Goal: Use online tool/utility: Use online tool/utility

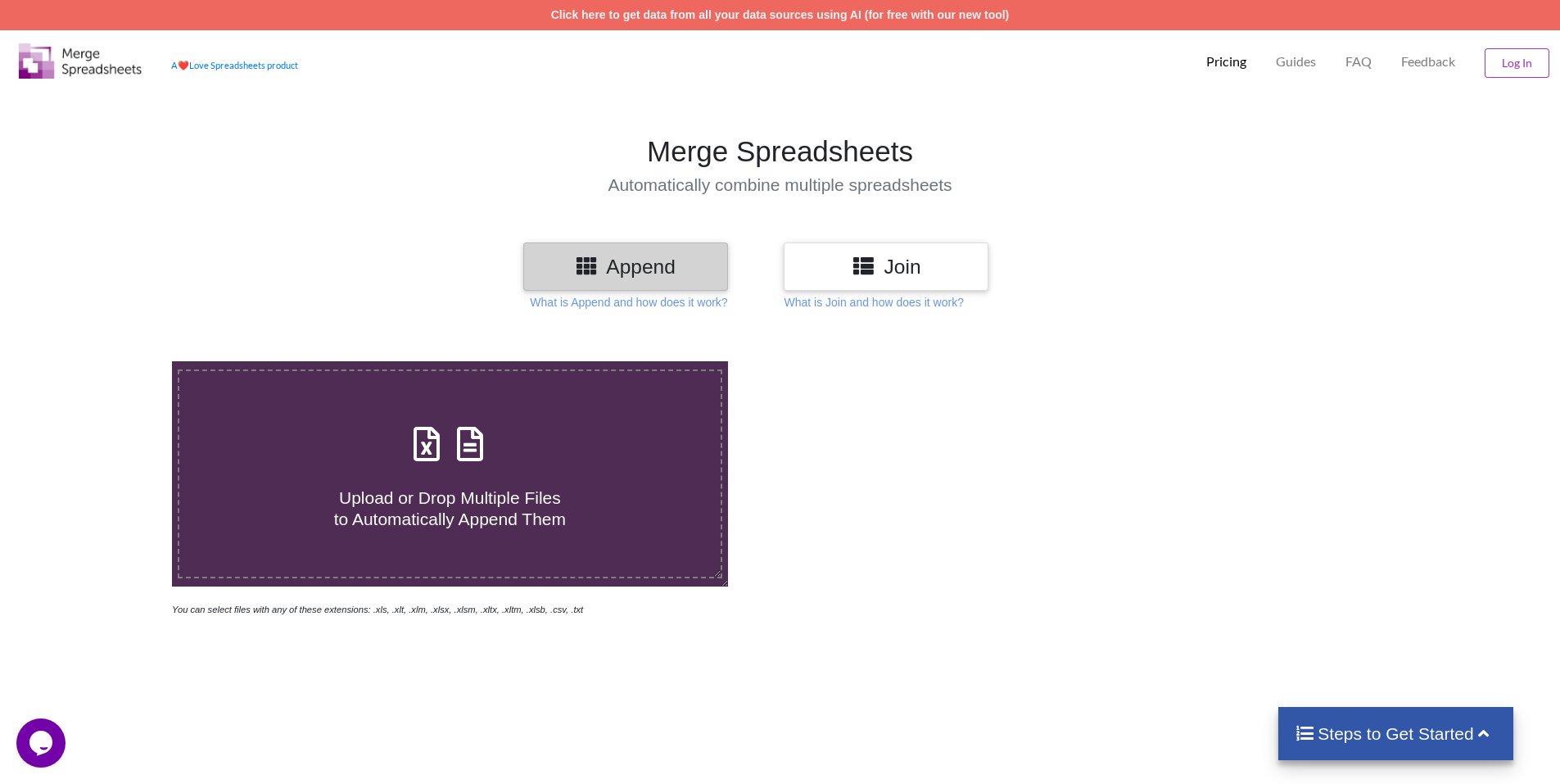
click at [427, 491] on span "Upload or Drop Multiple Files to Automatically Append Them" at bounding box center [450, 508] width 232 height 39
click at [111, 361] on input "Upload or Drop Multiple Files to Automatically Append Them" at bounding box center [111, 361] width 0 height 0
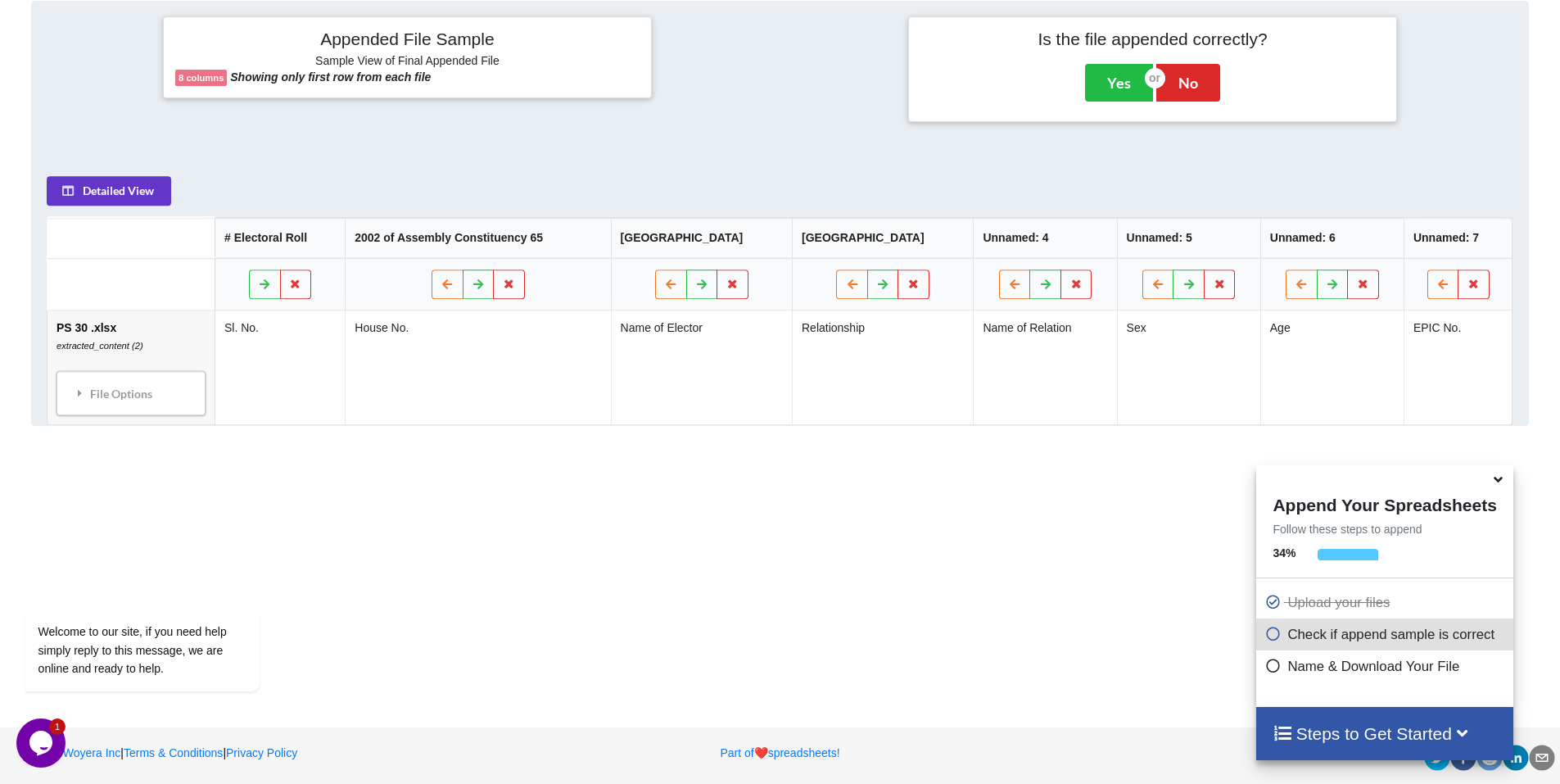
scroll to position [668, 0]
type input "C:\fakepath\extracted_content (4).csv.xlsx"
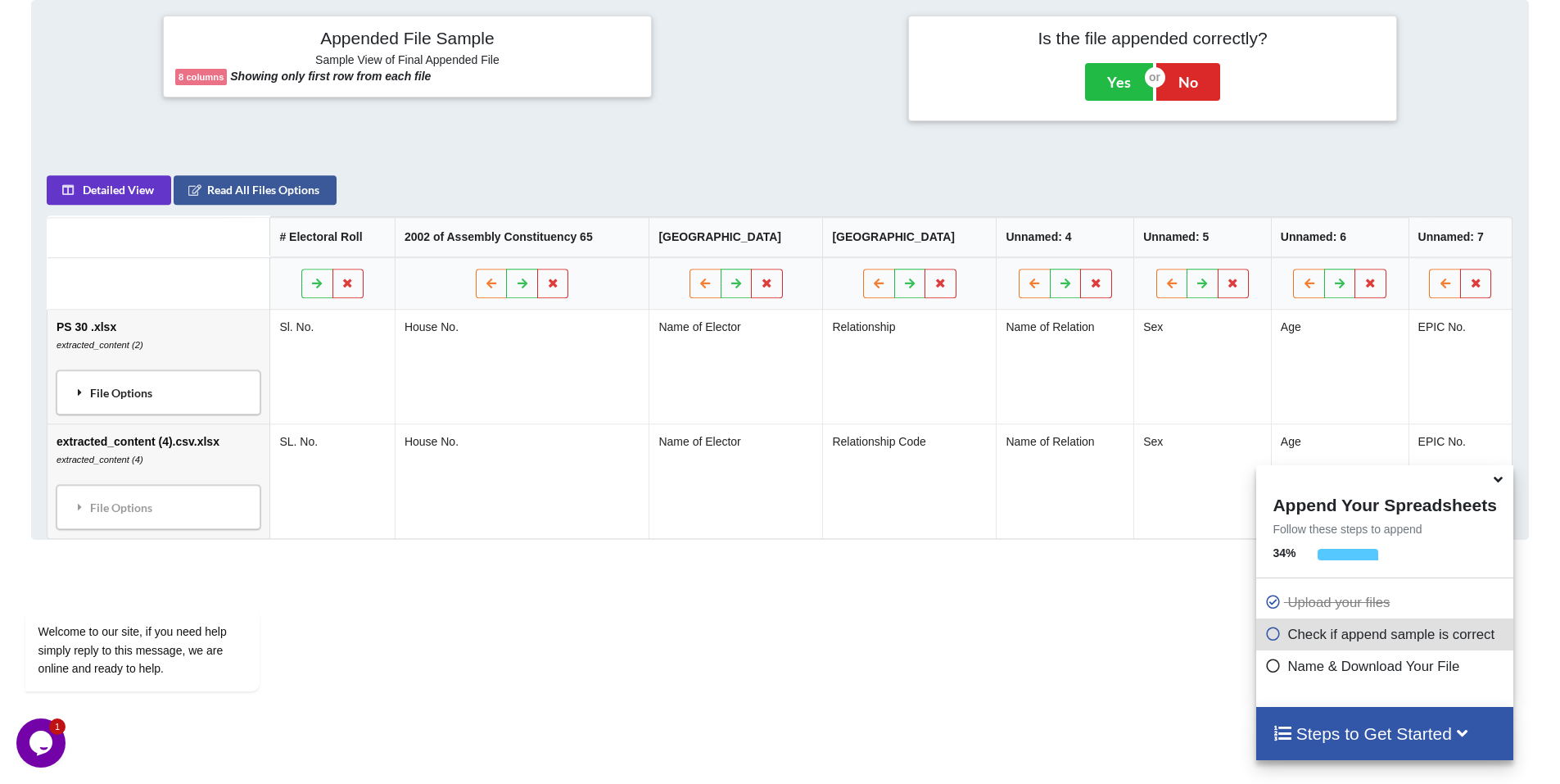
click at [141, 400] on div "File Options" at bounding box center [159, 392] width 194 height 34
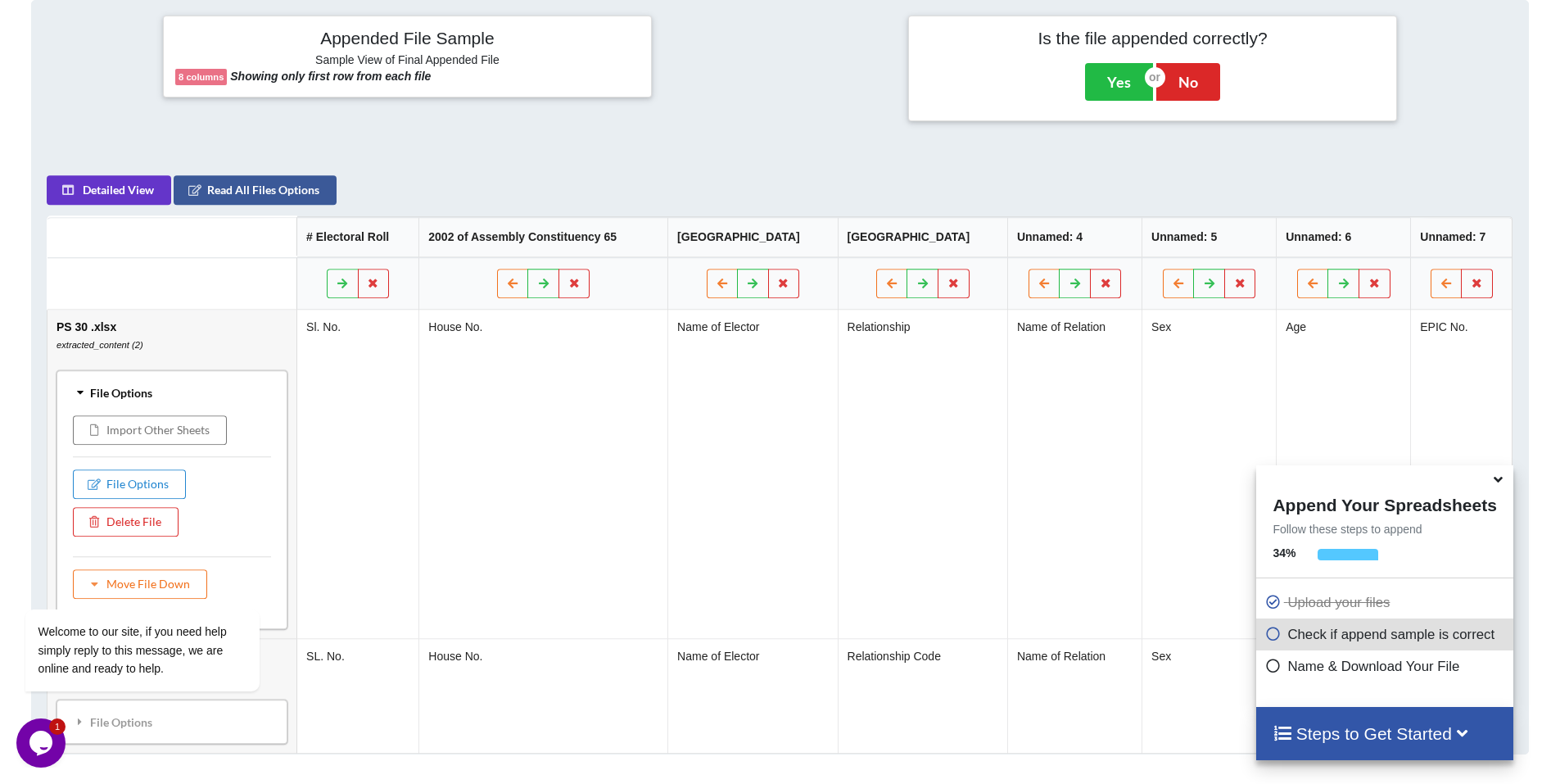
click at [141, 400] on div "File Options" at bounding box center [172, 392] width 221 height 34
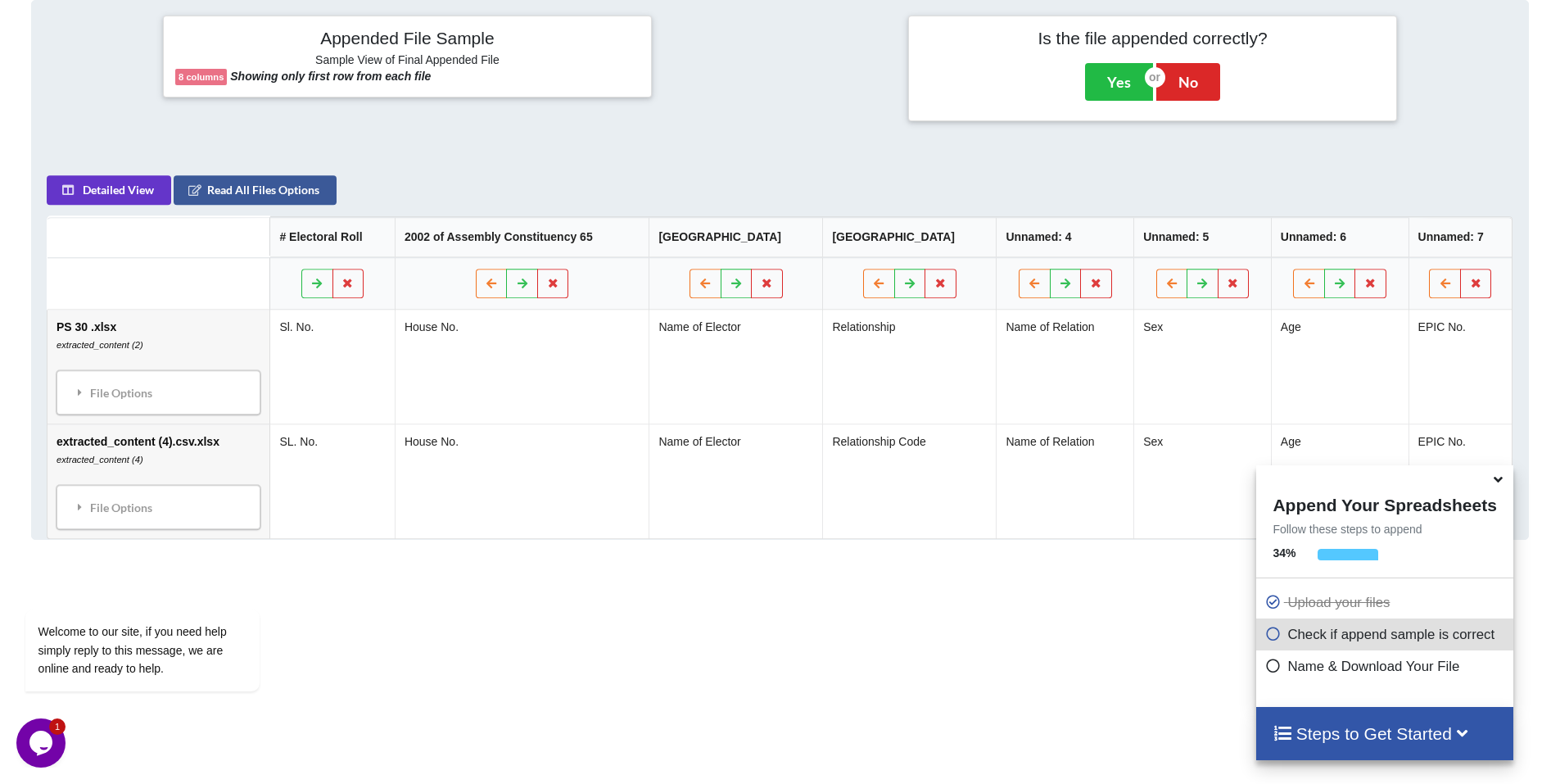
click at [1269, 638] on icon at bounding box center [1272, 631] width 16 height 14
click at [1265, 666] on icon at bounding box center [1272, 663] width 16 height 14
click at [1264, 633] on icon at bounding box center [1272, 631] width 16 height 14
click at [1268, 635] on icon at bounding box center [1272, 631] width 16 height 14
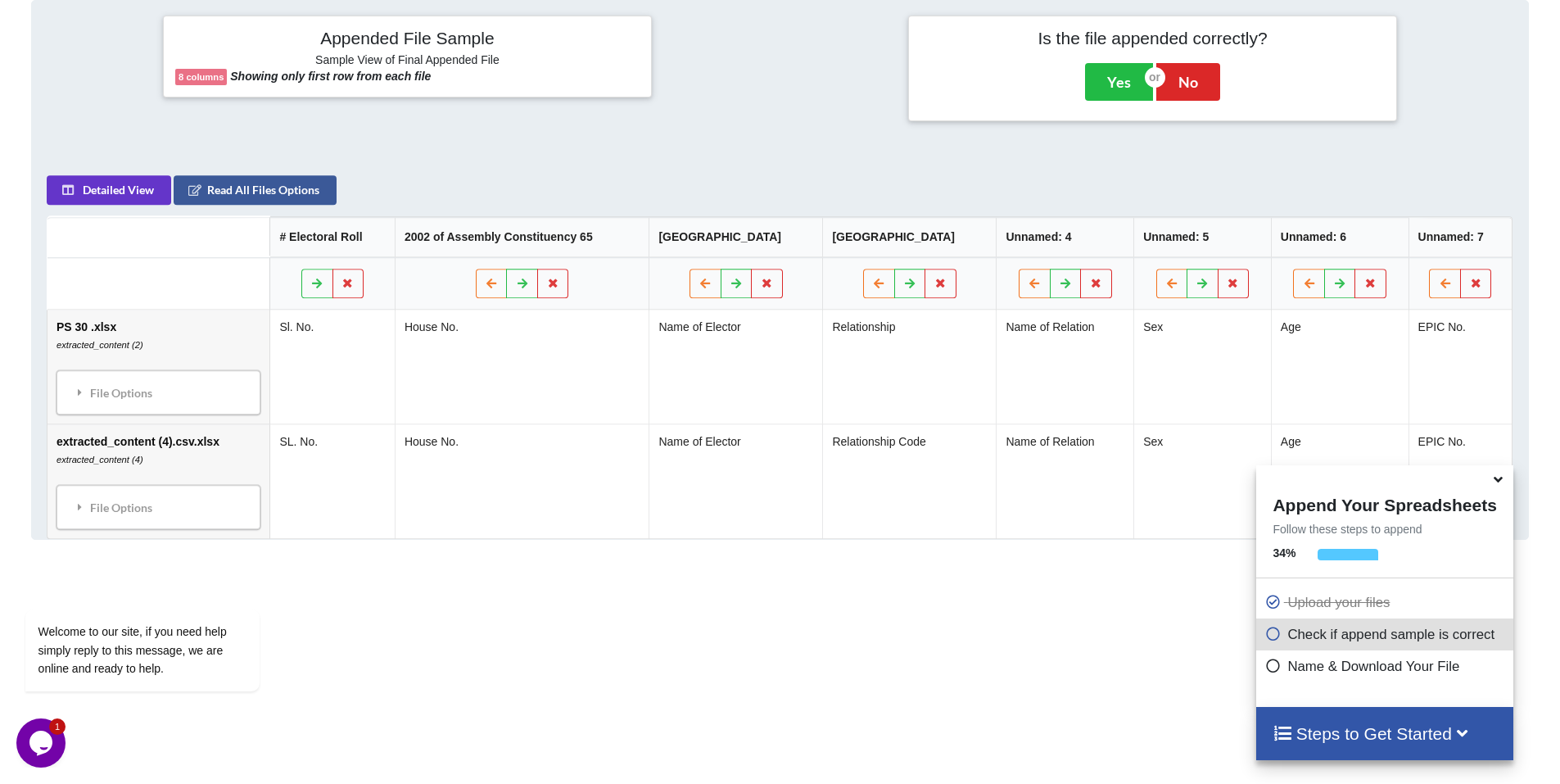
click at [1377, 556] on div at bounding box center [1407, 554] width 179 height 12
click at [1500, 483] on icon at bounding box center [1497, 477] width 17 height 14
click at [1500, 483] on td "EPIC No." at bounding box center [1461, 480] width 104 height 115
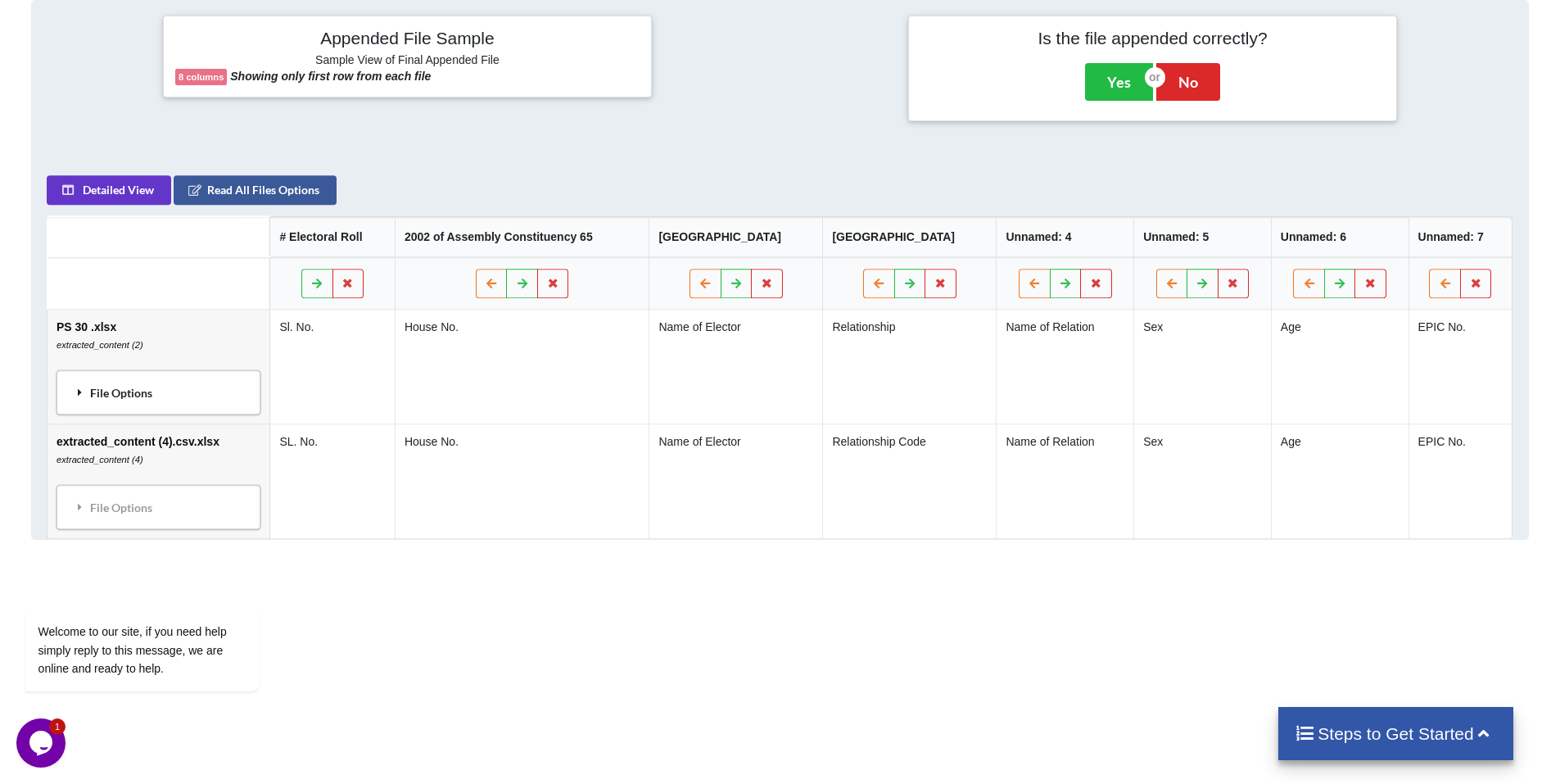
click at [106, 401] on div "File Options" at bounding box center [159, 392] width 194 height 34
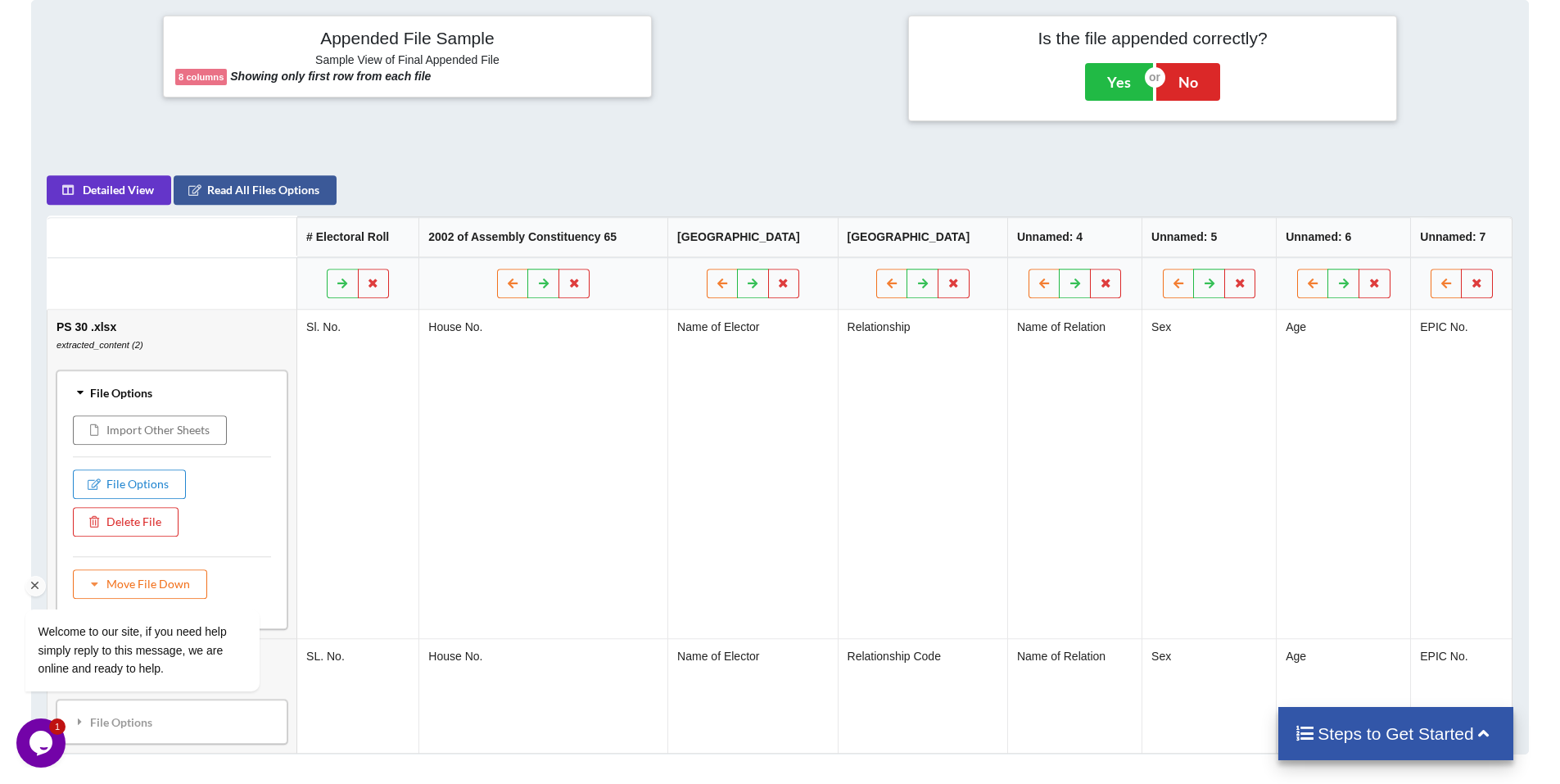
click at [126, 487] on div "Welcome to our site, if you need help simply reply to this message, we are onli…" at bounding box center [163, 582] width 295 height 249
click at [97, 482] on div "Welcome to our site, if you need help simply reply to this message, we are onli…" at bounding box center [163, 582] width 295 height 249
click at [147, 433] on button "Import Other Sheets" at bounding box center [150, 429] width 154 height 30
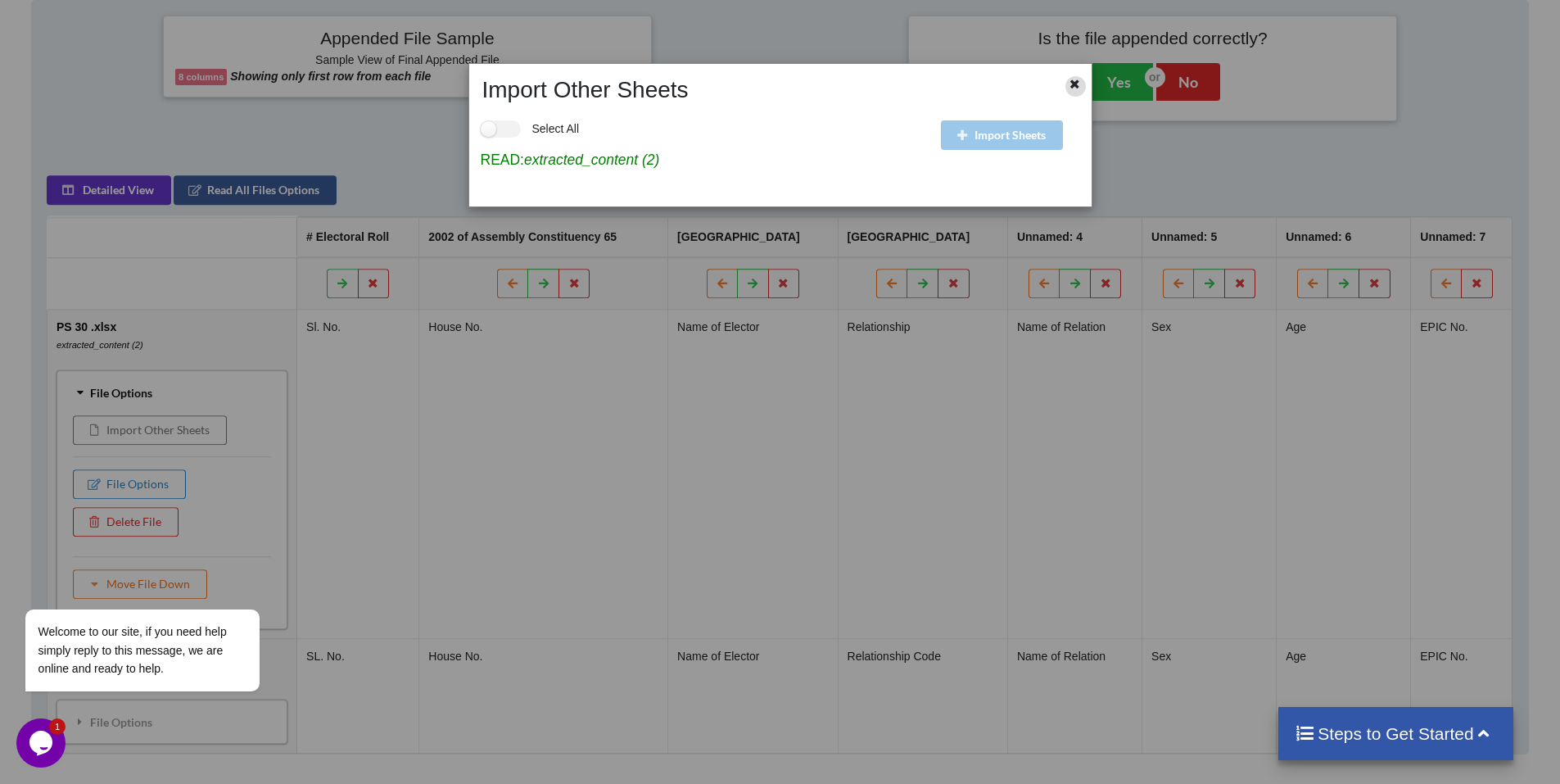
click at [1073, 81] on icon at bounding box center [1075, 82] width 14 height 12
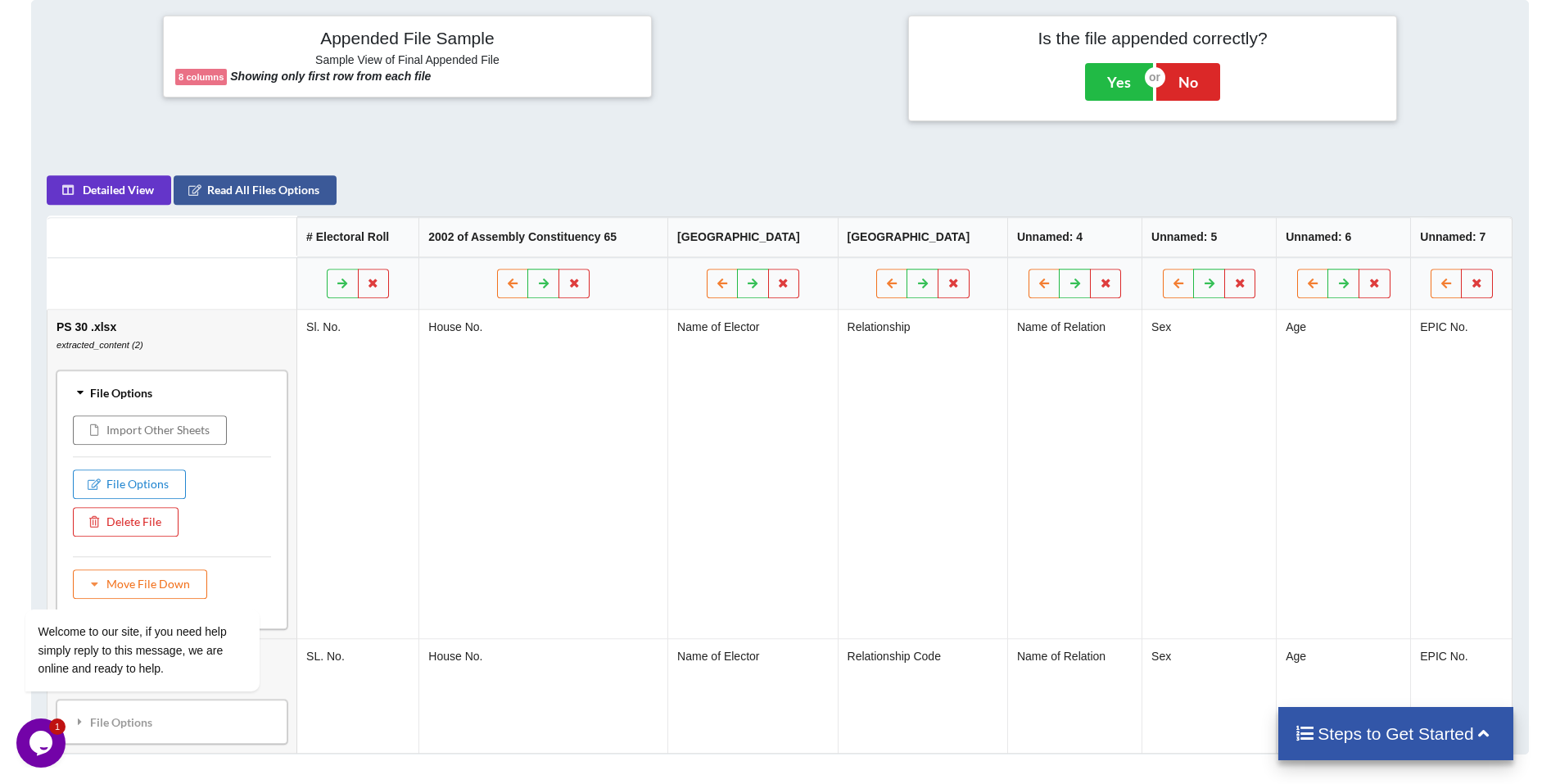
click at [418, 466] on td "Sl. No." at bounding box center [358, 473] width 122 height 328
click at [405, 467] on td "Sl. No." at bounding box center [358, 473] width 122 height 328
click at [277, 339] on td "PS 30 .xlsx extracted_content (2) File Options Import Other Sheets File Options…" at bounding box center [172, 473] width 249 height 328
click at [149, 392] on div "File Options" at bounding box center [172, 392] width 221 height 34
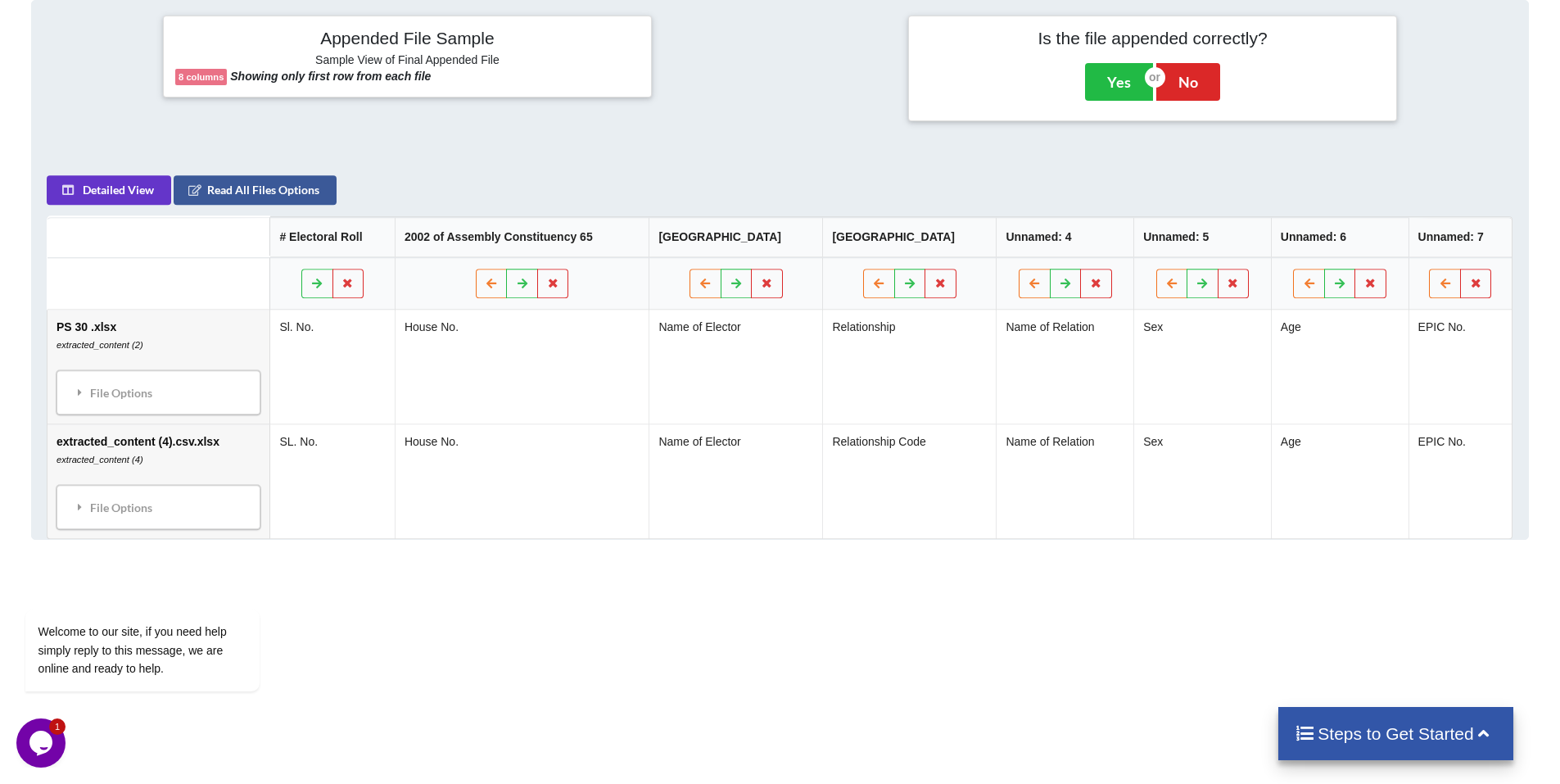
click at [1481, 731] on icon at bounding box center [1484, 731] width 21 height 17
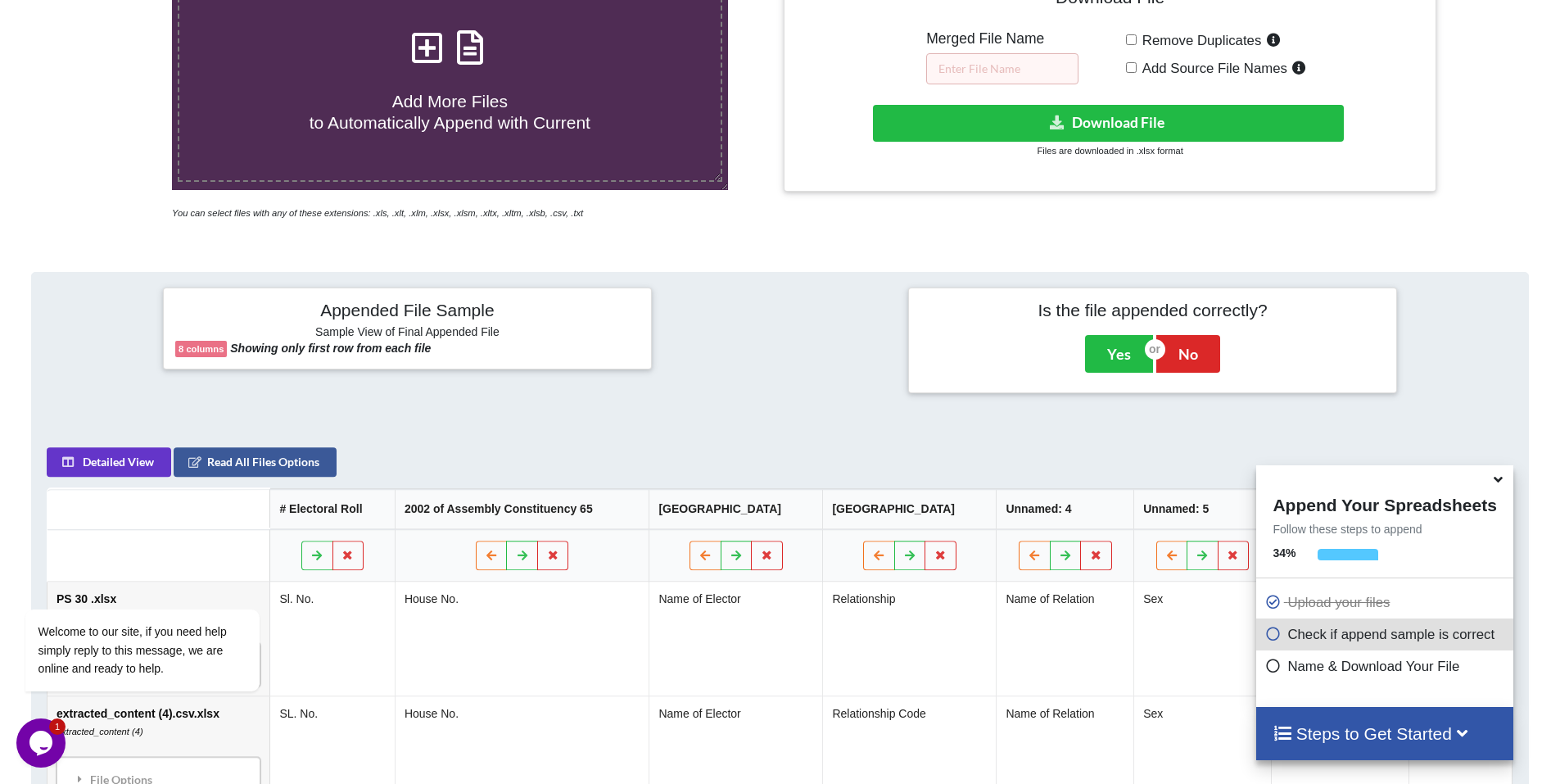
scroll to position [376, 0]
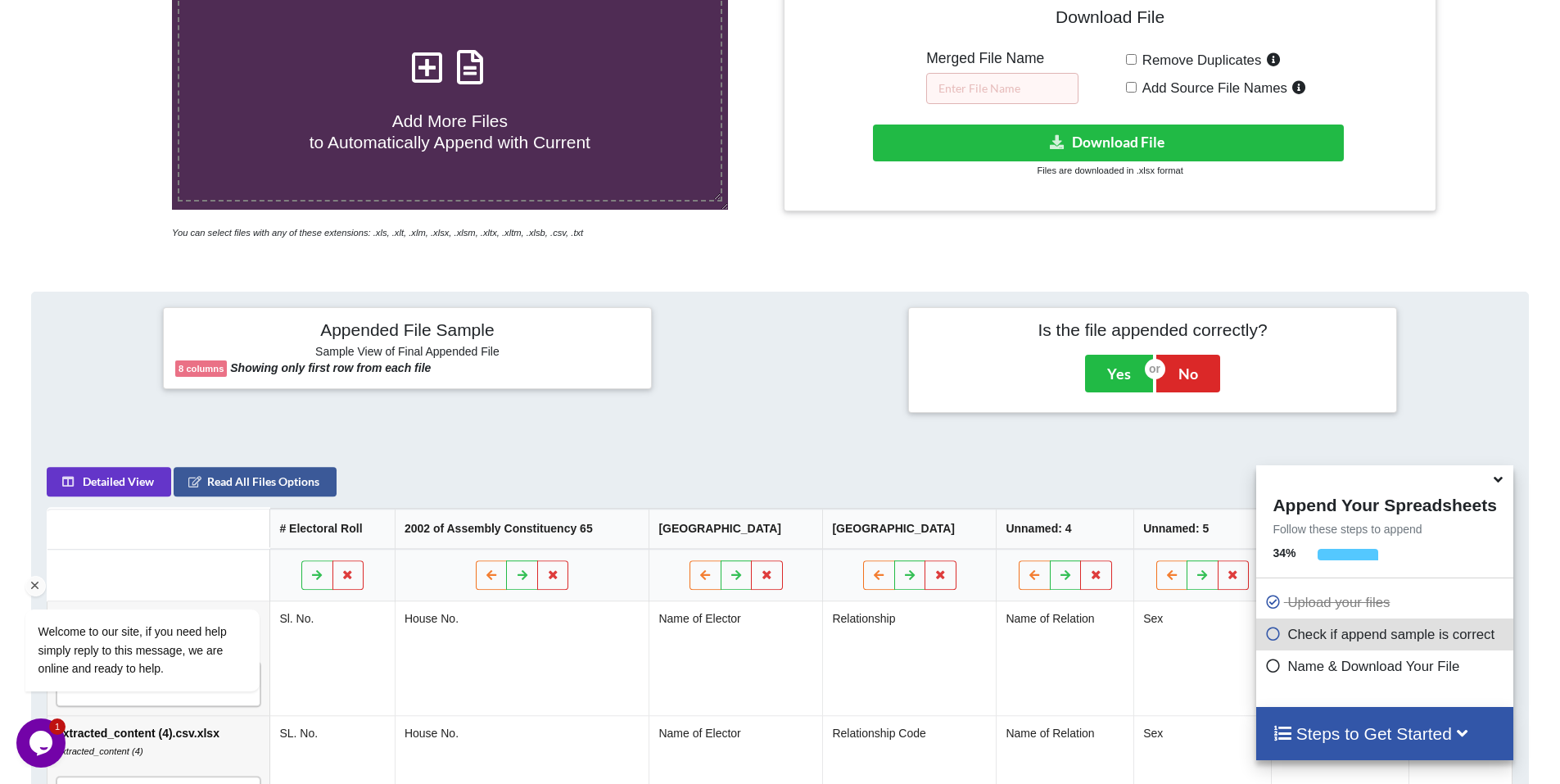
click at [142, 478] on div "Welcome to our site, if you need help simply reply to this message, we are onli…" at bounding box center [163, 582] width 295 height 249
click at [204, 480] on div "Welcome to our site, if you need help simply reply to this message, we are onli…" at bounding box center [163, 582] width 295 height 249
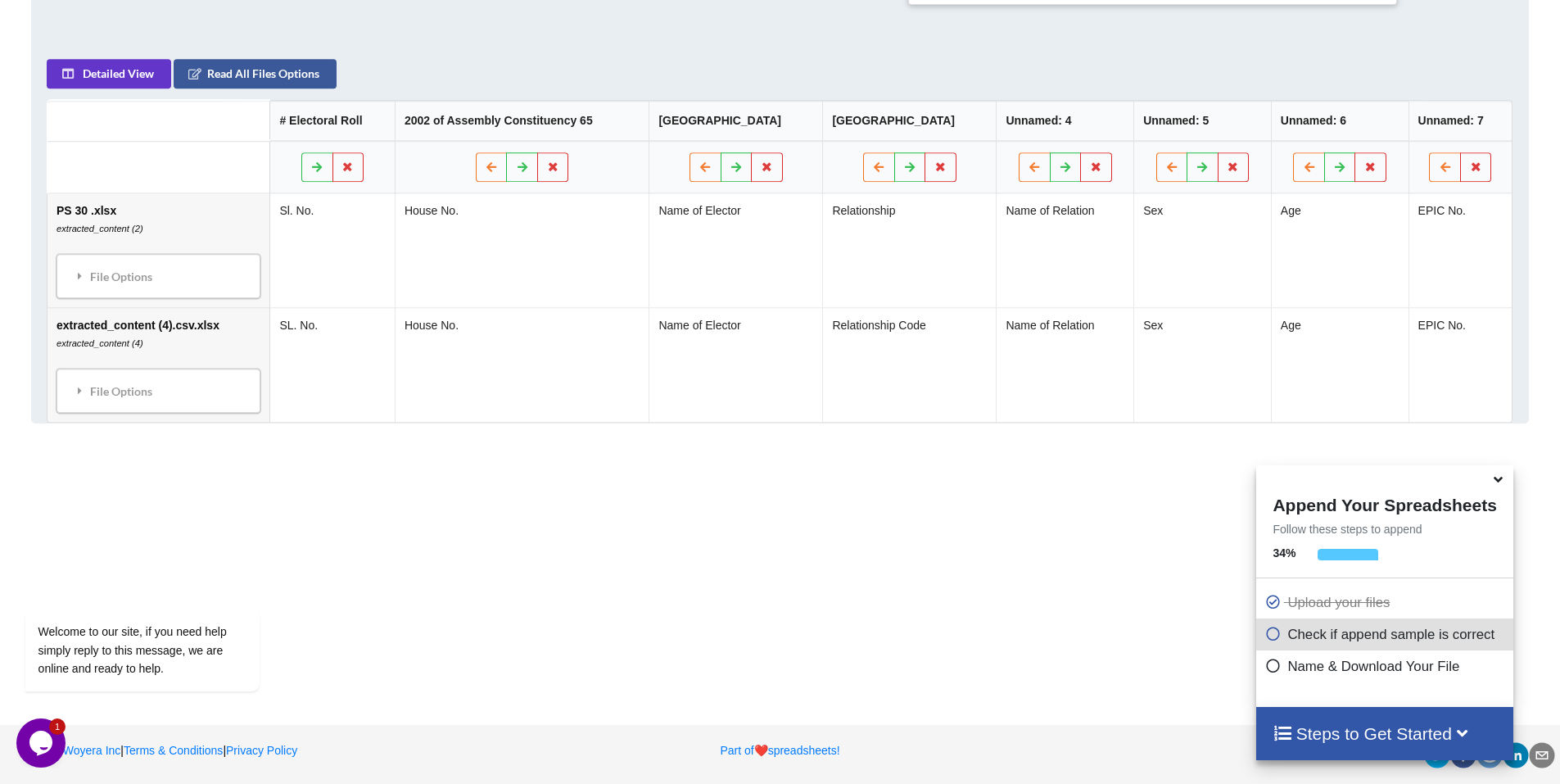
scroll to position [786, 0]
click at [1268, 629] on icon at bounding box center [1272, 631] width 16 height 14
click at [1270, 598] on icon at bounding box center [1272, 599] width 16 height 14
click at [1307, 594] on div "Upload your files" at bounding box center [1384, 602] width 256 height 32
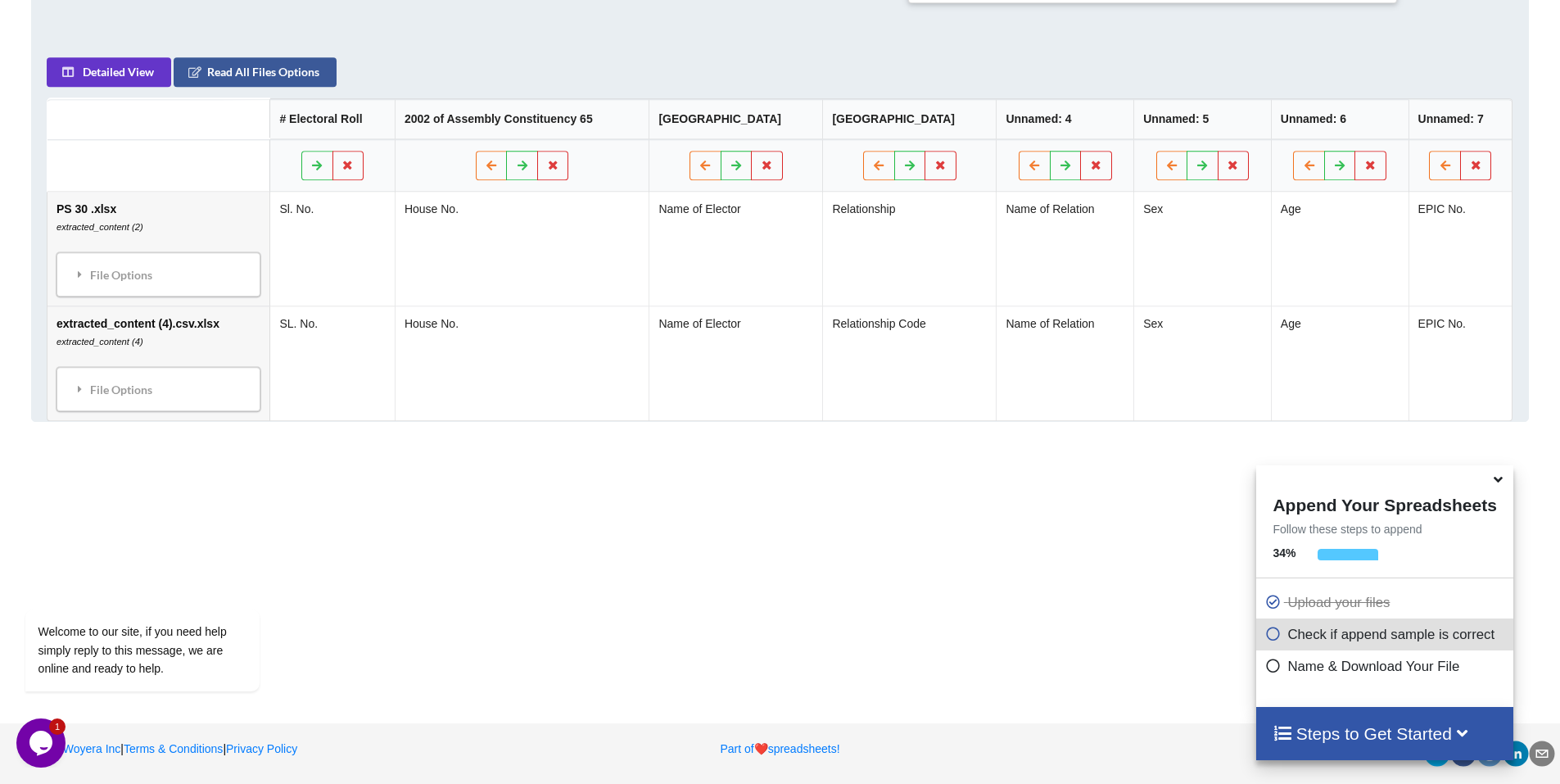
click at [1279, 674] on span at bounding box center [1276, 666] width 23 height 15
click at [1269, 667] on icon at bounding box center [1272, 663] width 16 height 14
click at [1300, 662] on p "Name & Download Your File" at bounding box center [1386, 666] width 244 height 21
click at [47, 738] on icon "Chat widget" at bounding box center [41, 742] width 23 height 24
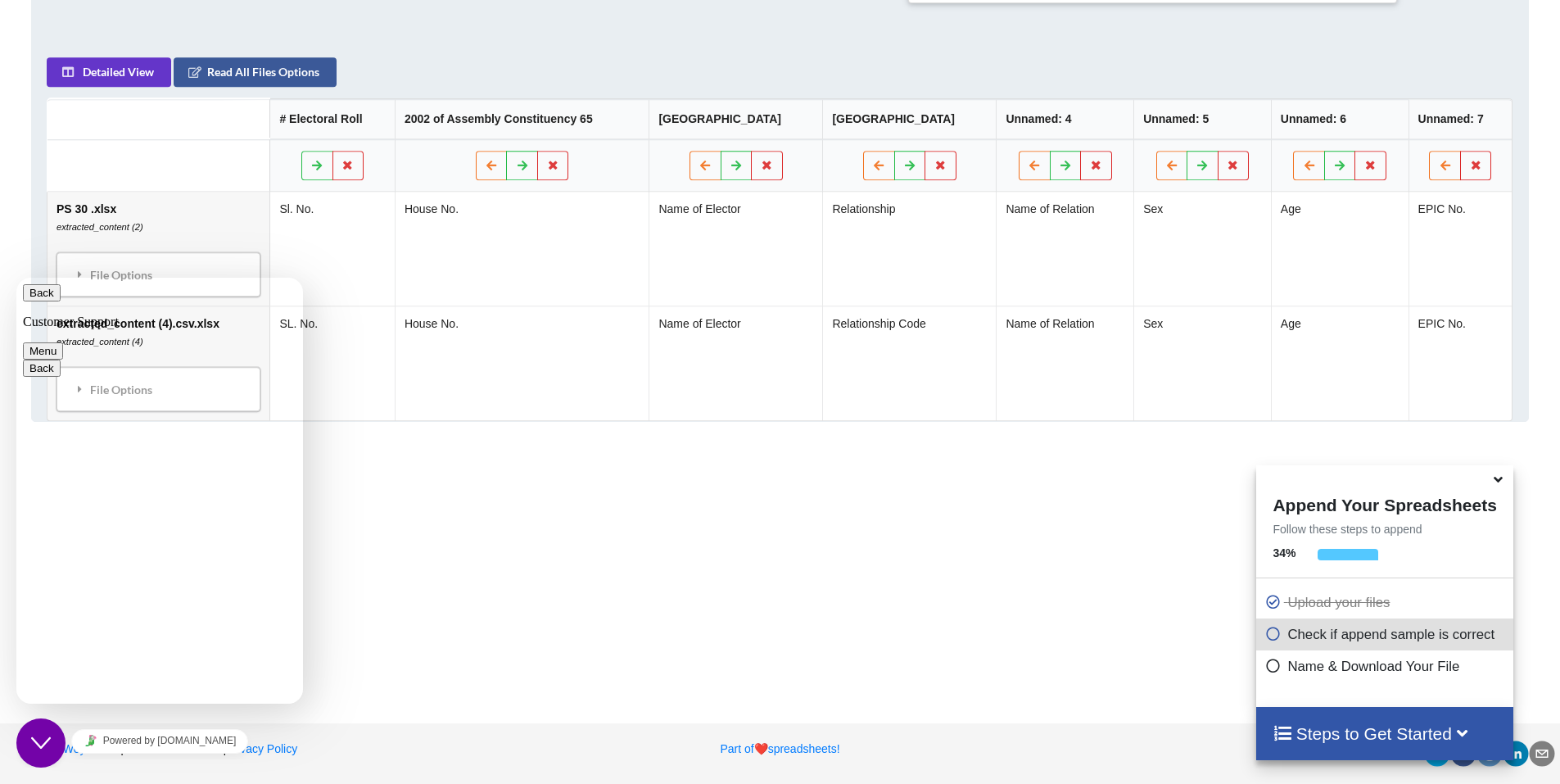
click at [605, 584] on div "Add More Files to Automatically Append with Current You can select files with a…" at bounding box center [780, 114] width 1560 height 1148
click at [557, 596] on div "Add More Files to Automatically Append with Current You can select files with a…" at bounding box center [780, 114] width 1560 height 1148
click at [36, 738] on icon "Close Chat This icon closes the chat window." at bounding box center [41, 743] width 20 height 20
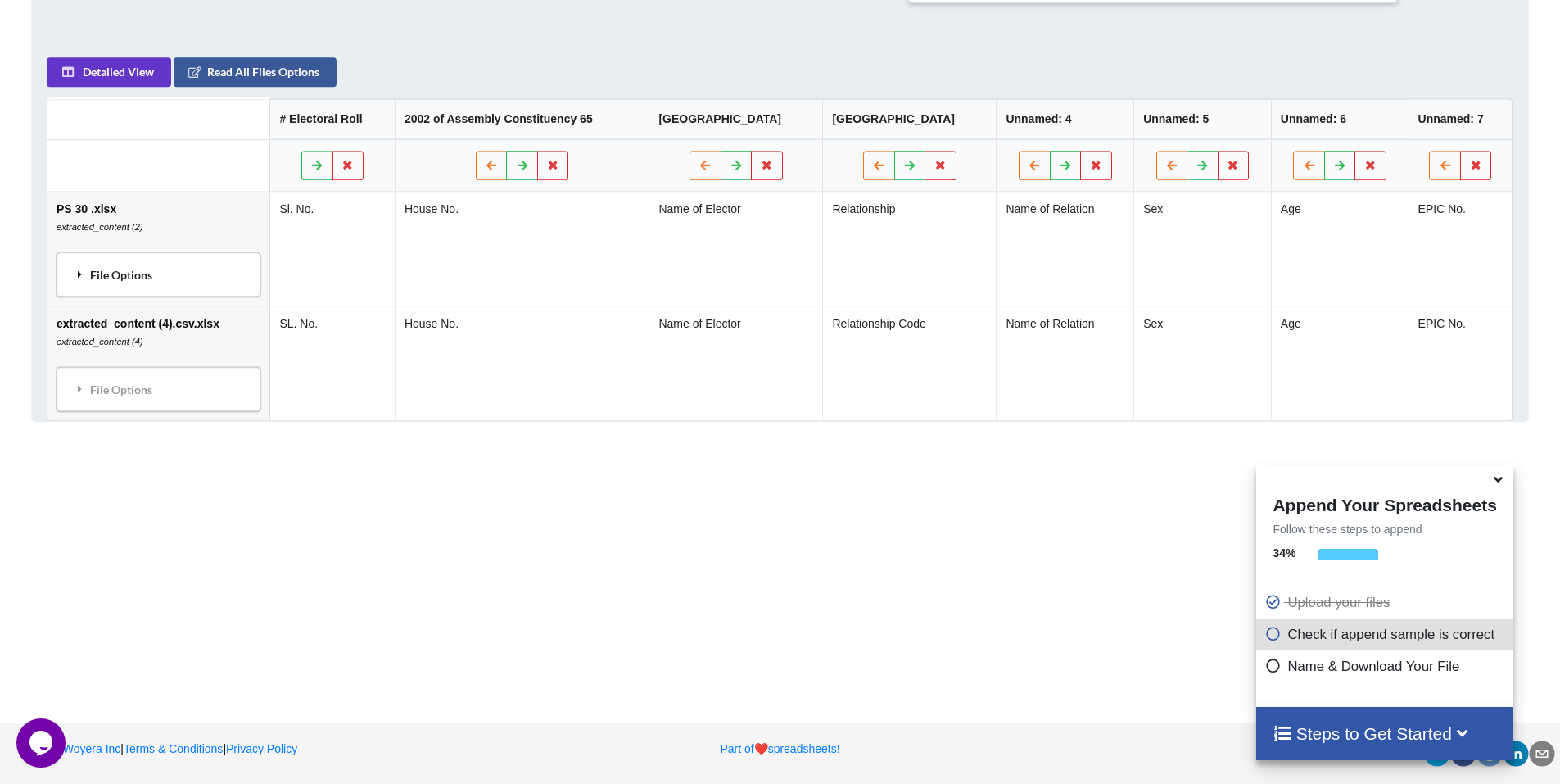
click at [134, 271] on div "File Options" at bounding box center [159, 274] width 194 height 34
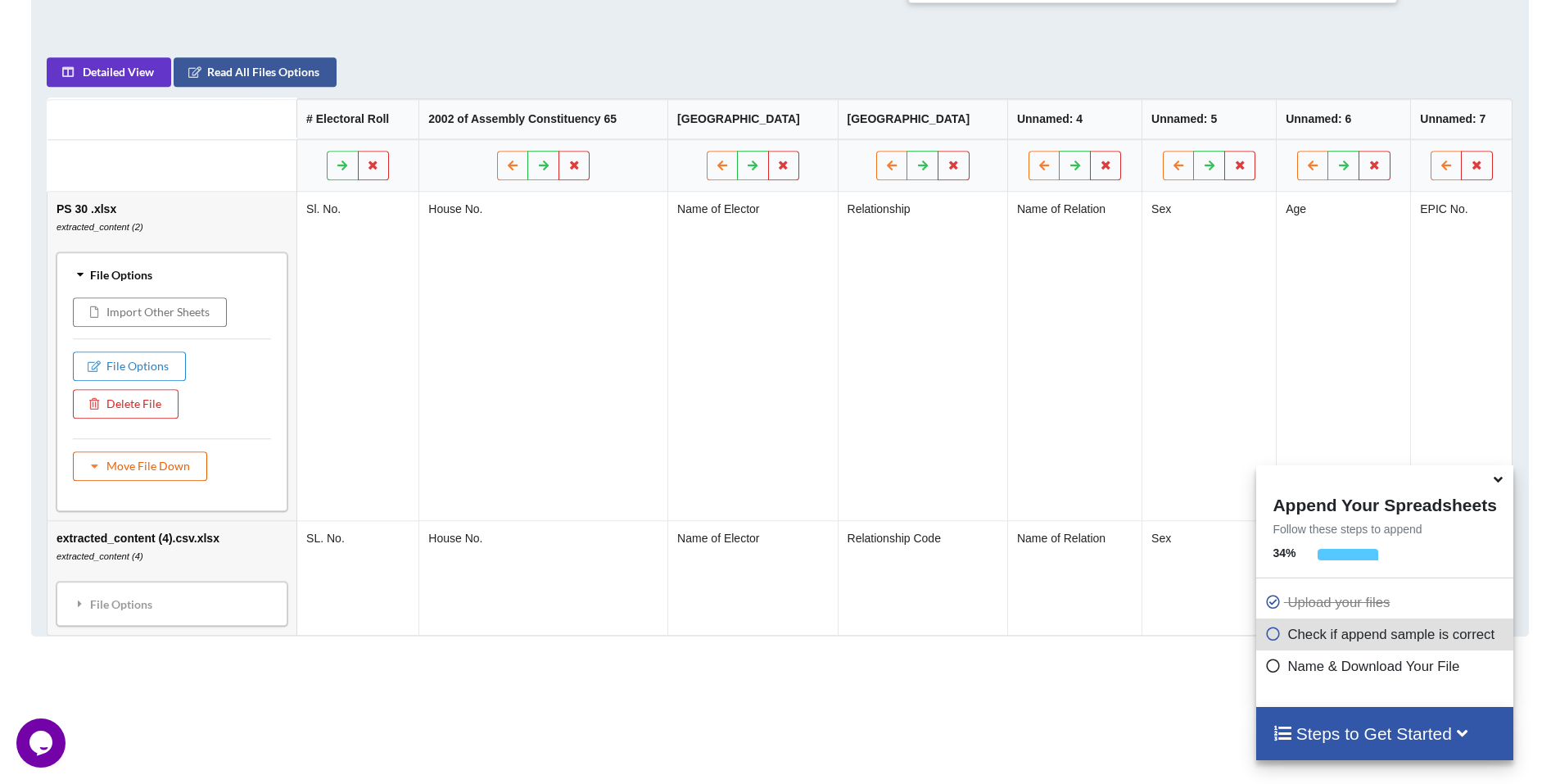
click at [96, 466] on icon at bounding box center [95, 465] width 14 height 10
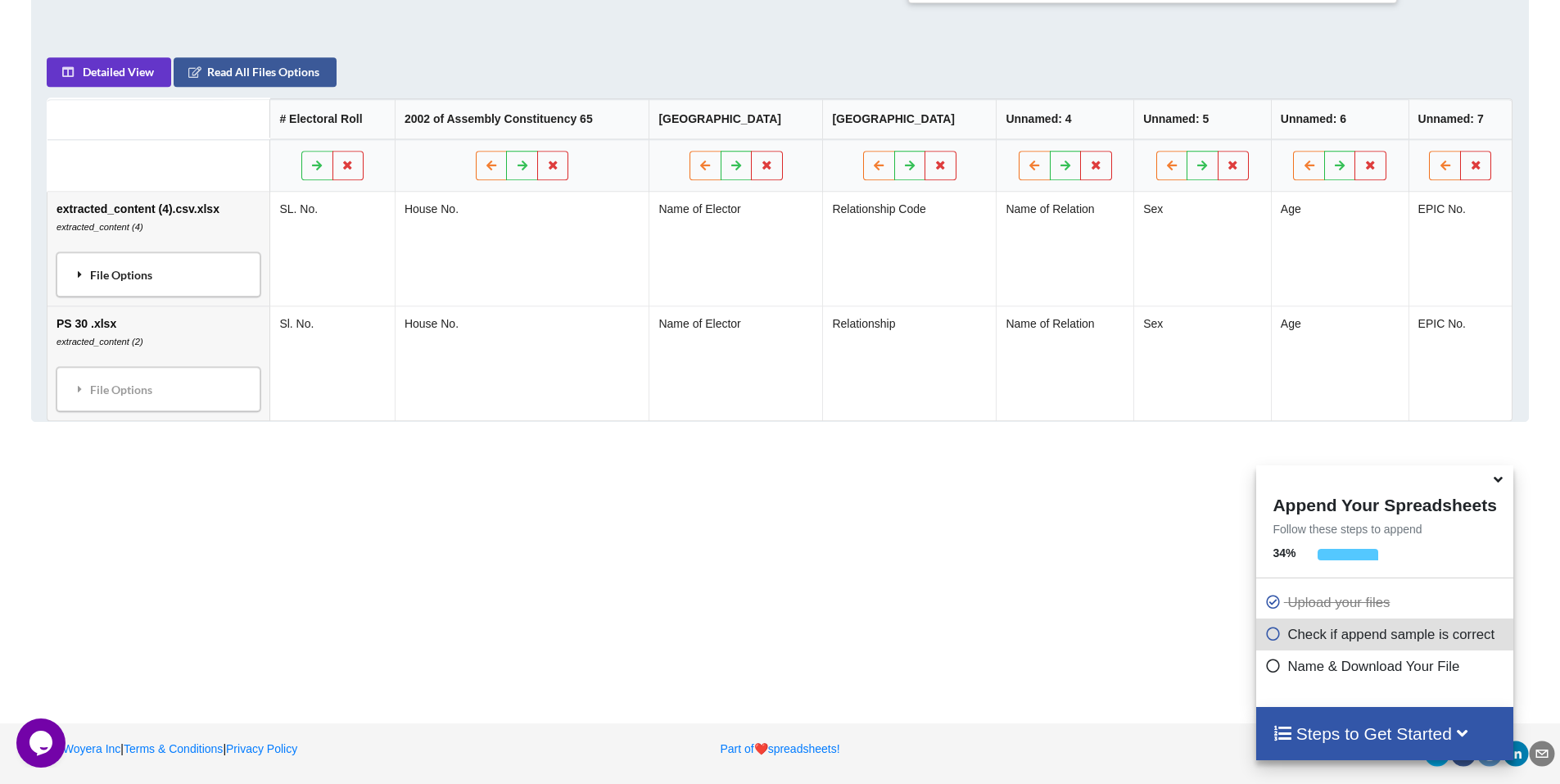
click at [124, 272] on div "File Options" at bounding box center [159, 274] width 194 height 34
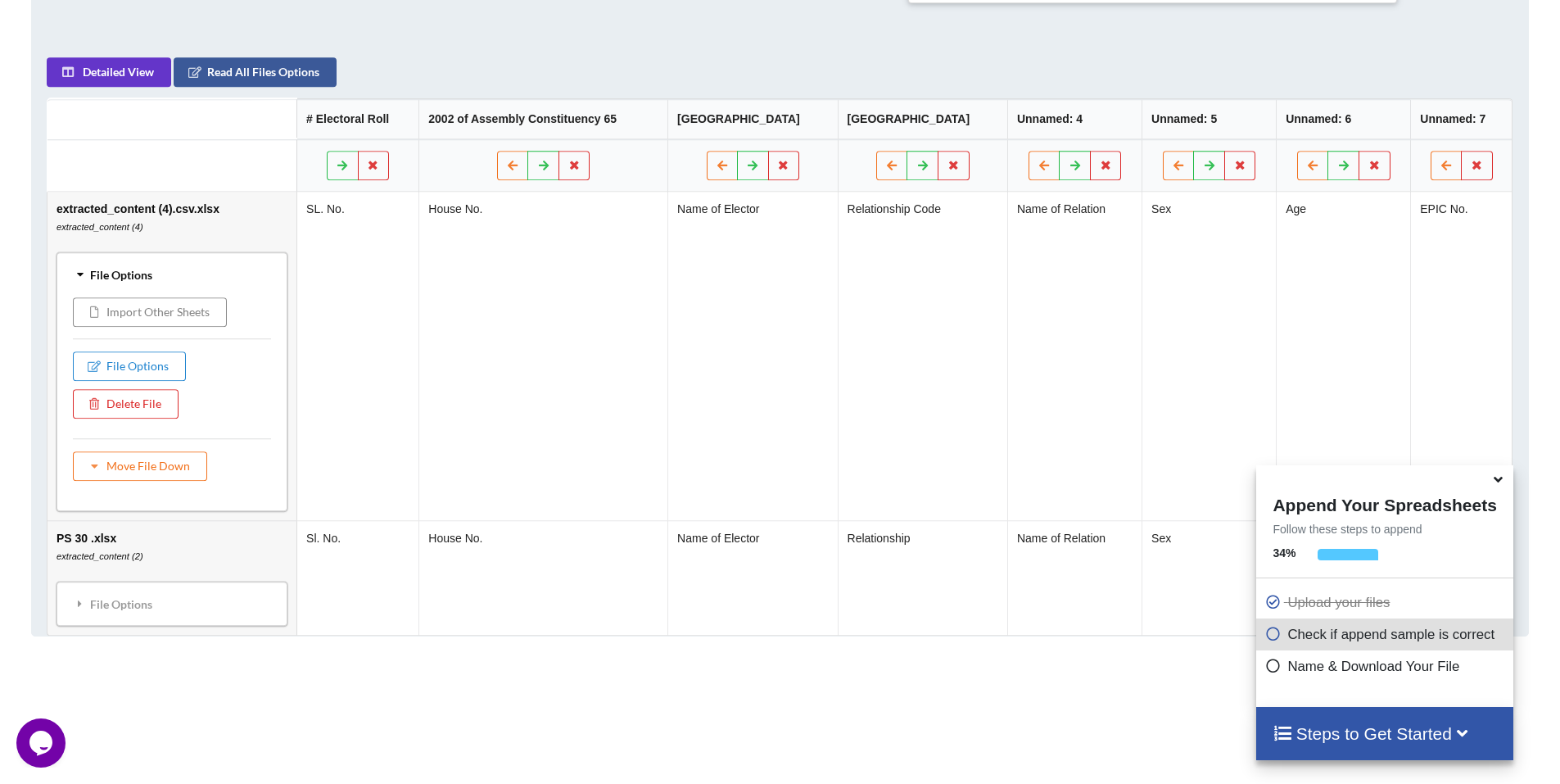
click at [177, 308] on button "Import Other Sheets" at bounding box center [150, 312] width 154 height 30
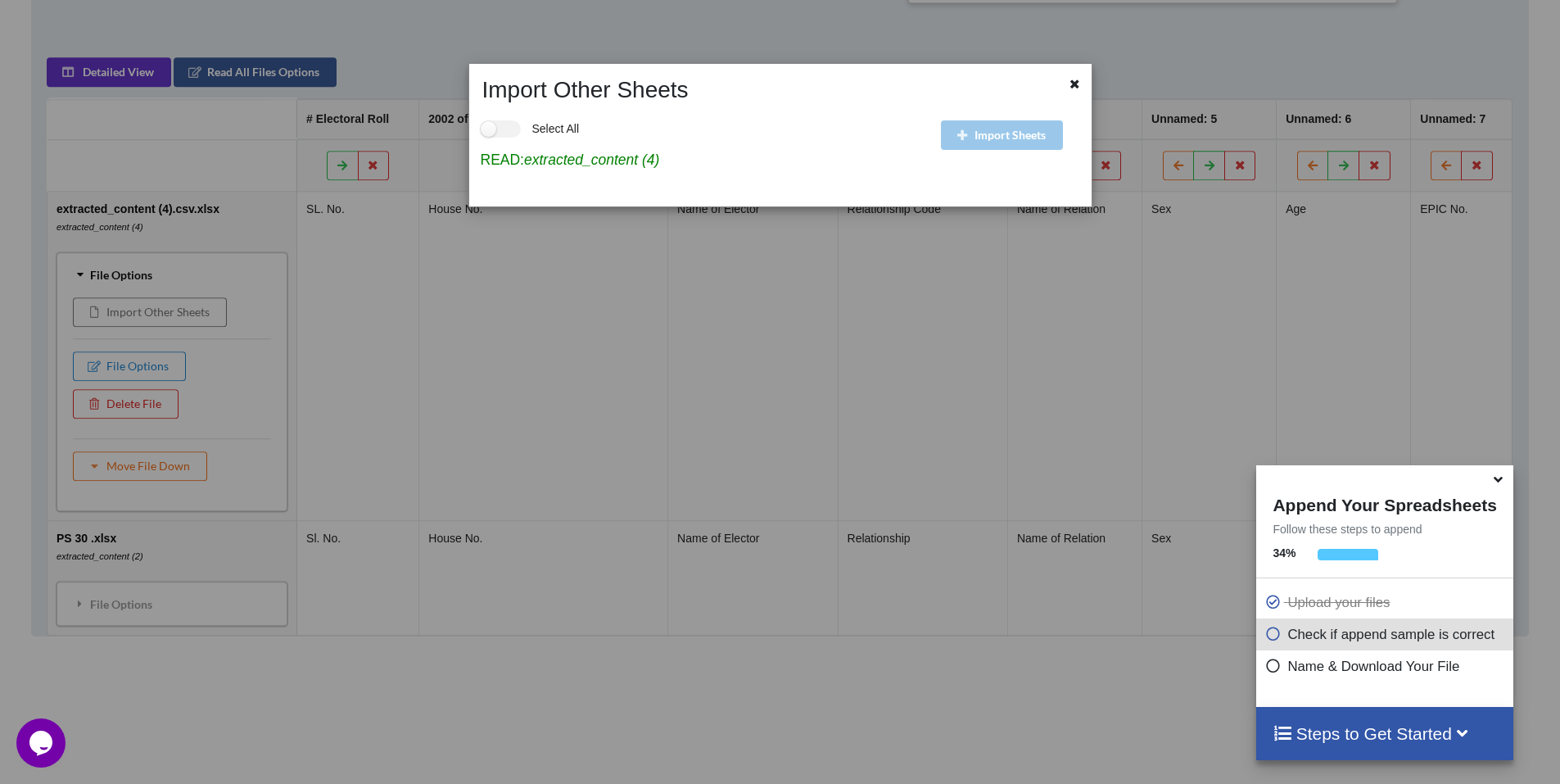
click at [1011, 137] on div "Import Sheets" at bounding box center [1013, 148] width 154 height 90
click at [488, 128] on label "Select All" at bounding box center [530, 128] width 99 height 17
checkbox input "true"
click at [966, 135] on div "Import Sheets" at bounding box center [1013, 148] width 154 height 90
click at [962, 135] on div "Import Sheets" at bounding box center [1013, 148] width 154 height 90
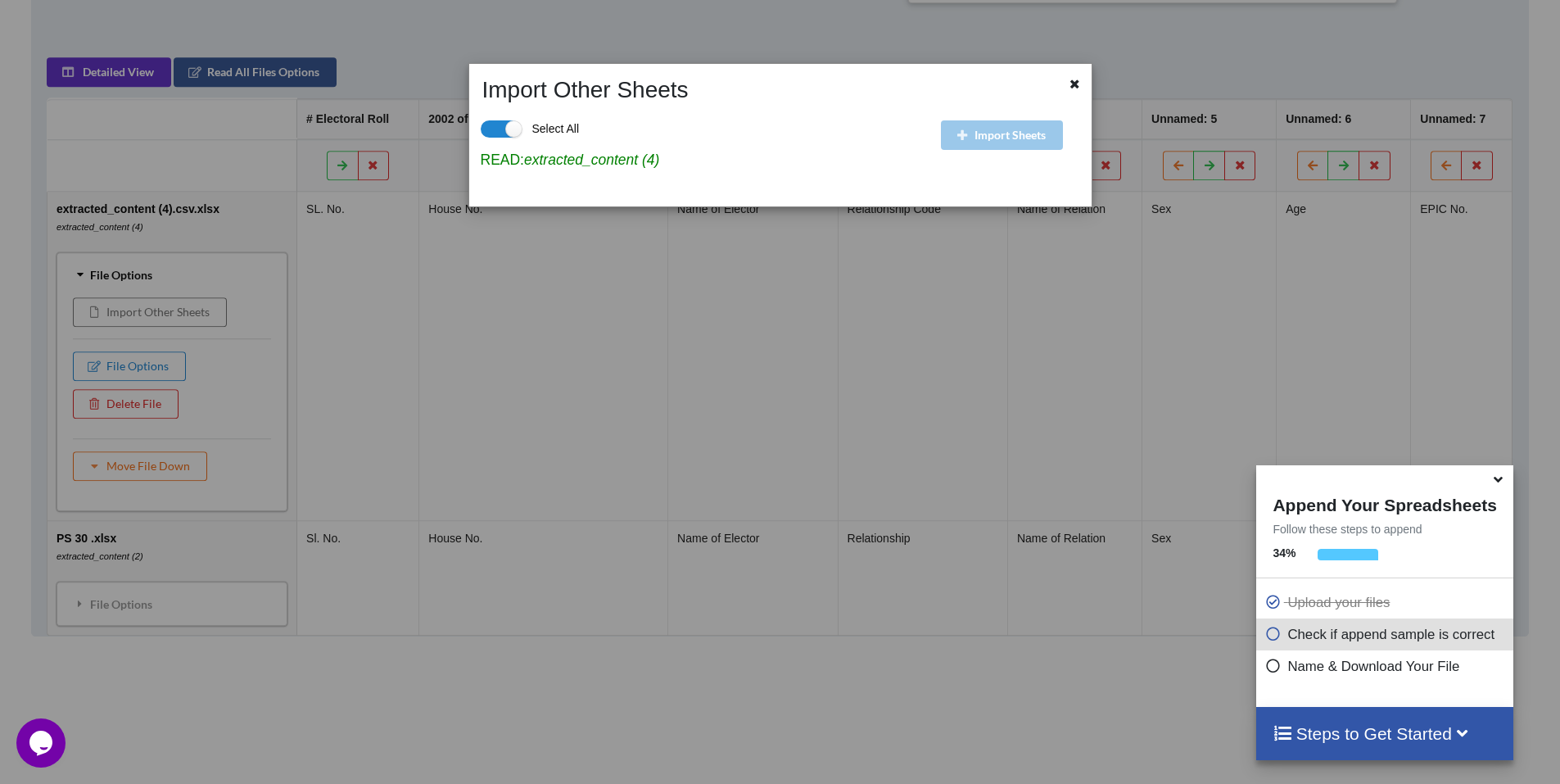
click at [1022, 138] on div "Import Sheets" at bounding box center [1013, 148] width 154 height 90
drag, startPoint x: 1007, startPoint y: 140, endPoint x: 995, endPoint y: 140, distance: 12.0
click at [1005, 140] on div "Import Sheets" at bounding box center [1013, 148] width 154 height 90
click at [995, 140] on div "Import Sheets" at bounding box center [1013, 148] width 154 height 90
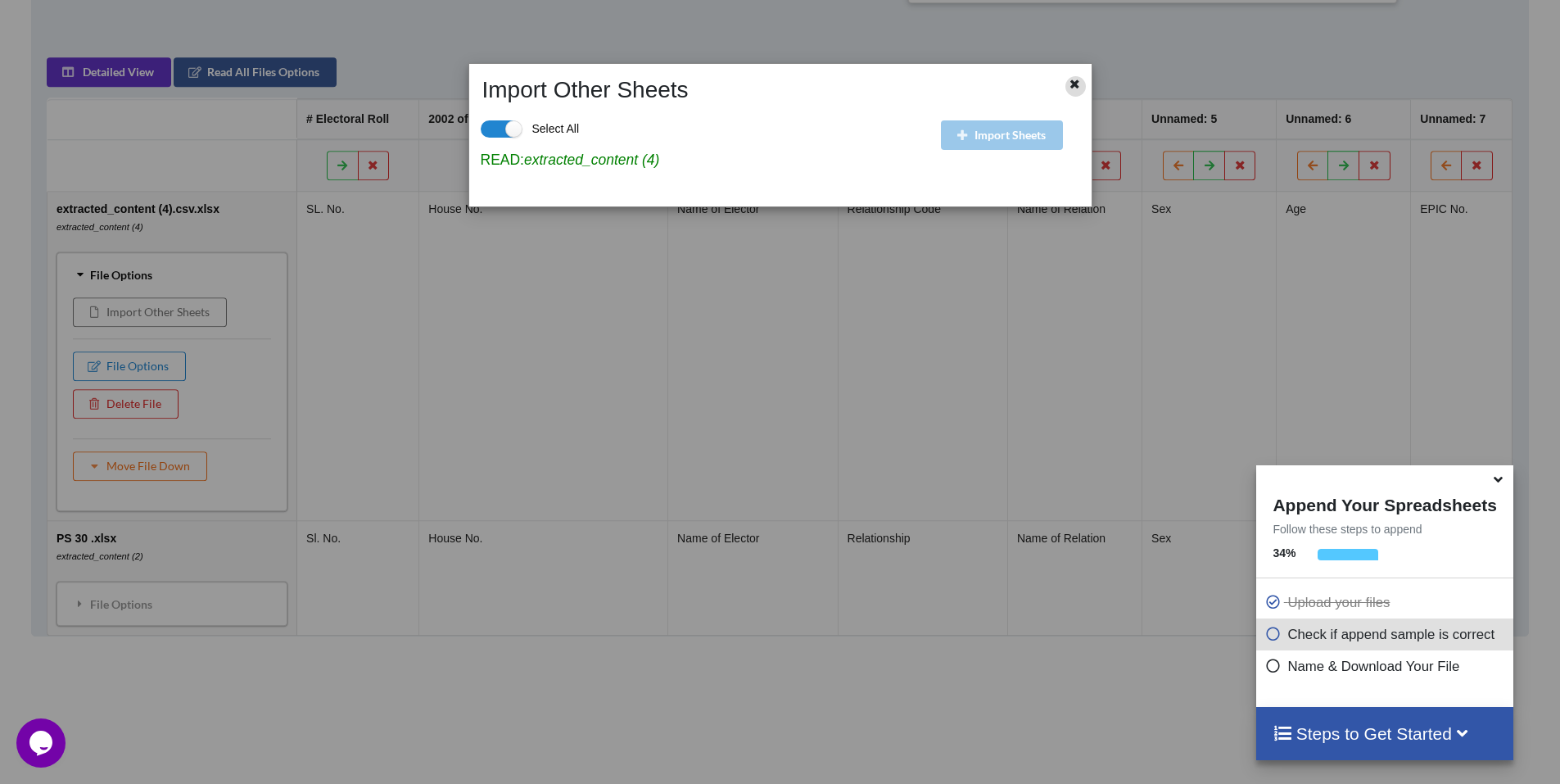
click at [1079, 87] on icon at bounding box center [1075, 82] width 14 height 12
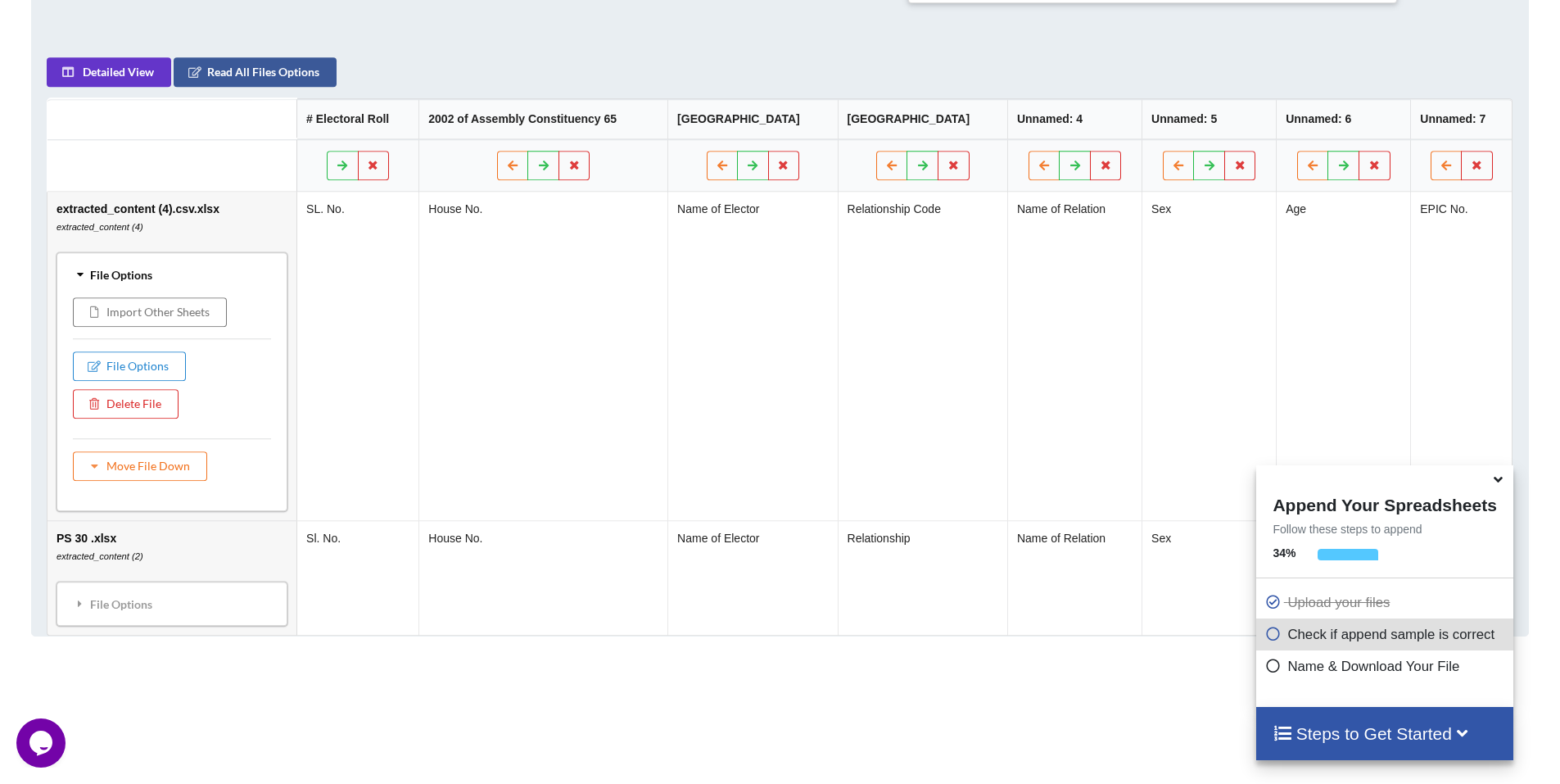
click at [355, 354] on td "SL. No." at bounding box center [358, 356] width 122 height 328
click at [84, 280] on icon at bounding box center [80, 274] width 12 height 14
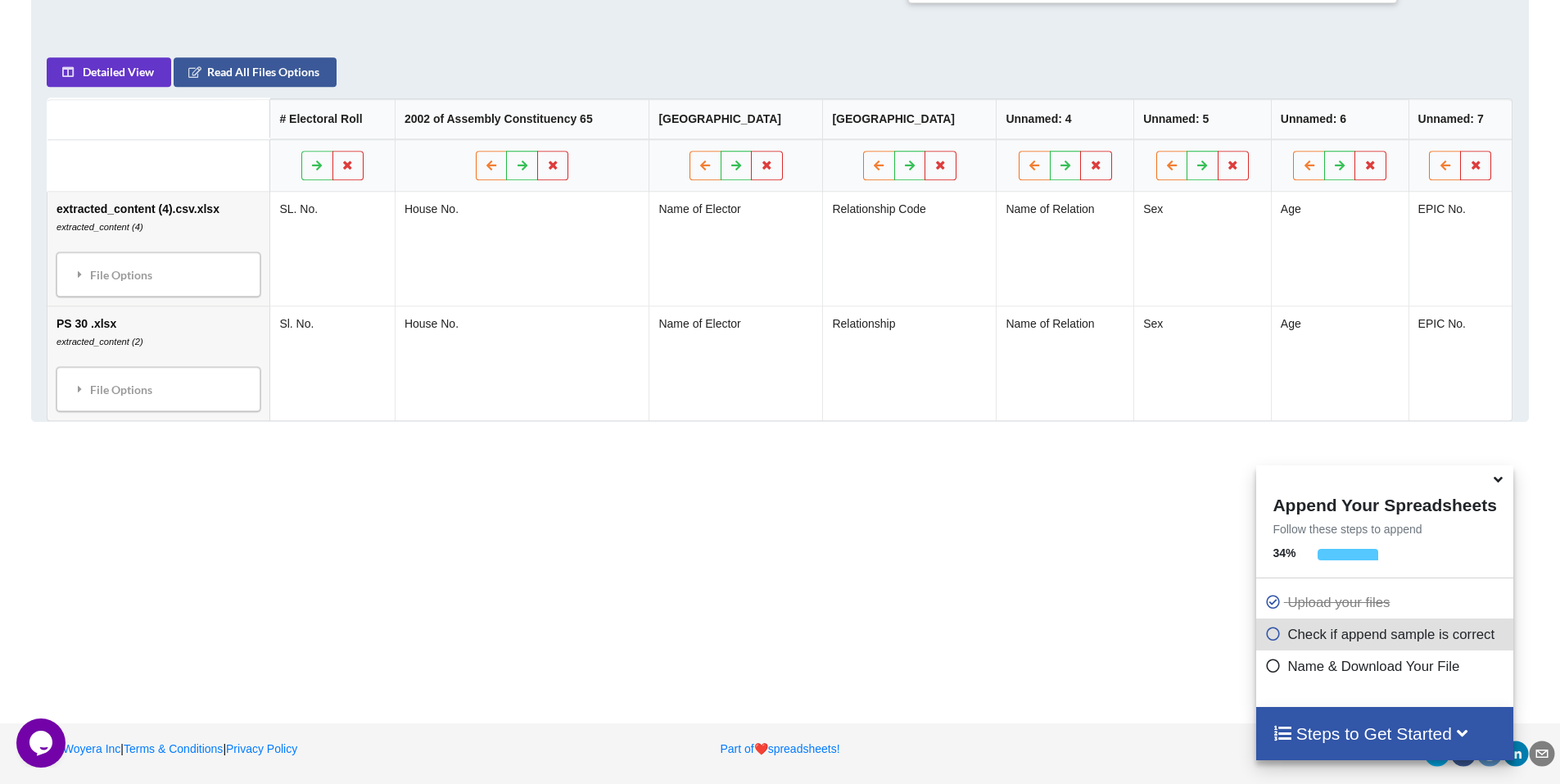
click at [1383, 556] on div at bounding box center [1407, 554] width 179 height 12
click at [1331, 557] on div at bounding box center [1348, 558] width 61 height 21
click at [1276, 558] on b "34 %" at bounding box center [1284, 553] width 23 height 13
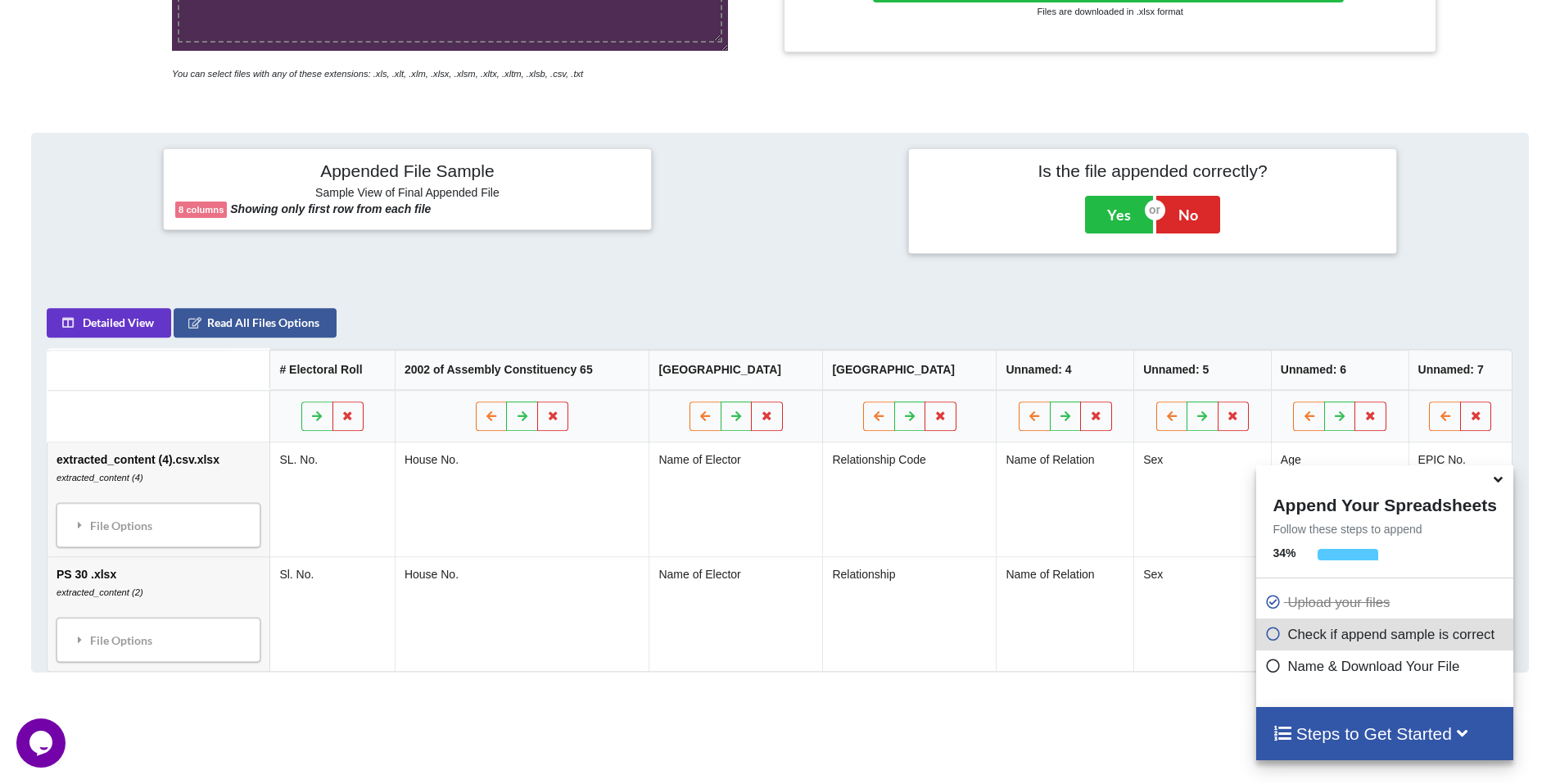
scroll to position [540, 0]
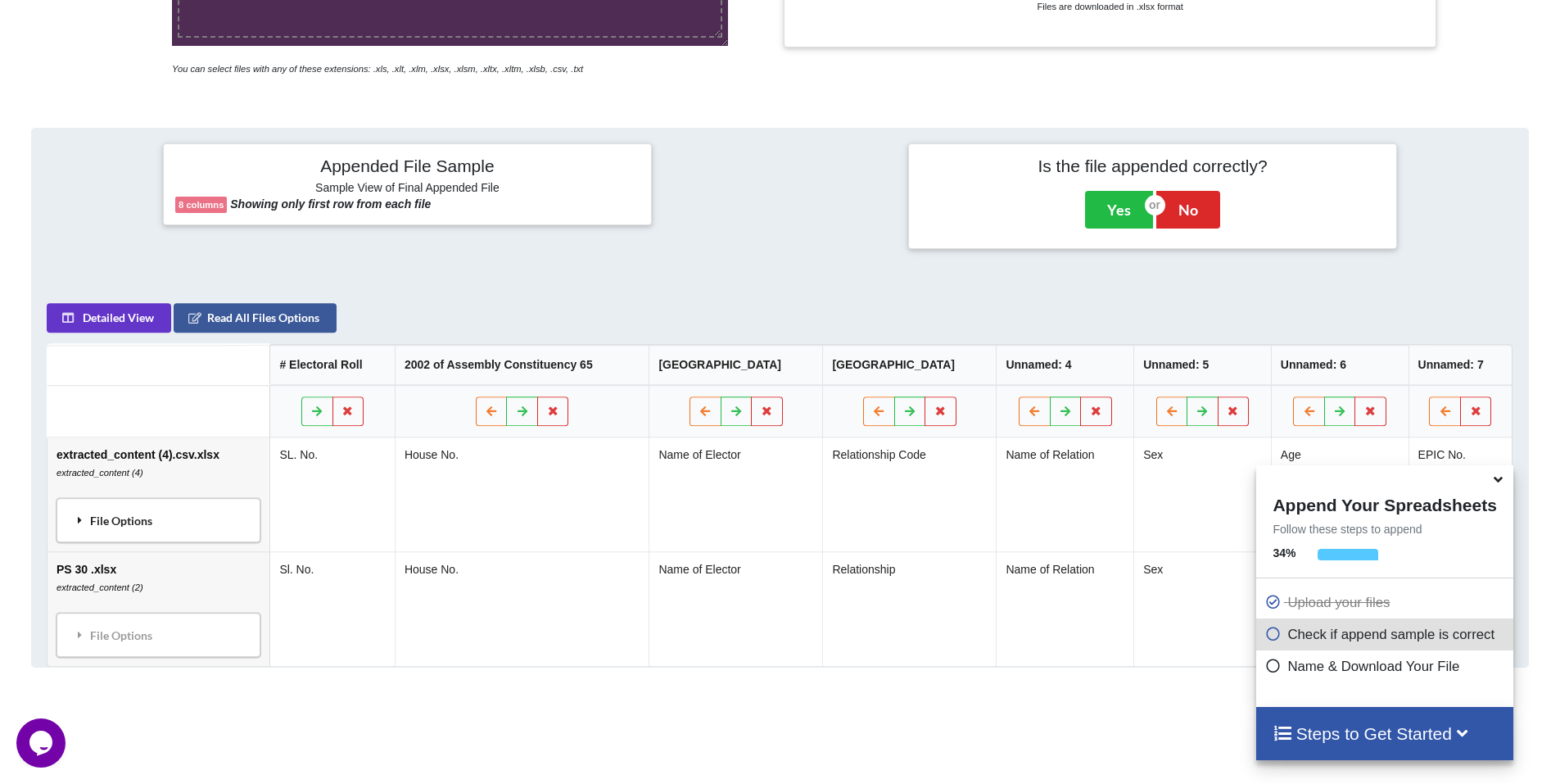
click at [134, 521] on div "File Options" at bounding box center [159, 520] width 194 height 34
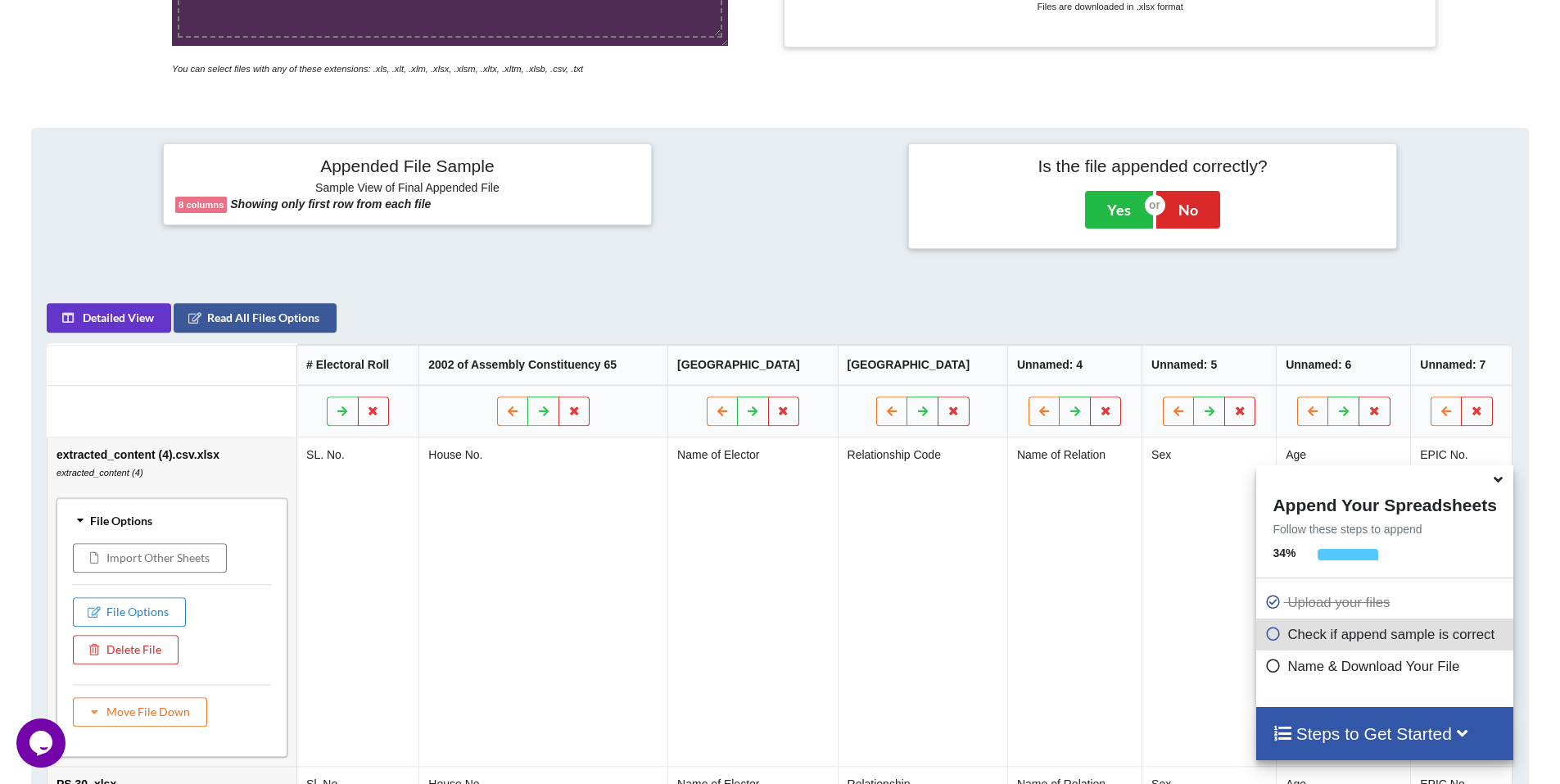
drag, startPoint x: 134, startPoint y: 521, endPoint x: 100, endPoint y: 519, distance: 34.1
click at [133, 521] on div "File Options" at bounding box center [172, 520] width 221 height 34
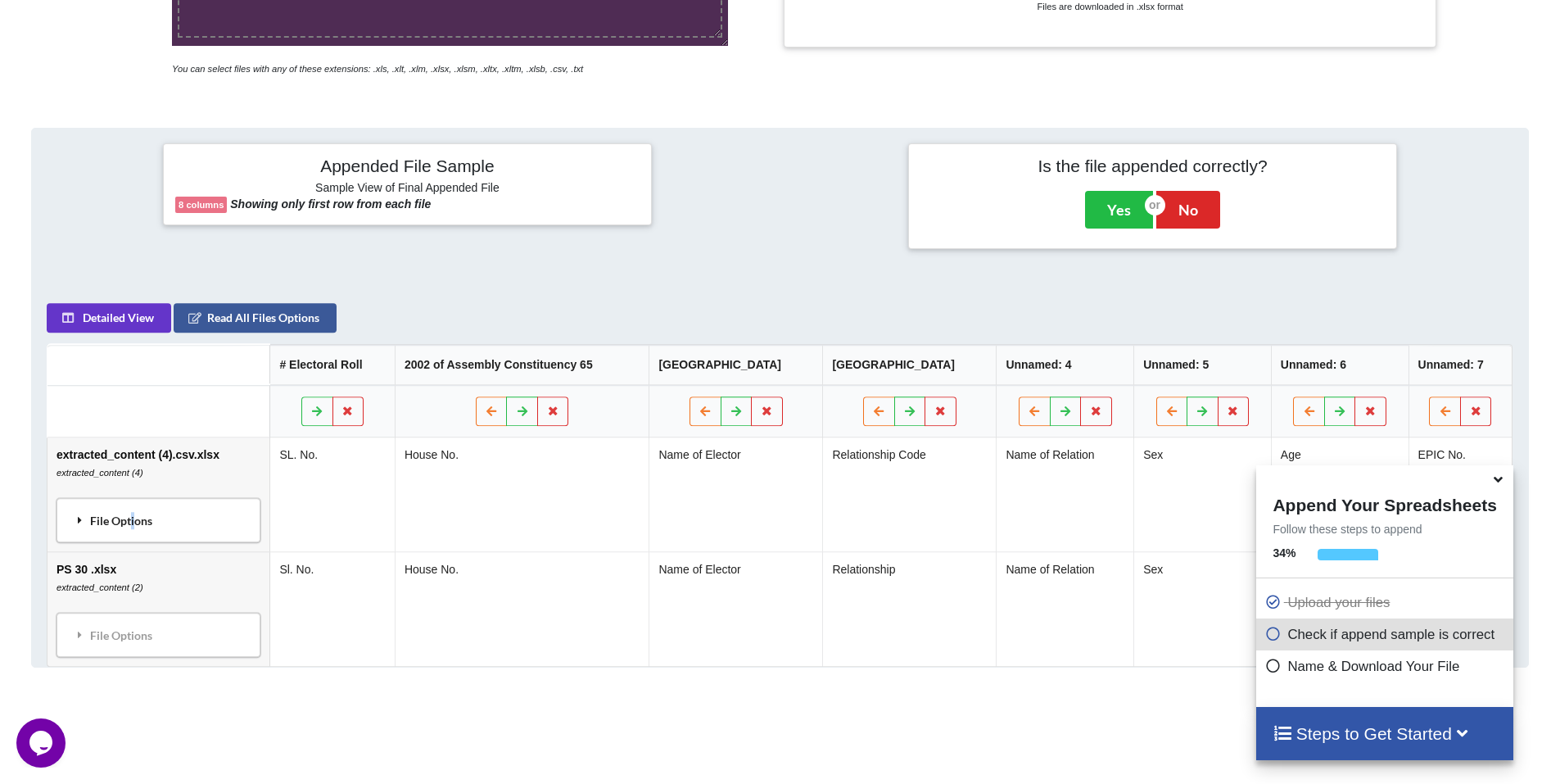
click at [99, 519] on div "File Options" at bounding box center [159, 520] width 194 height 34
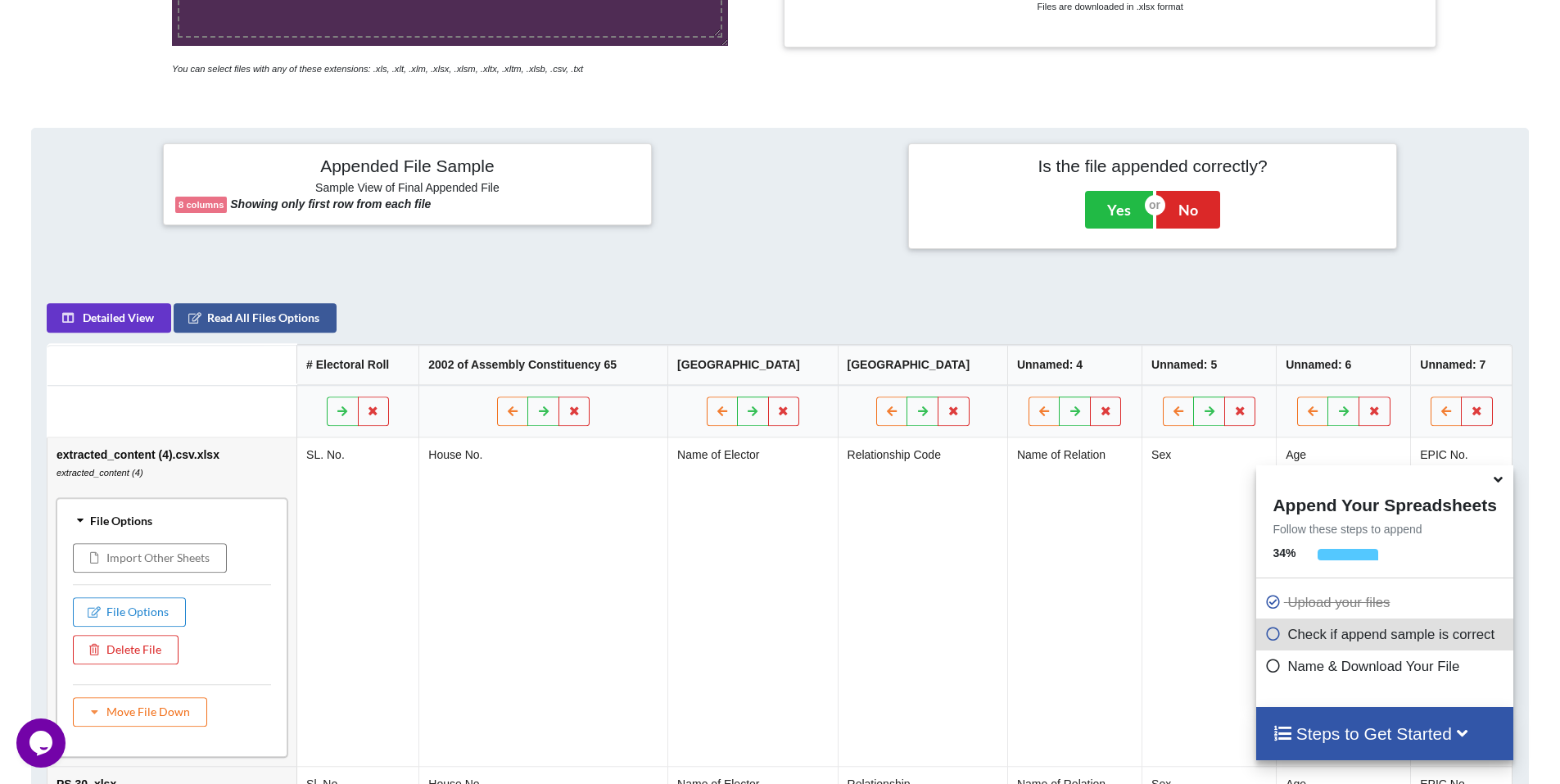
click at [99, 519] on div "File Options" at bounding box center [172, 520] width 221 height 34
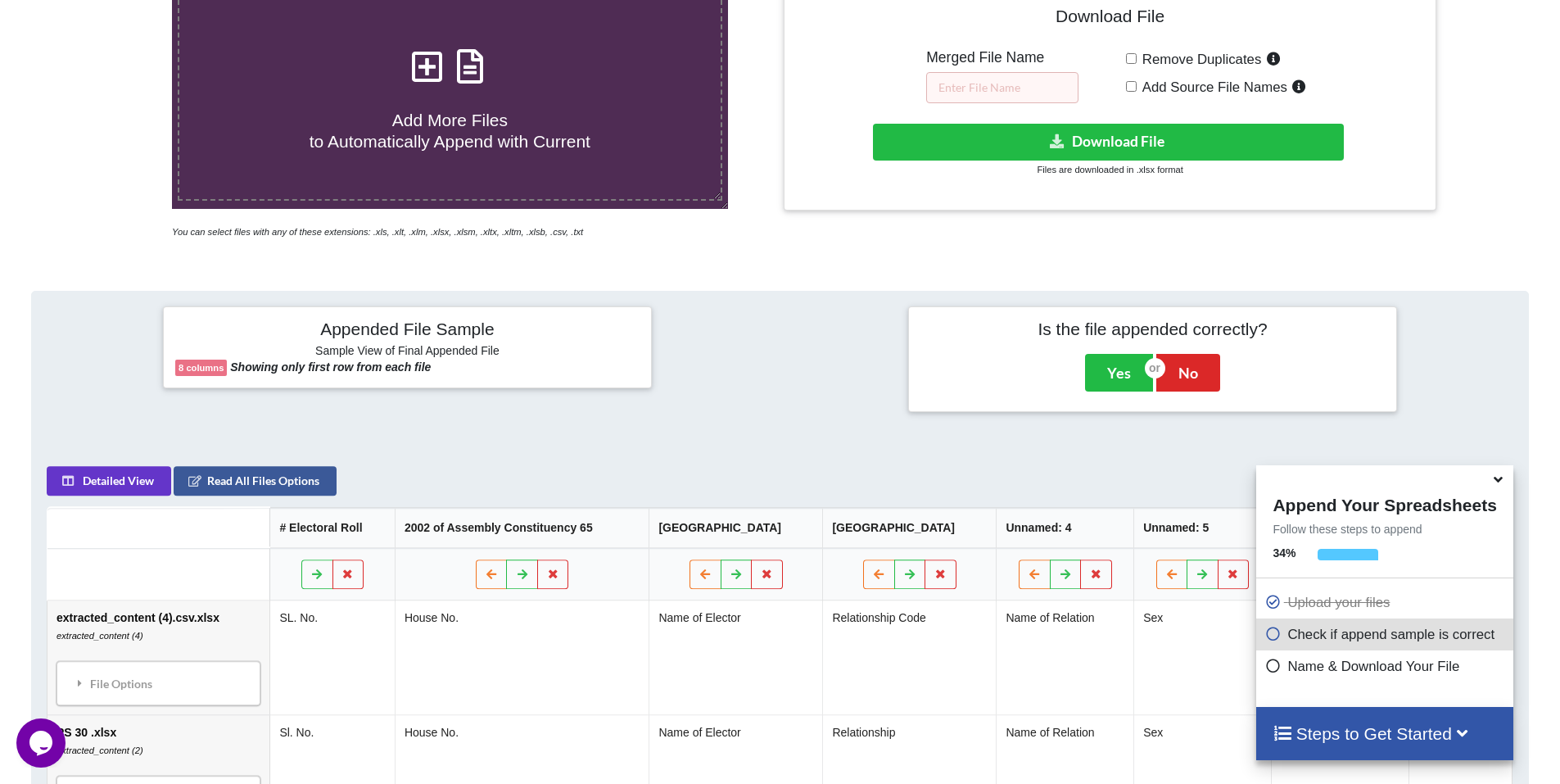
scroll to position [376, 0]
click at [1128, 147] on button "Download File" at bounding box center [1108, 142] width 470 height 37
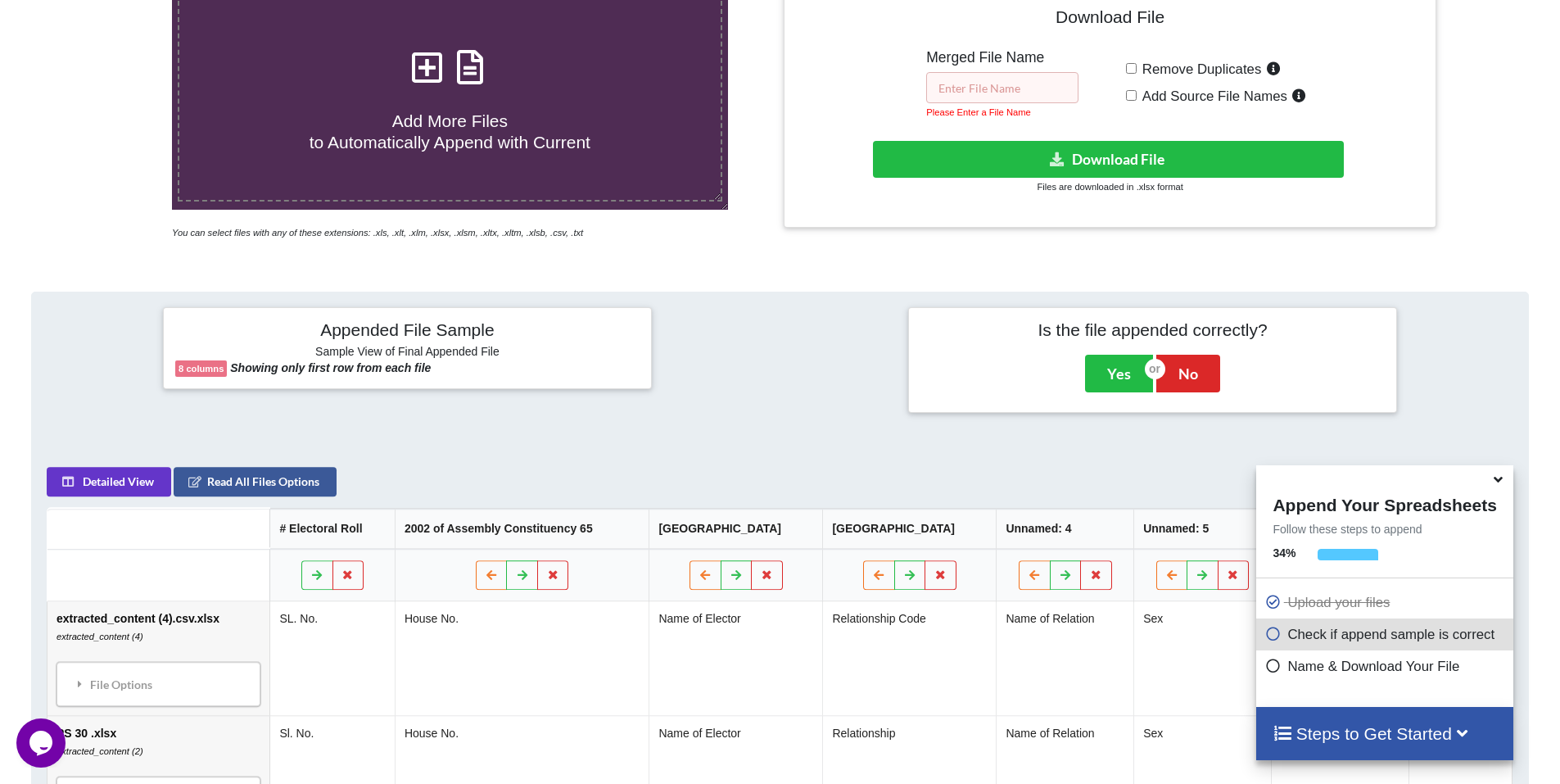
click at [1035, 83] on input "text" at bounding box center [1003, 87] width 152 height 31
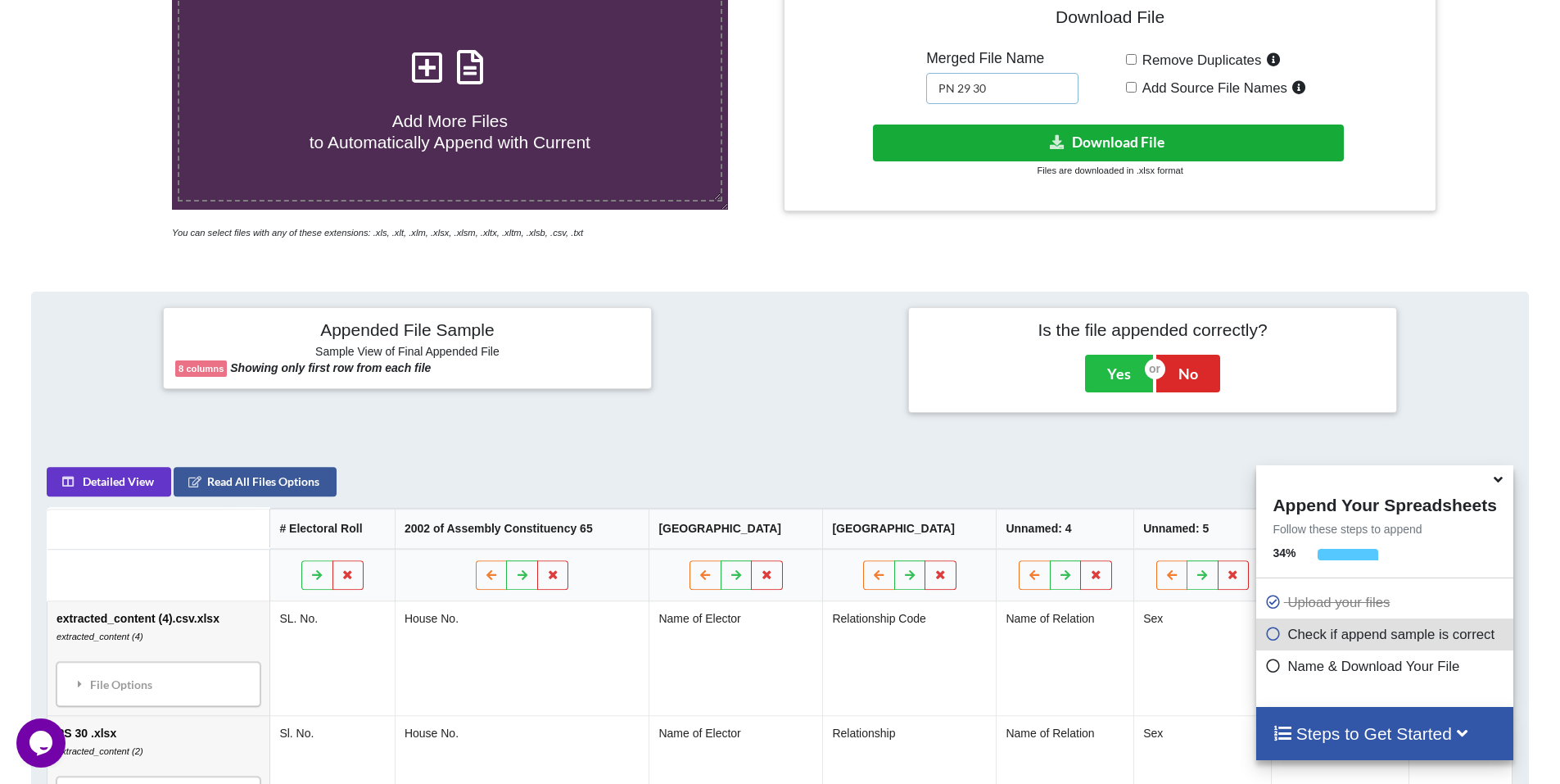
type input "PN 29 30"
click at [1136, 138] on button "Download File" at bounding box center [1108, 142] width 470 height 37
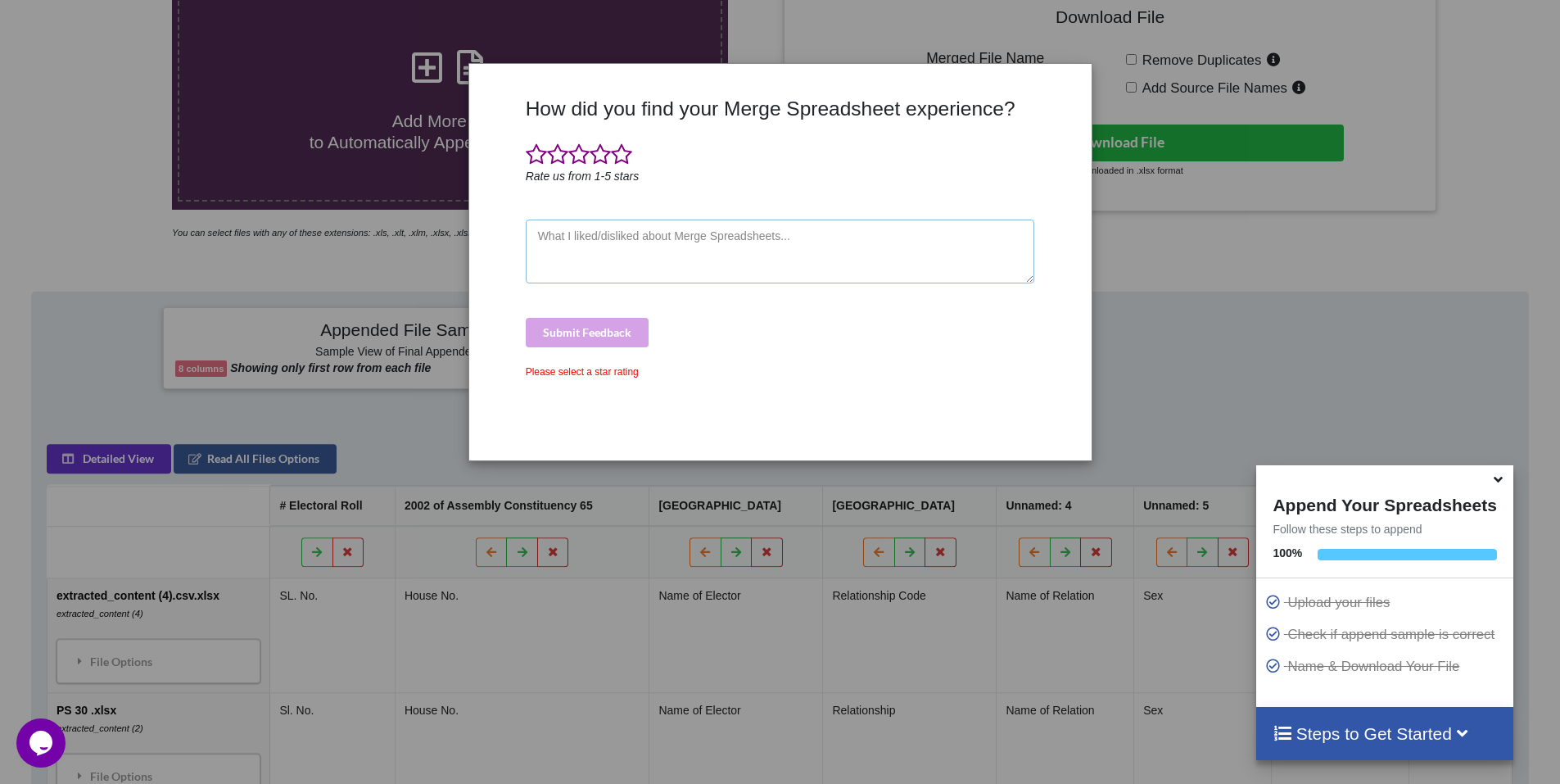
click at [708, 248] on textarea at bounding box center [780, 251] width 509 height 64
click at [621, 157] on span at bounding box center [622, 155] width 22 height 23
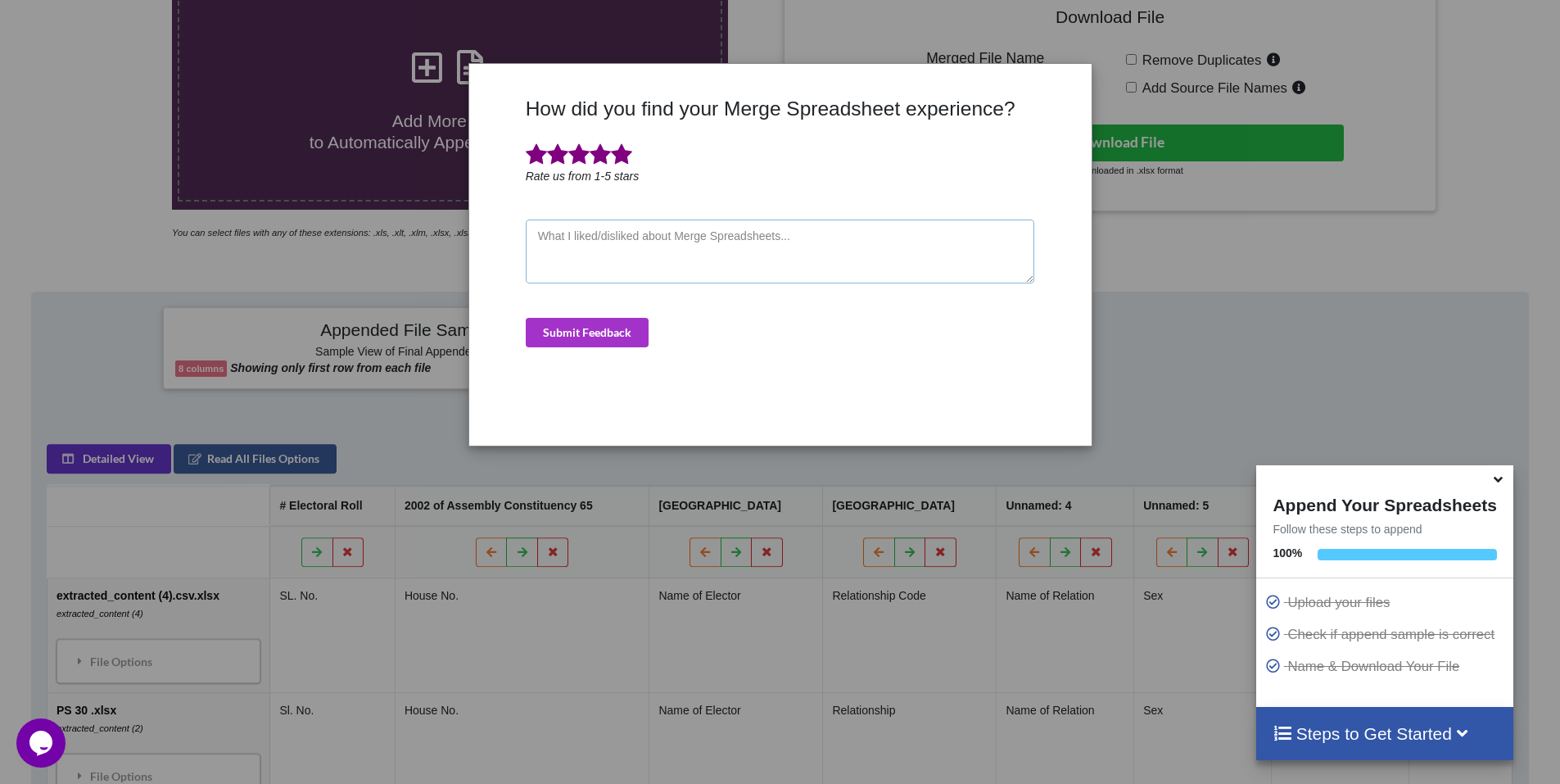
click at [660, 247] on textarea at bounding box center [780, 251] width 509 height 64
type textarea "good"
click at [621, 336] on button "Submit Feedback" at bounding box center [587, 332] width 123 height 30
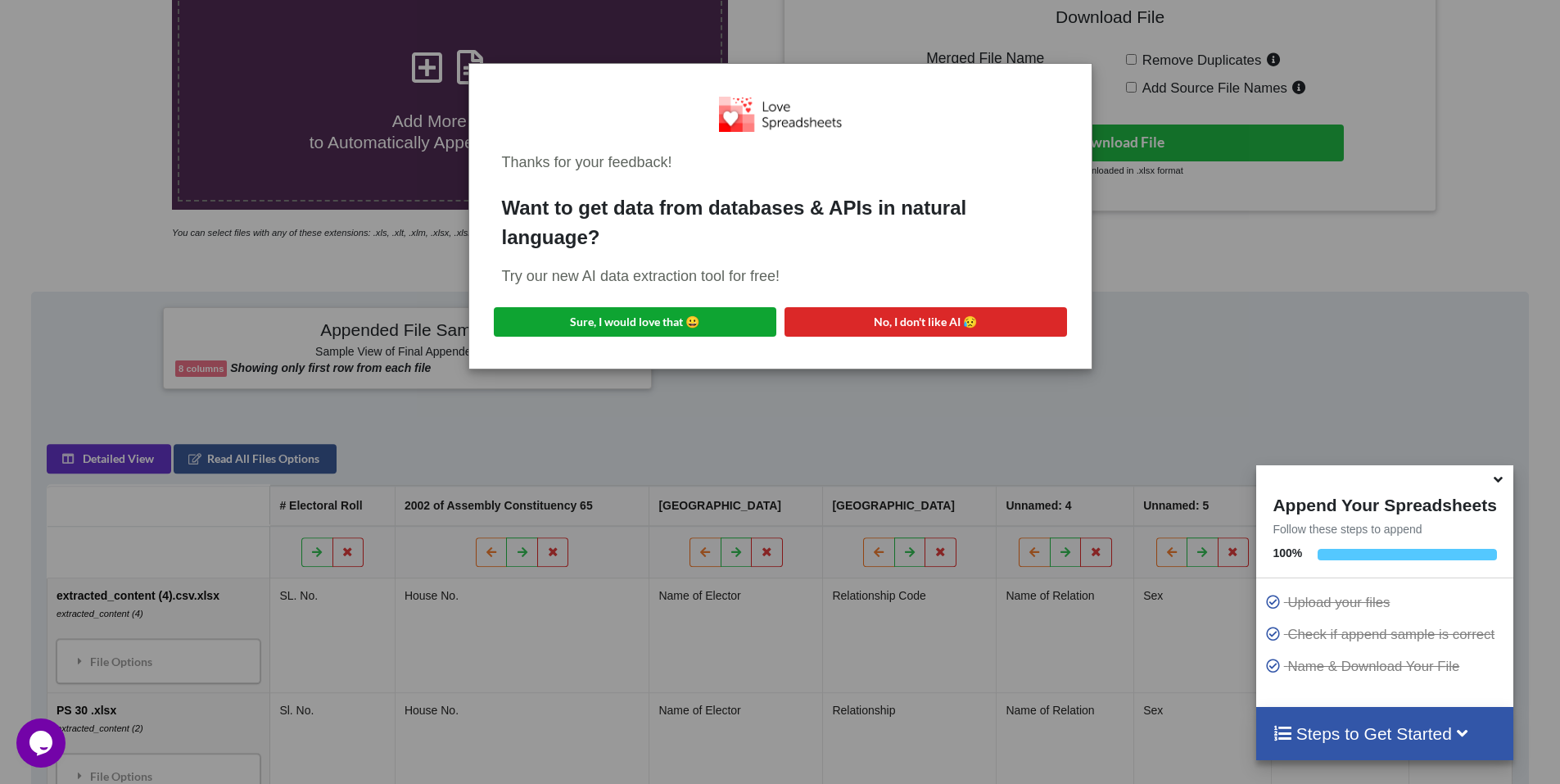
click at [679, 329] on button "Sure, I would love that 😀" at bounding box center [634, 322] width 282 height 30
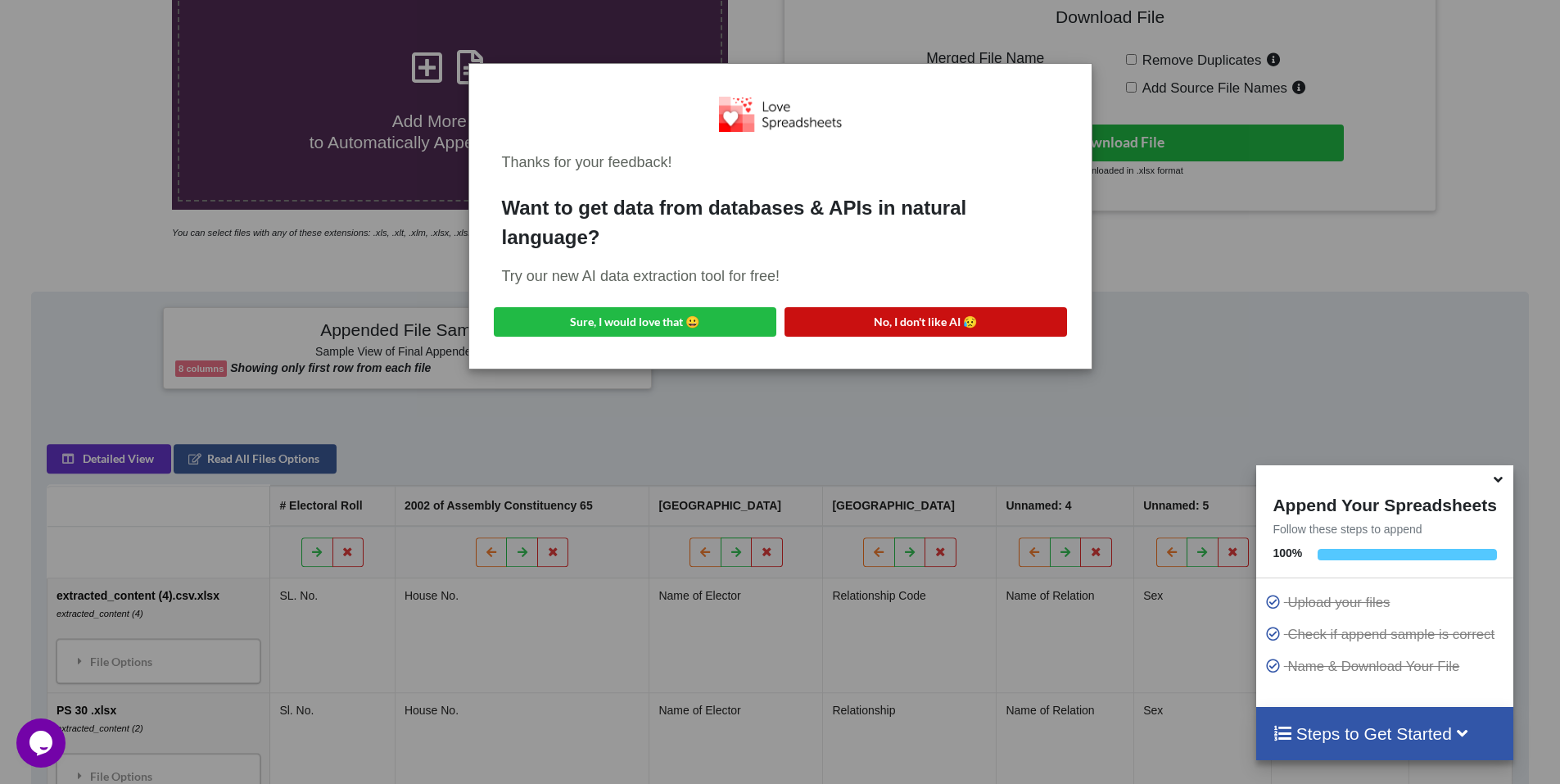
click at [908, 320] on button "No, I don't like AI 😥" at bounding box center [925, 322] width 282 height 30
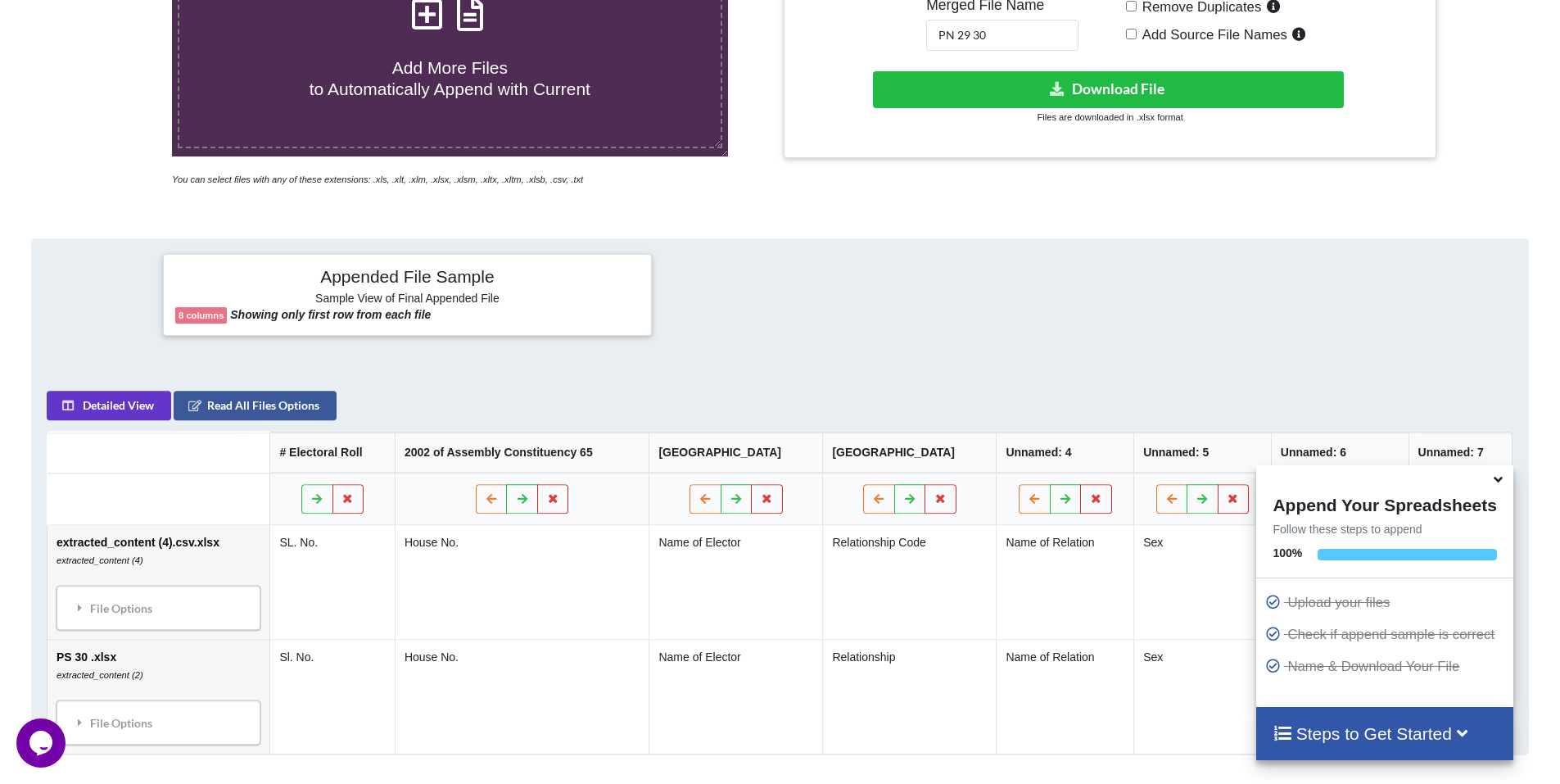
scroll to position [459, 0]
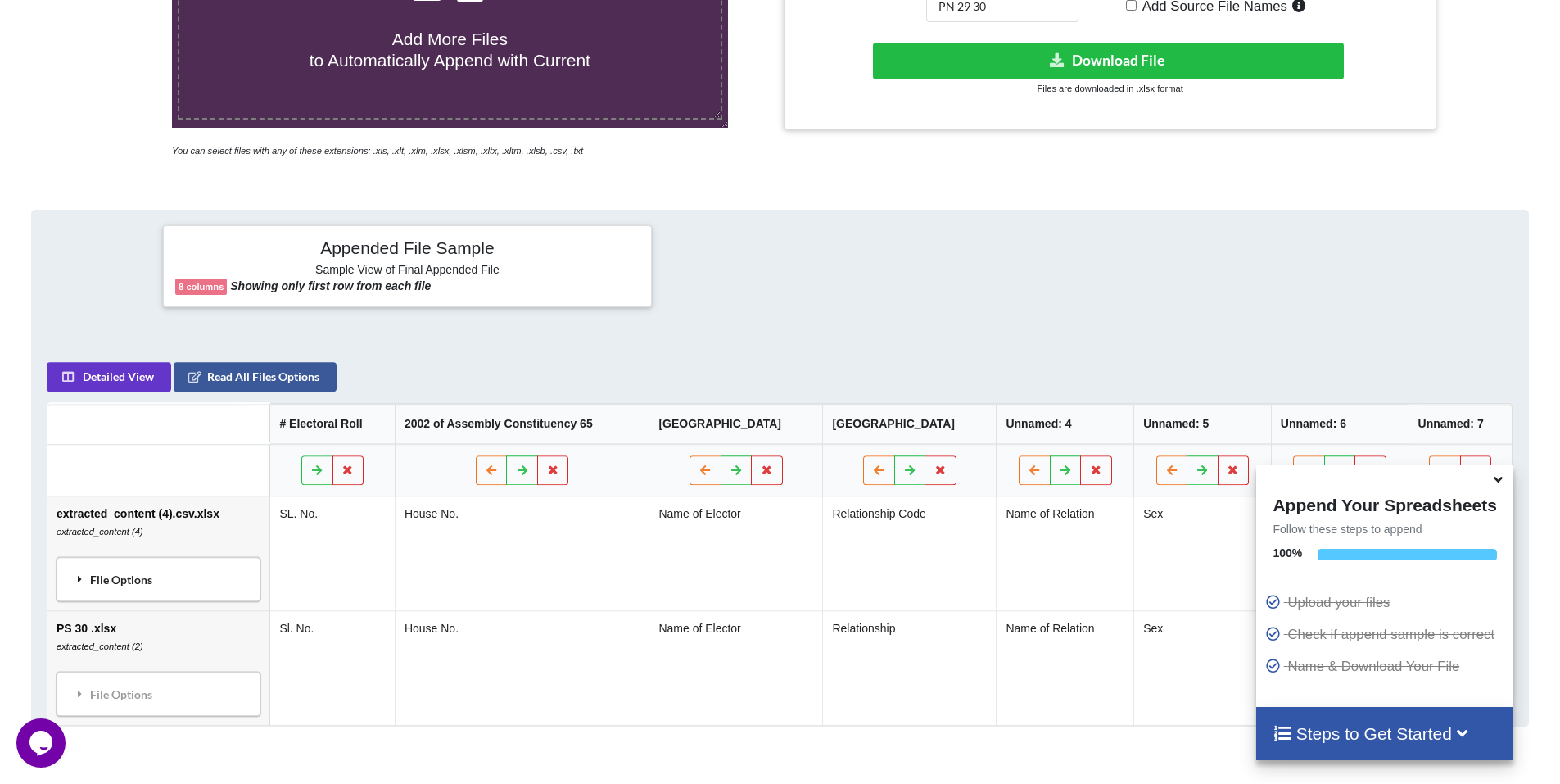
click at [116, 577] on div "File Options" at bounding box center [159, 579] width 194 height 34
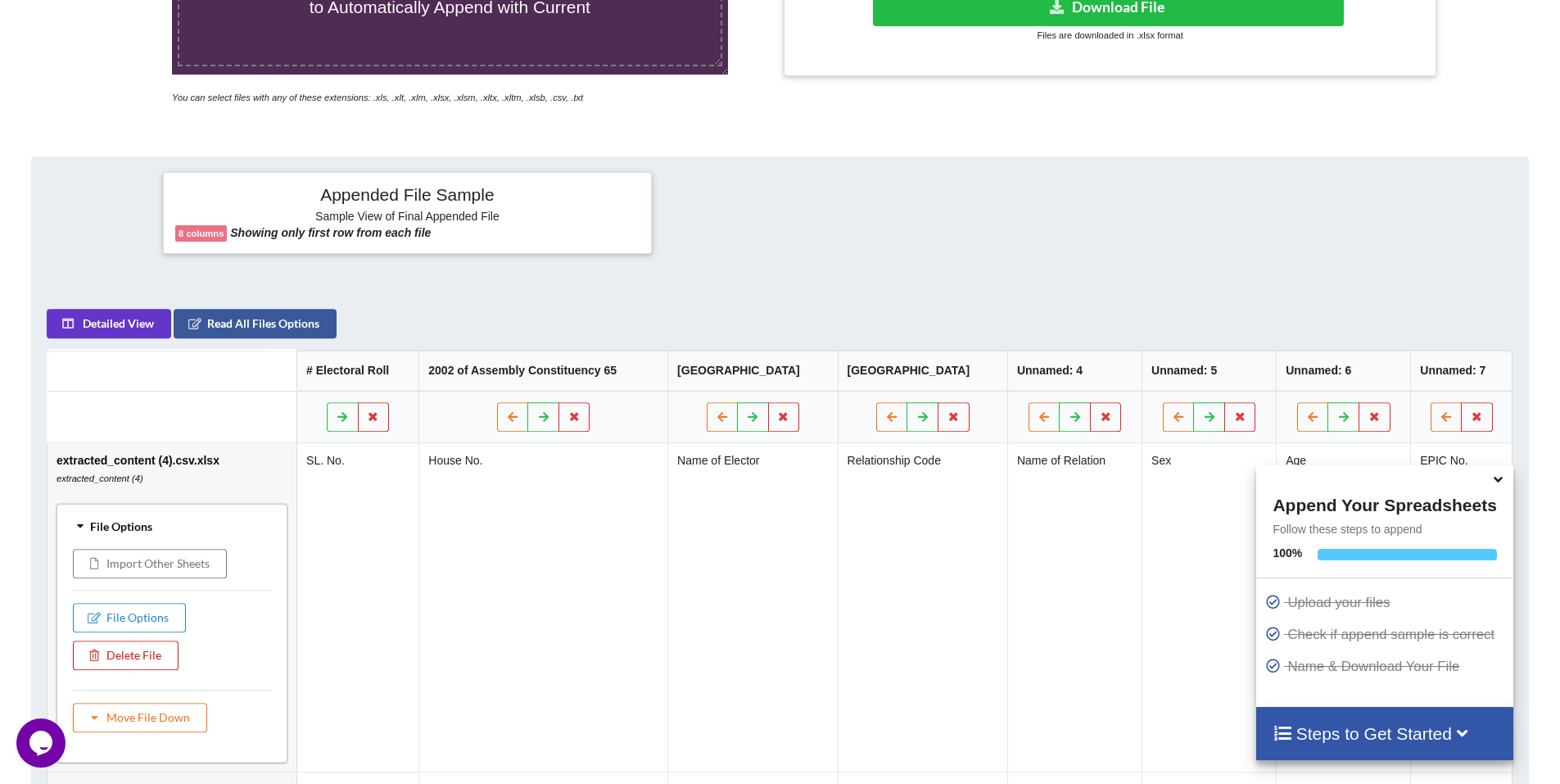
scroll to position [540, 0]
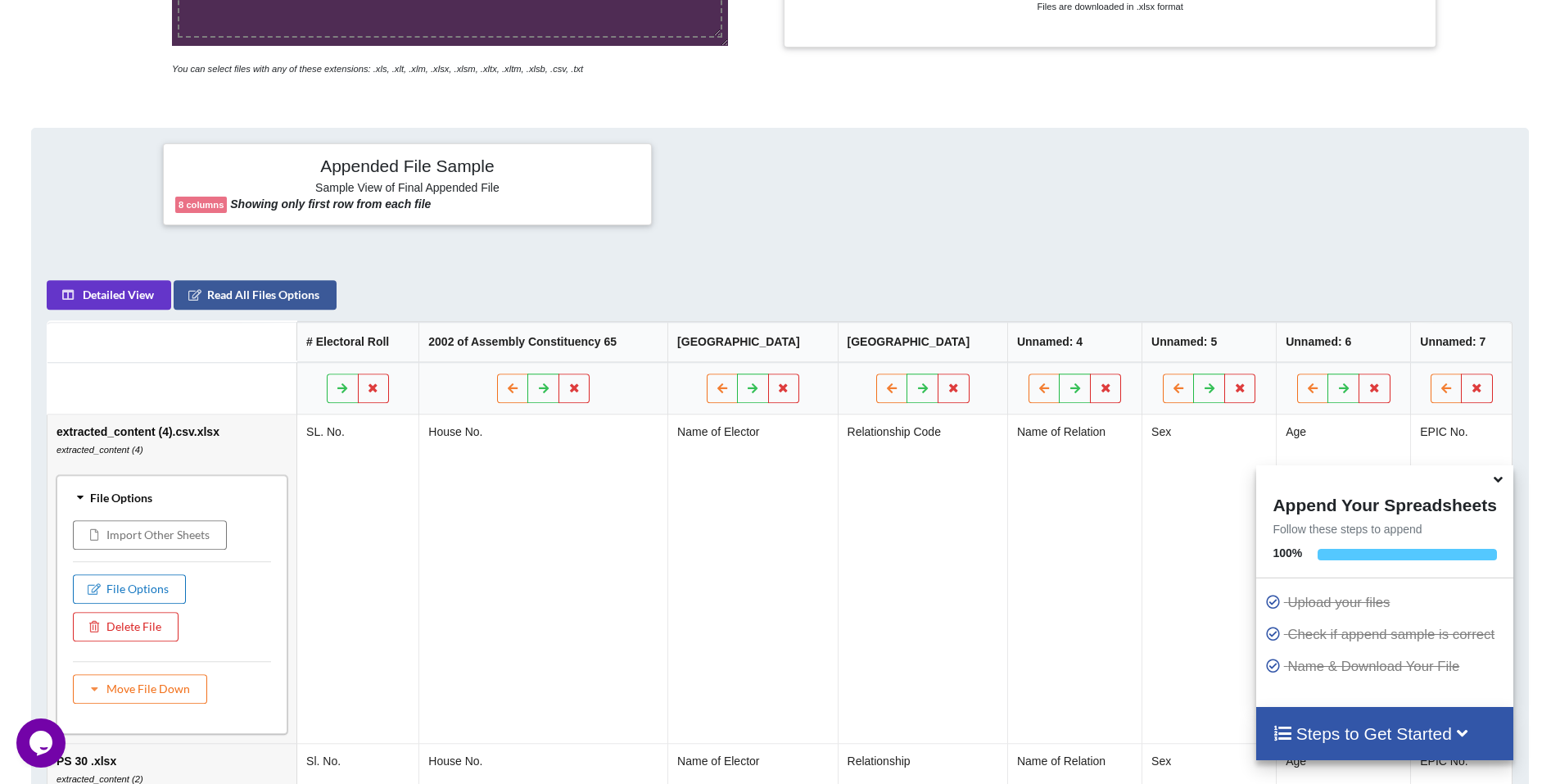
click at [122, 590] on button "File Options" at bounding box center [129, 589] width 113 height 30
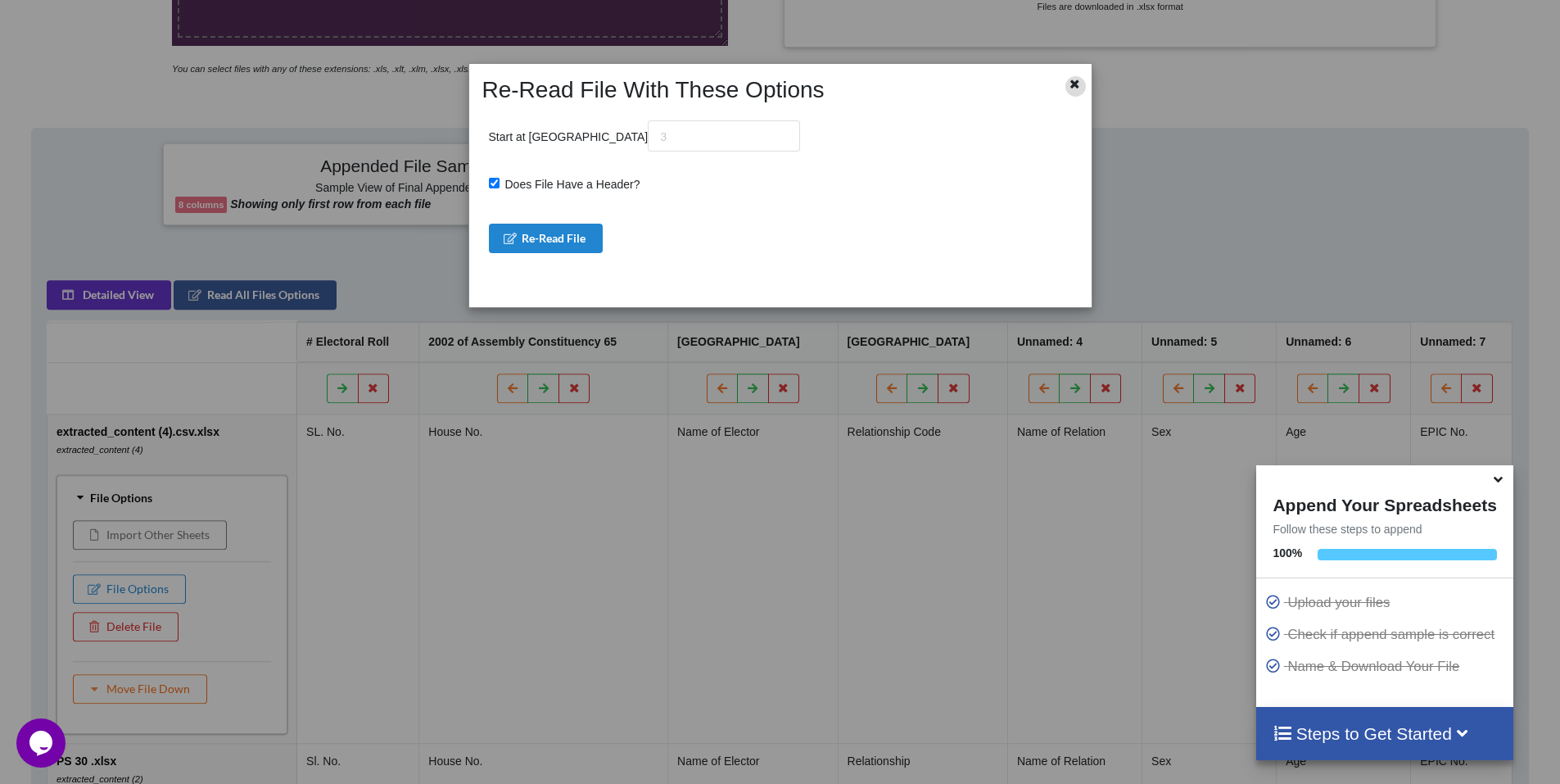
click at [1073, 84] on icon at bounding box center [1075, 82] width 14 height 12
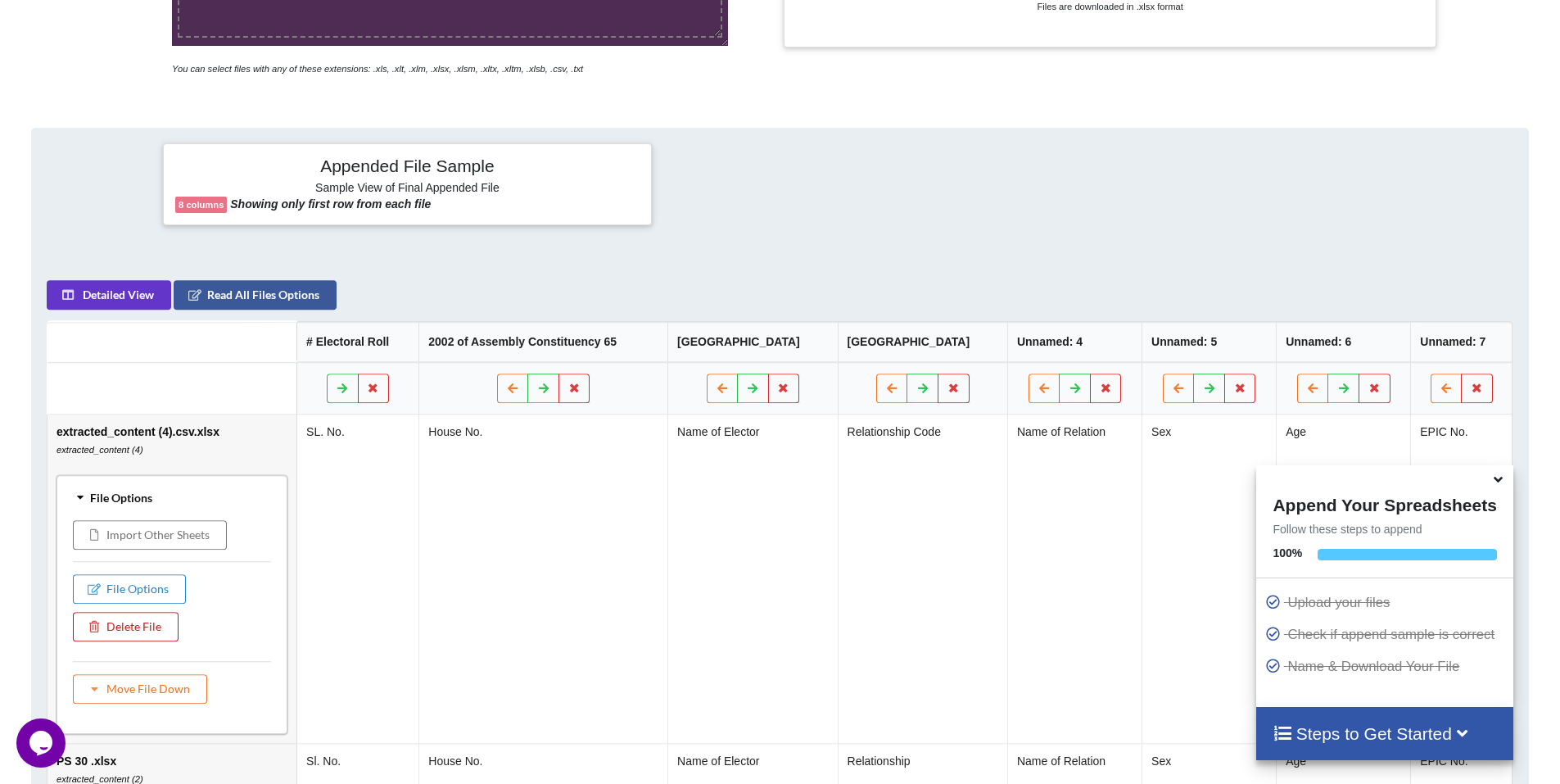
click at [119, 628] on button "Delete File" at bounding box center [125, 626] width 106 height 30
click at [196, 578] on button "Delete File" at bounding box center [173, 578] width 89 height 30
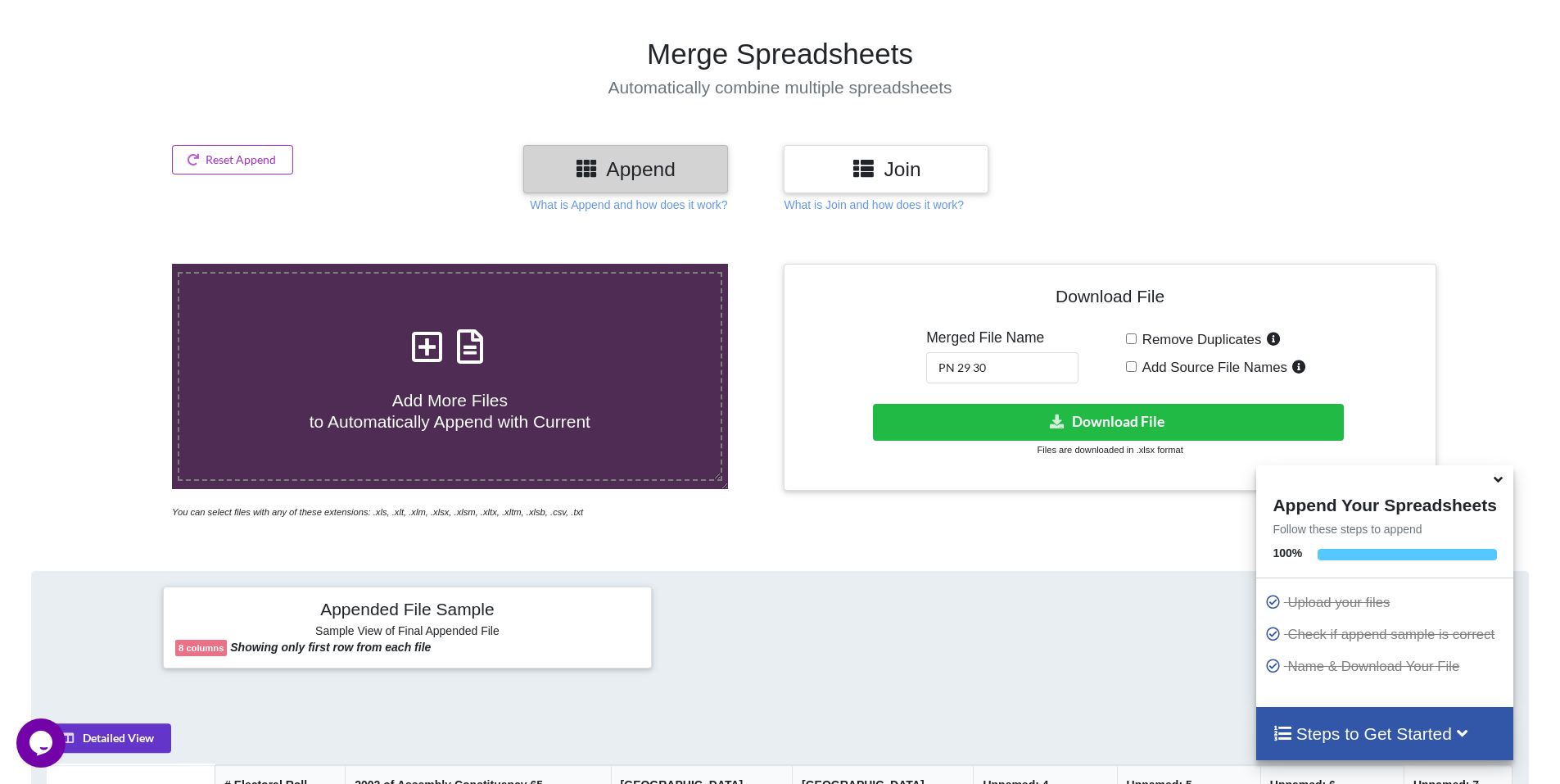
scroll to position [49, 0]
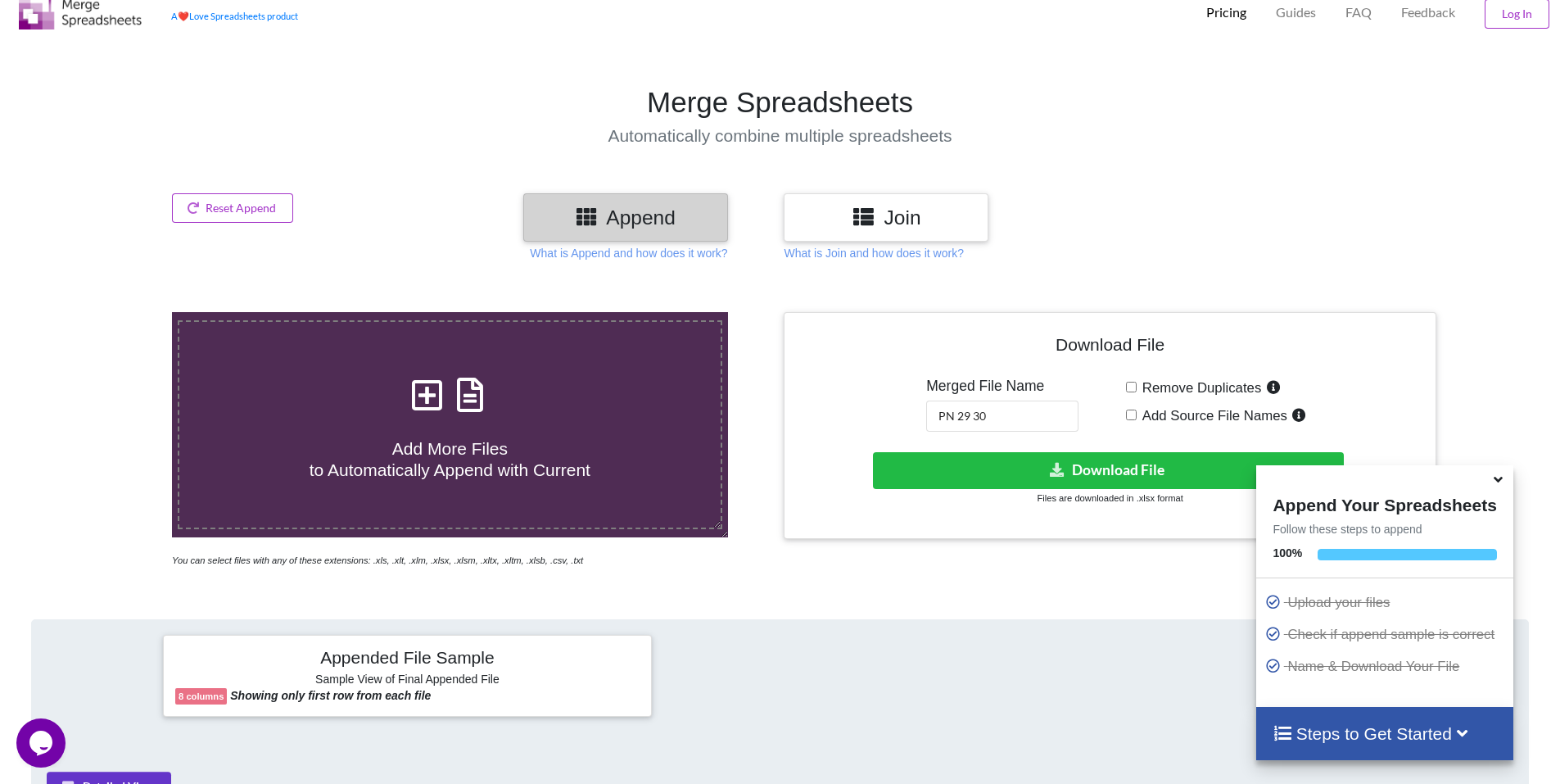
click at [462, 415] on span at bounding box center [449, 395] width 87 height 39
click at [111, 312] on input "Add More Files to Automatically Append with Current" at bounding box center [111, 312] width 0 height 0
click at [409, 415] on span at bounding box center [449, 395] width 87 height 39
click at [111, 312] on input "Add More Files to Automatically Append with Current" at bounding box center [111, 312] width 0 height 0
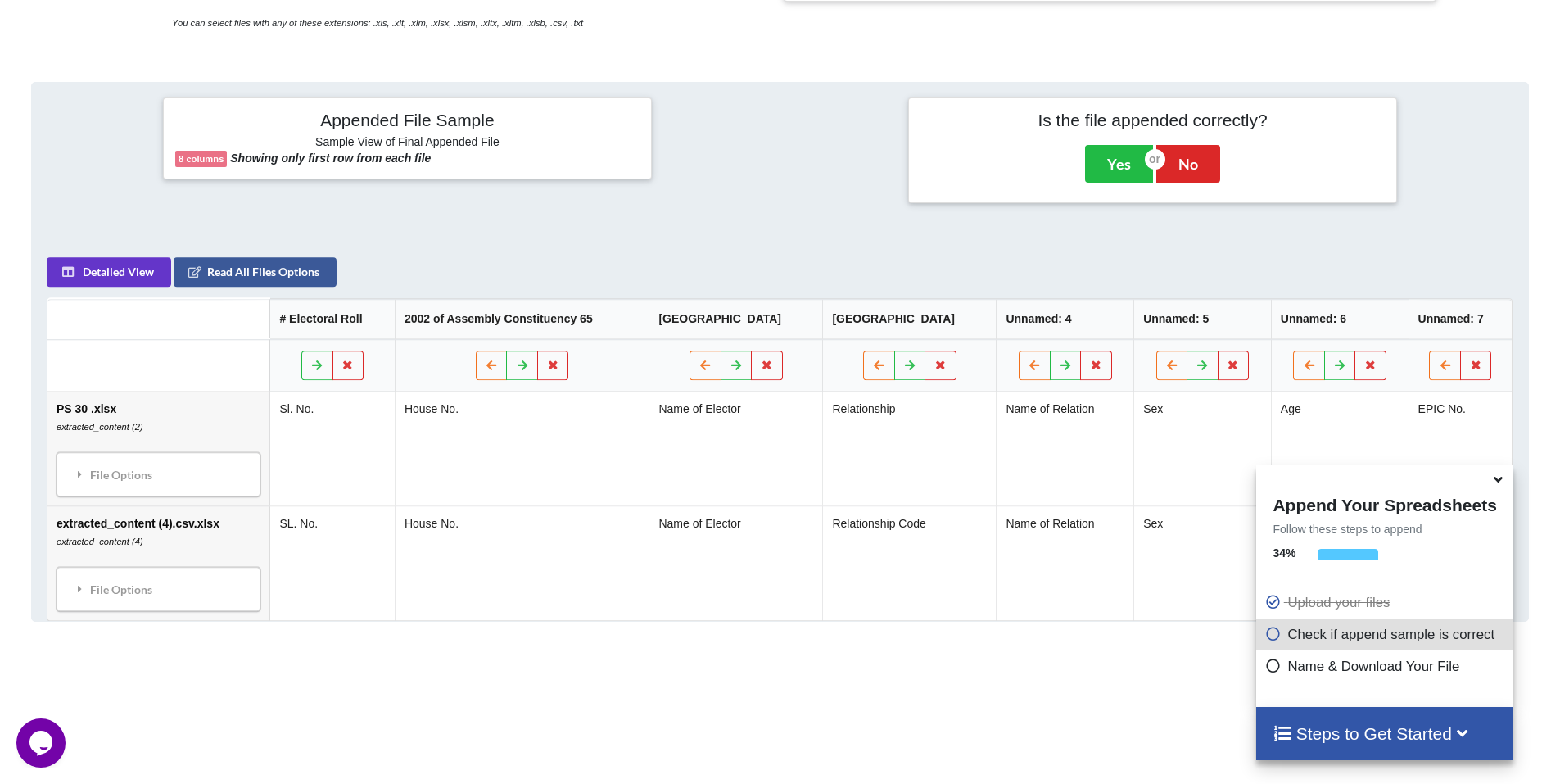
scroll to position [504, 0]
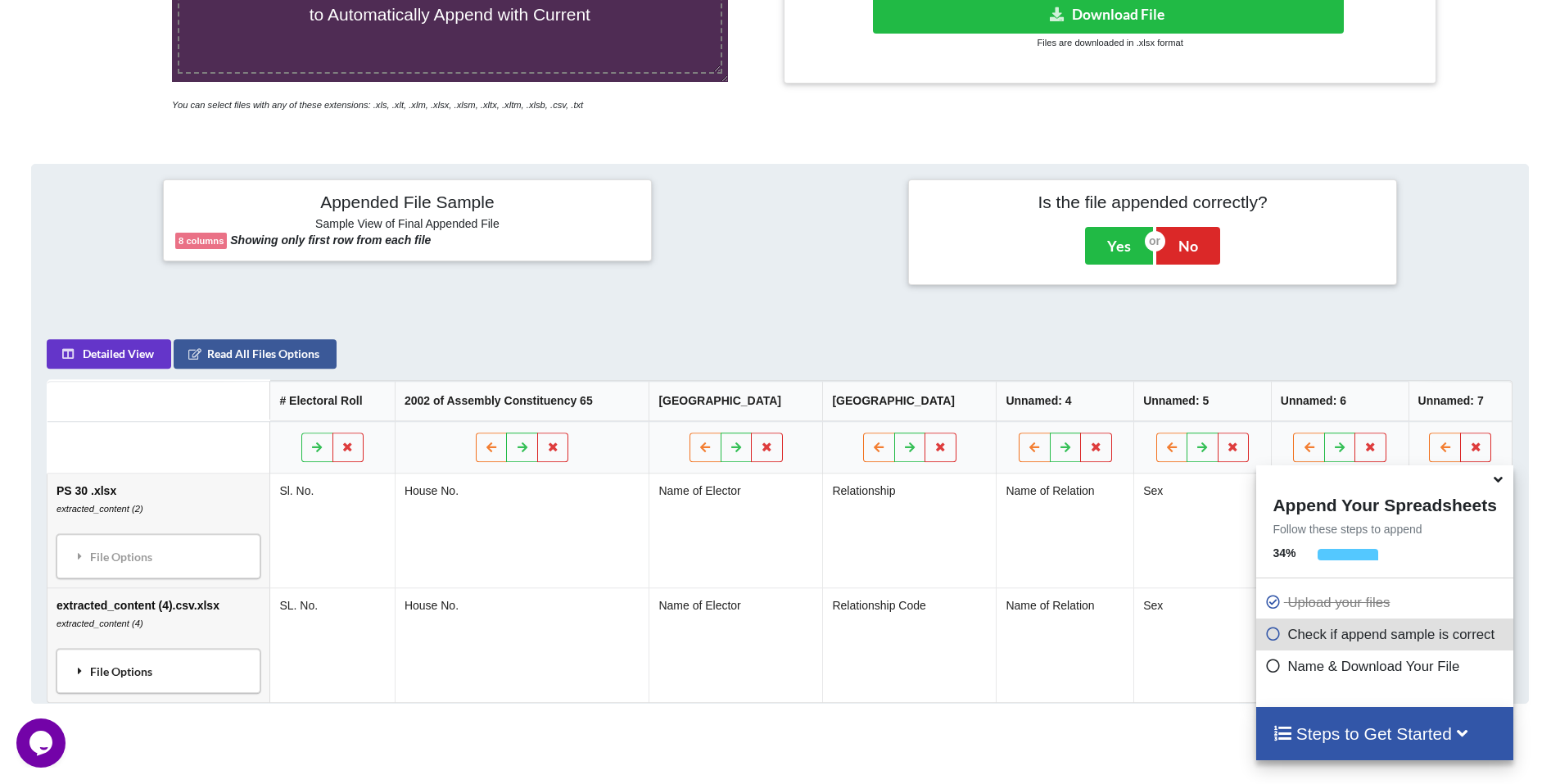
click at [93, 668] on div "File Options" at bounding box center [159, 670] width 194 height 34
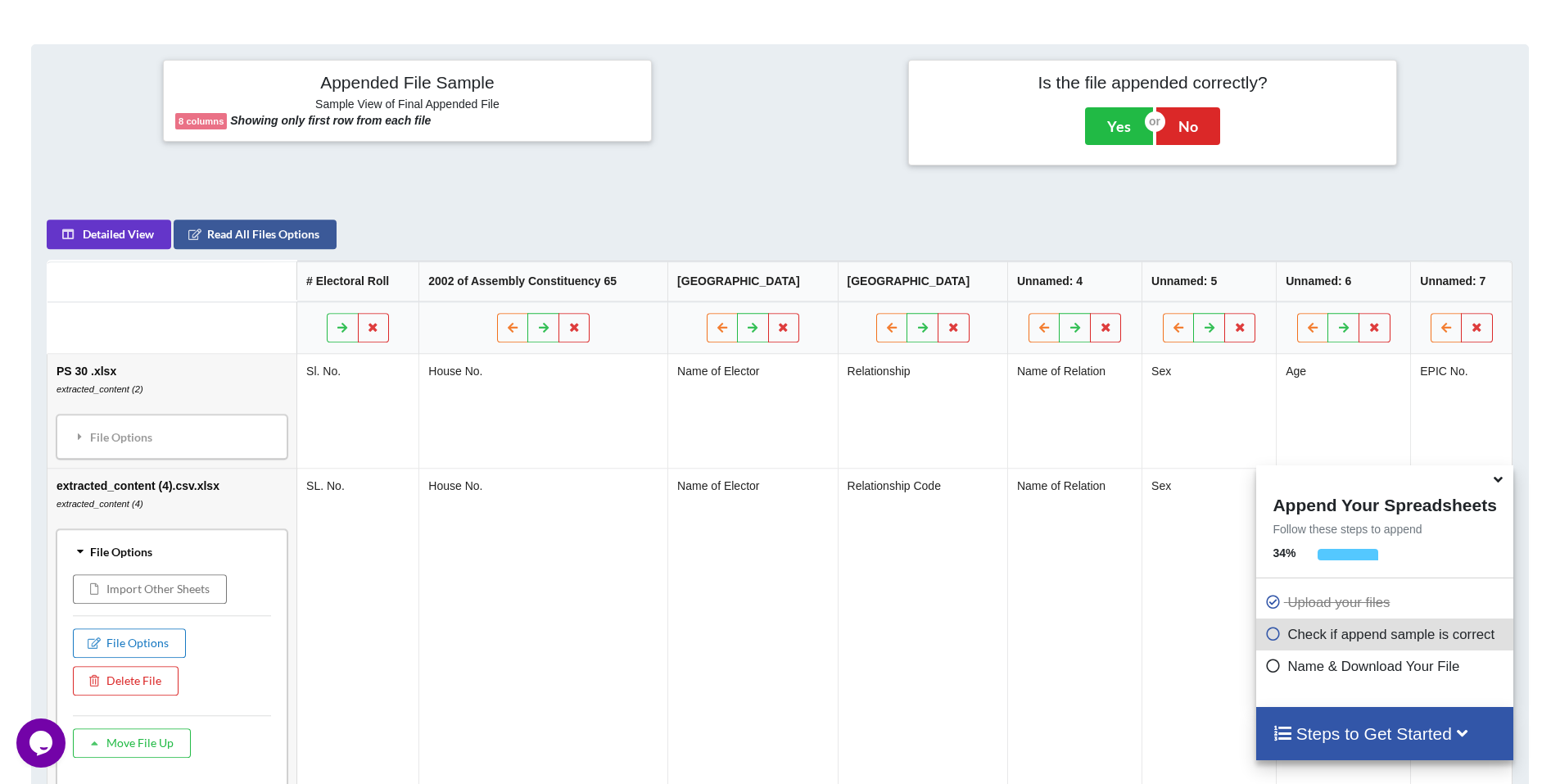
scroll to position [668, 0]
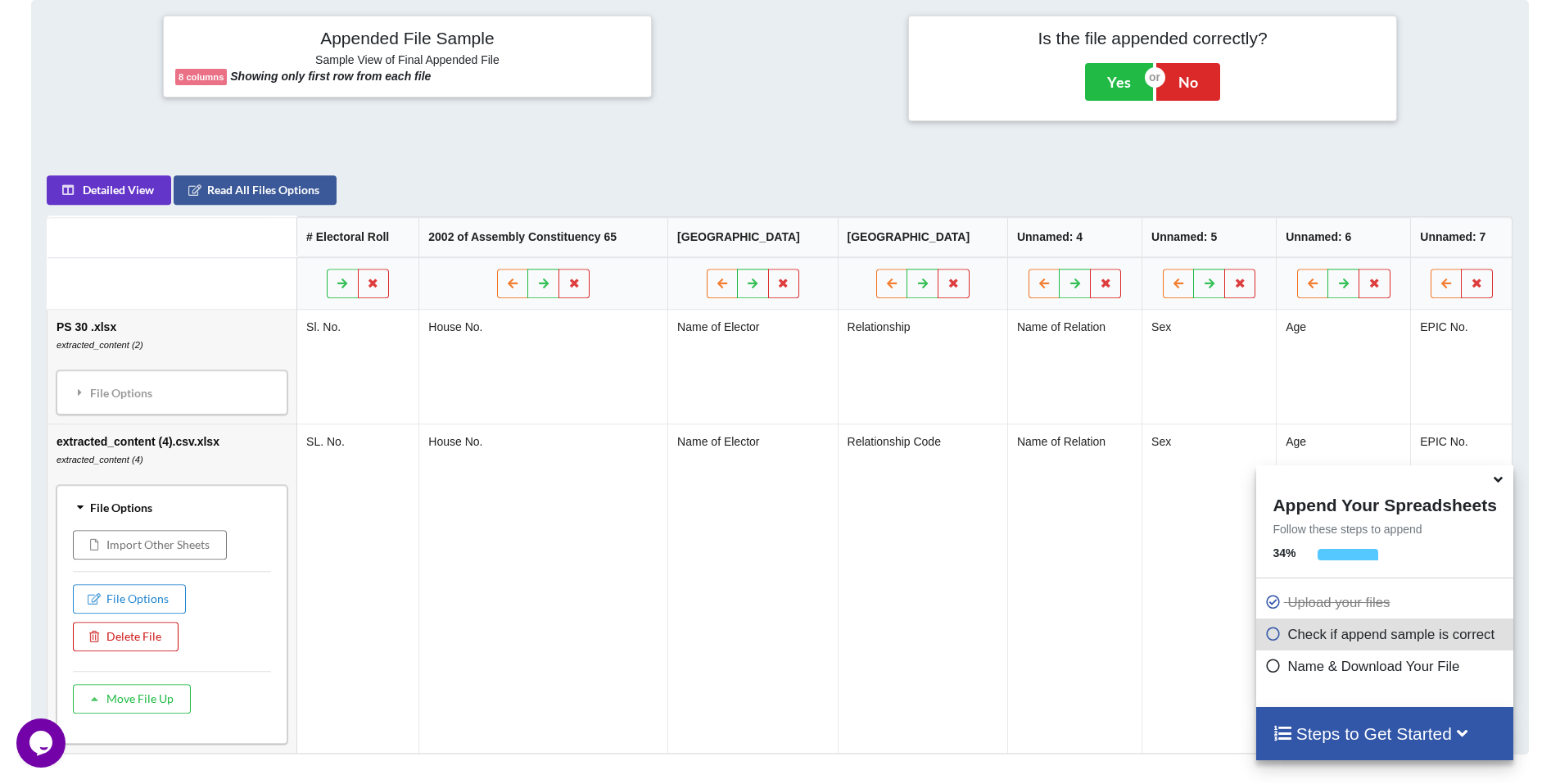
click at [134, 633] on button "Delete File" at bounding box center [125, 636] width 106 height 30
click at [161, 582] on button "Delete File" at bounding box center [173, 588] width 89 height 30
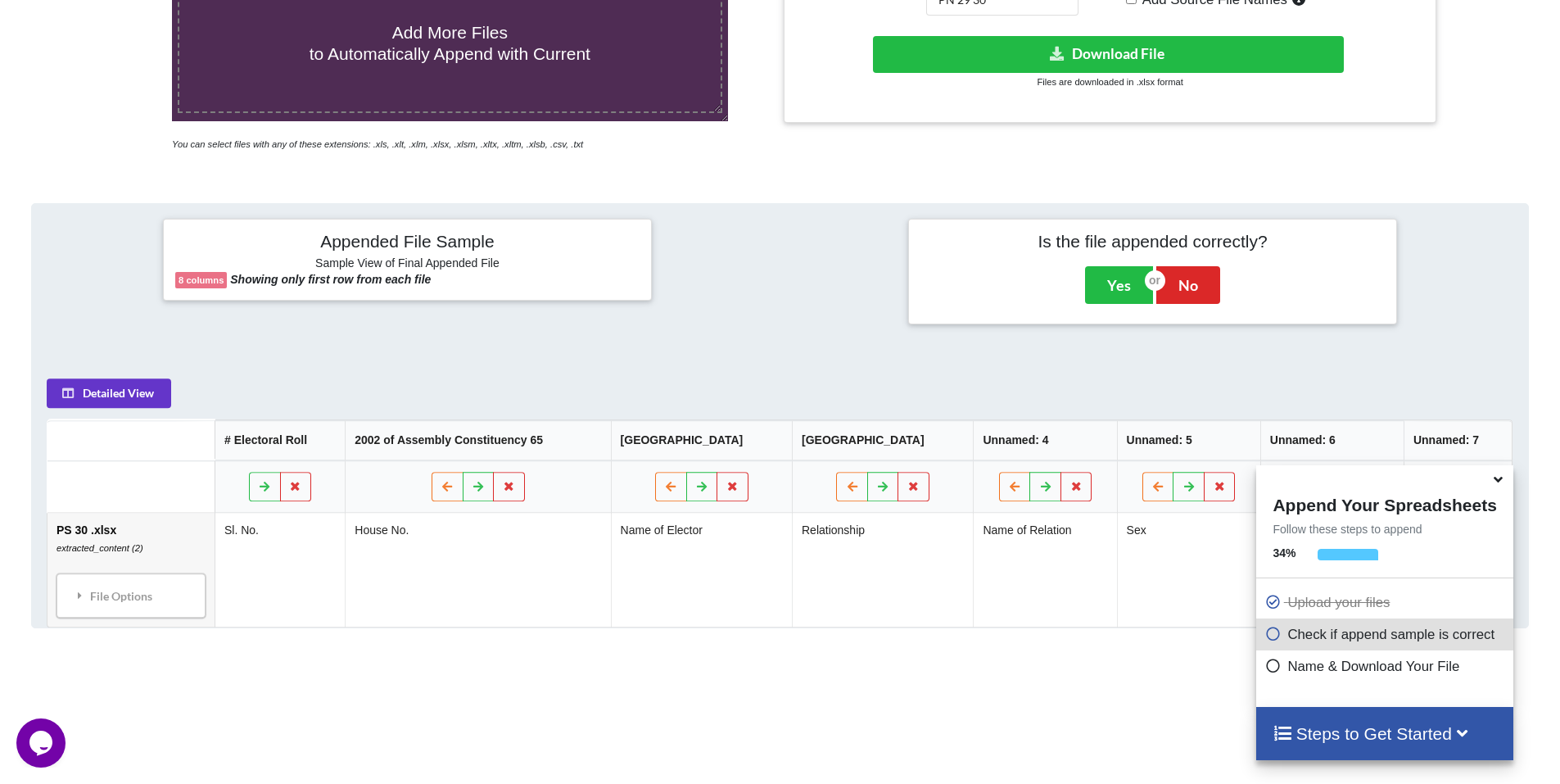
scroll to position [423, 0]
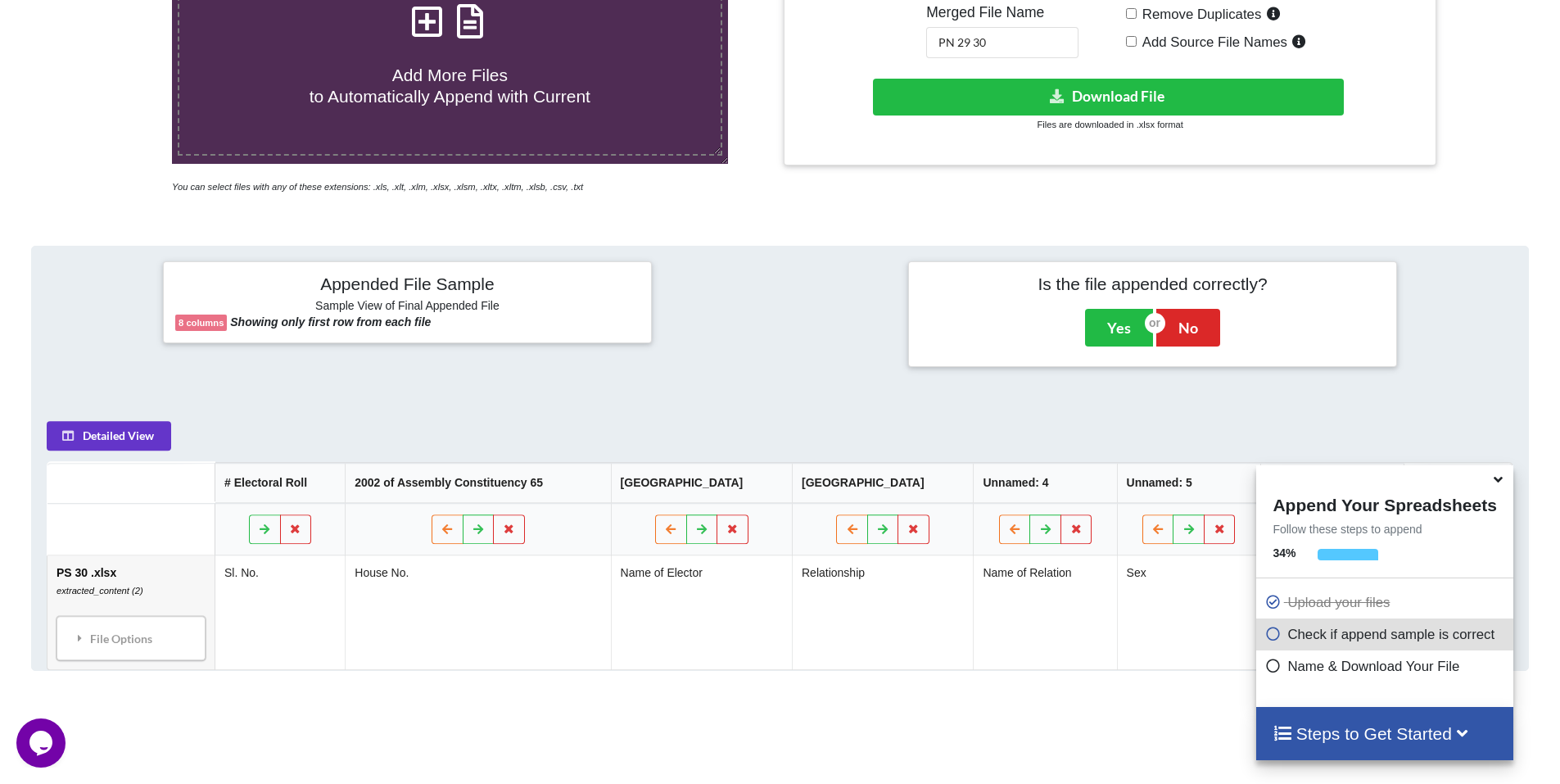
click at [457, 77] on span "Add More Files to Automatically Append with Current" at bounding box center [449, 85] width 280 height 39
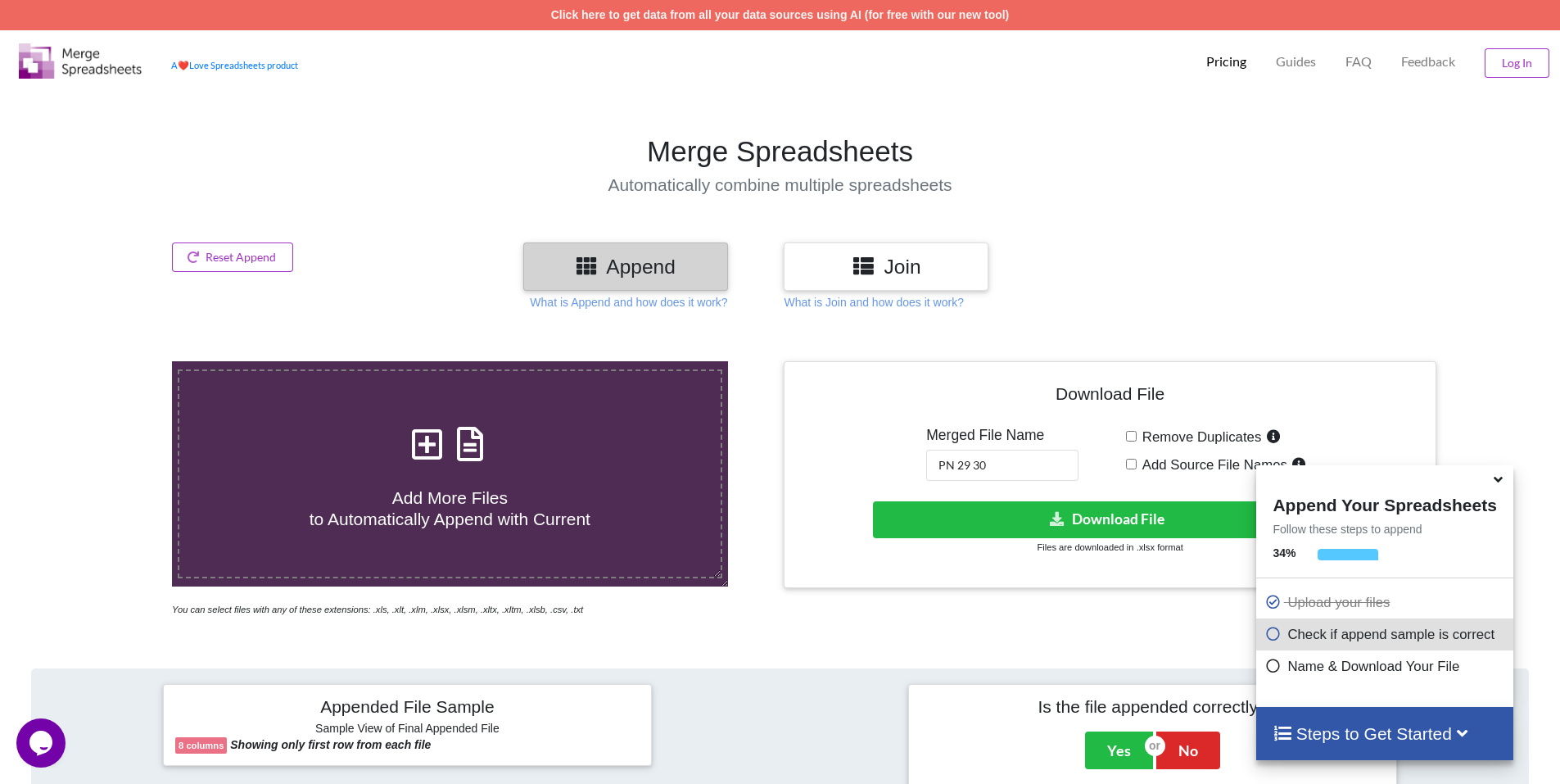
type input "C:\fakepath\extracted_content (3).csv.xlsx"
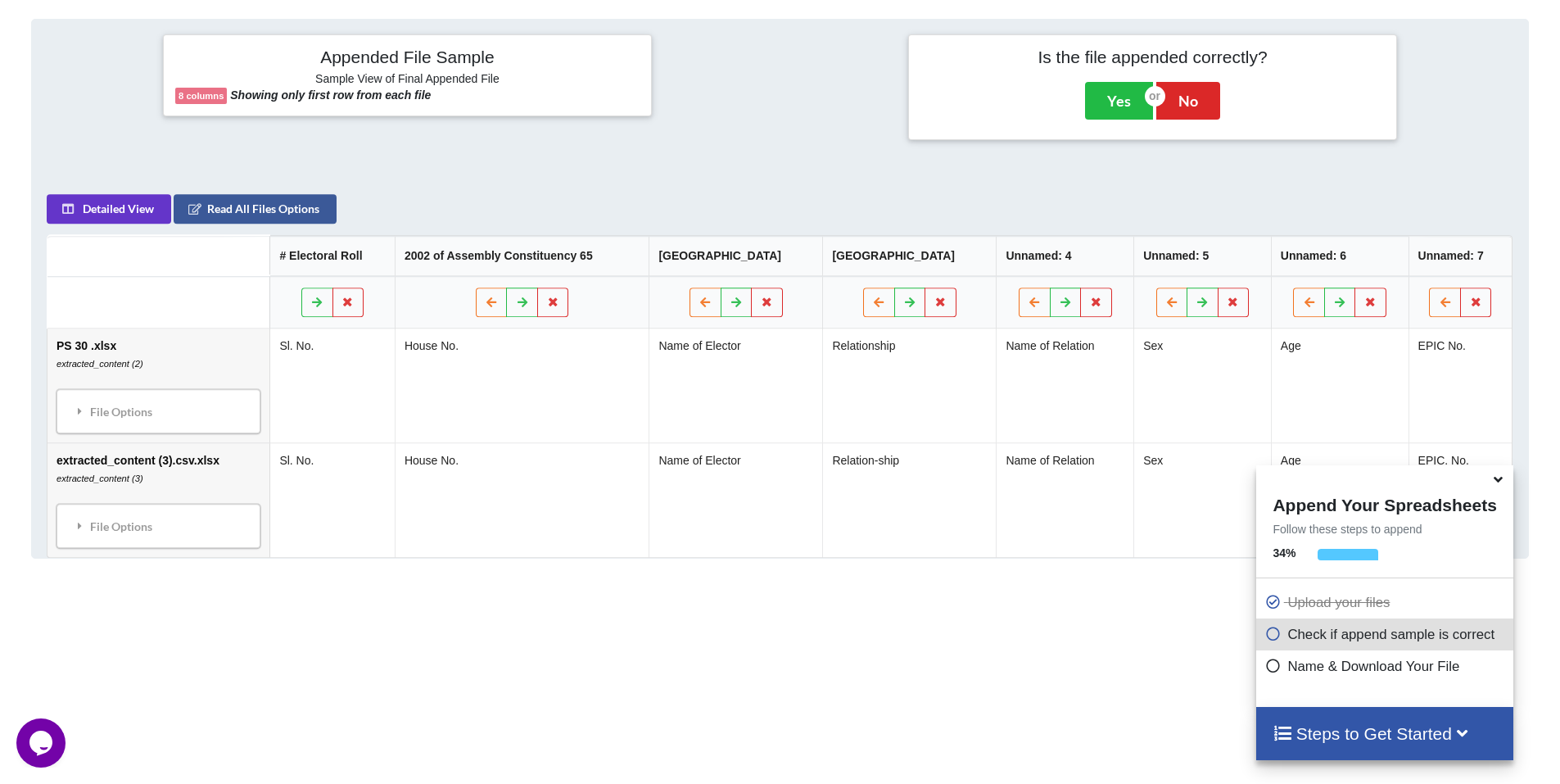
scroll to position [668, 0]
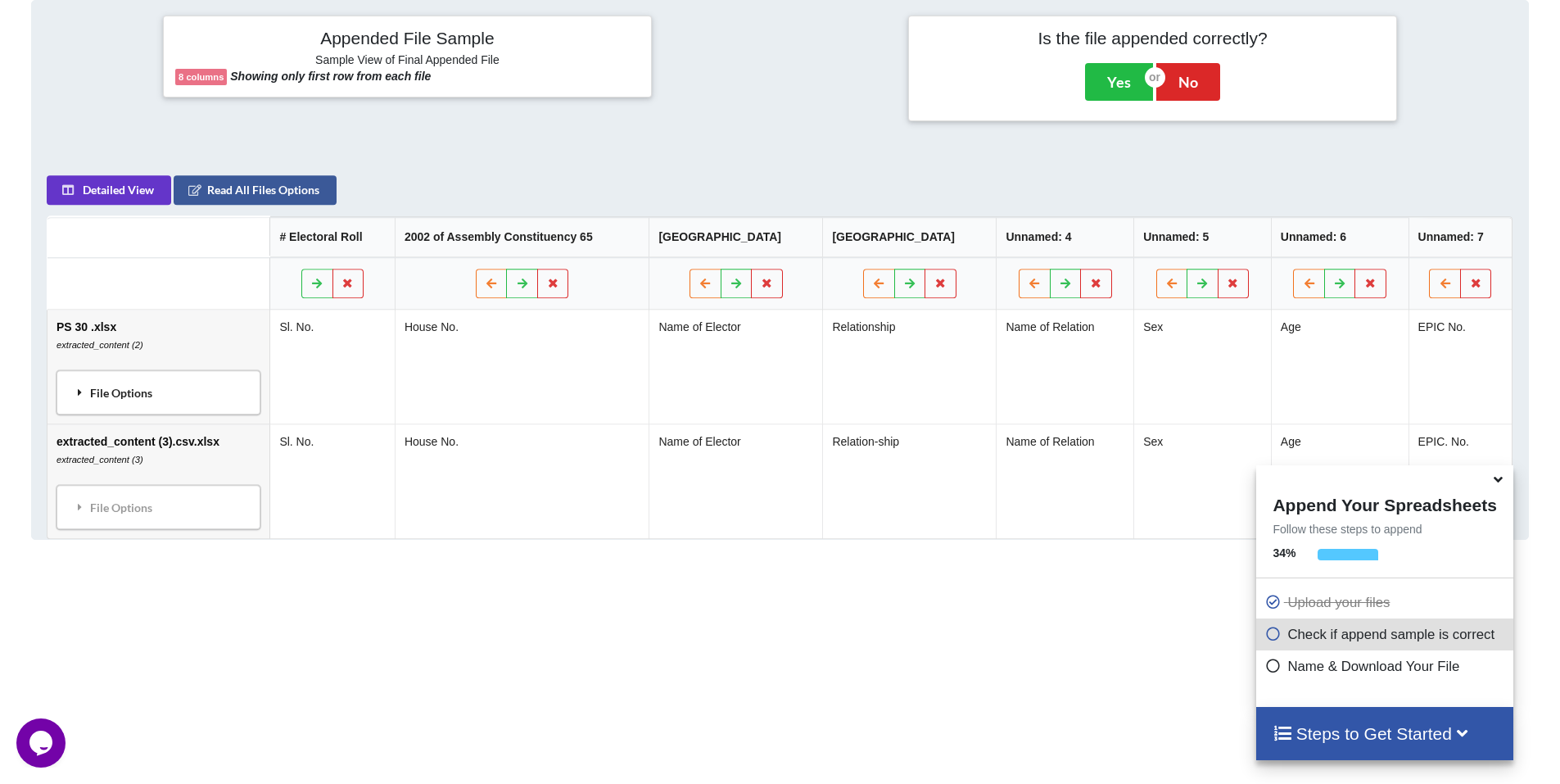
click at [139, 397] on div "File Options" at bounding box center [159, 392] width 194 height 34
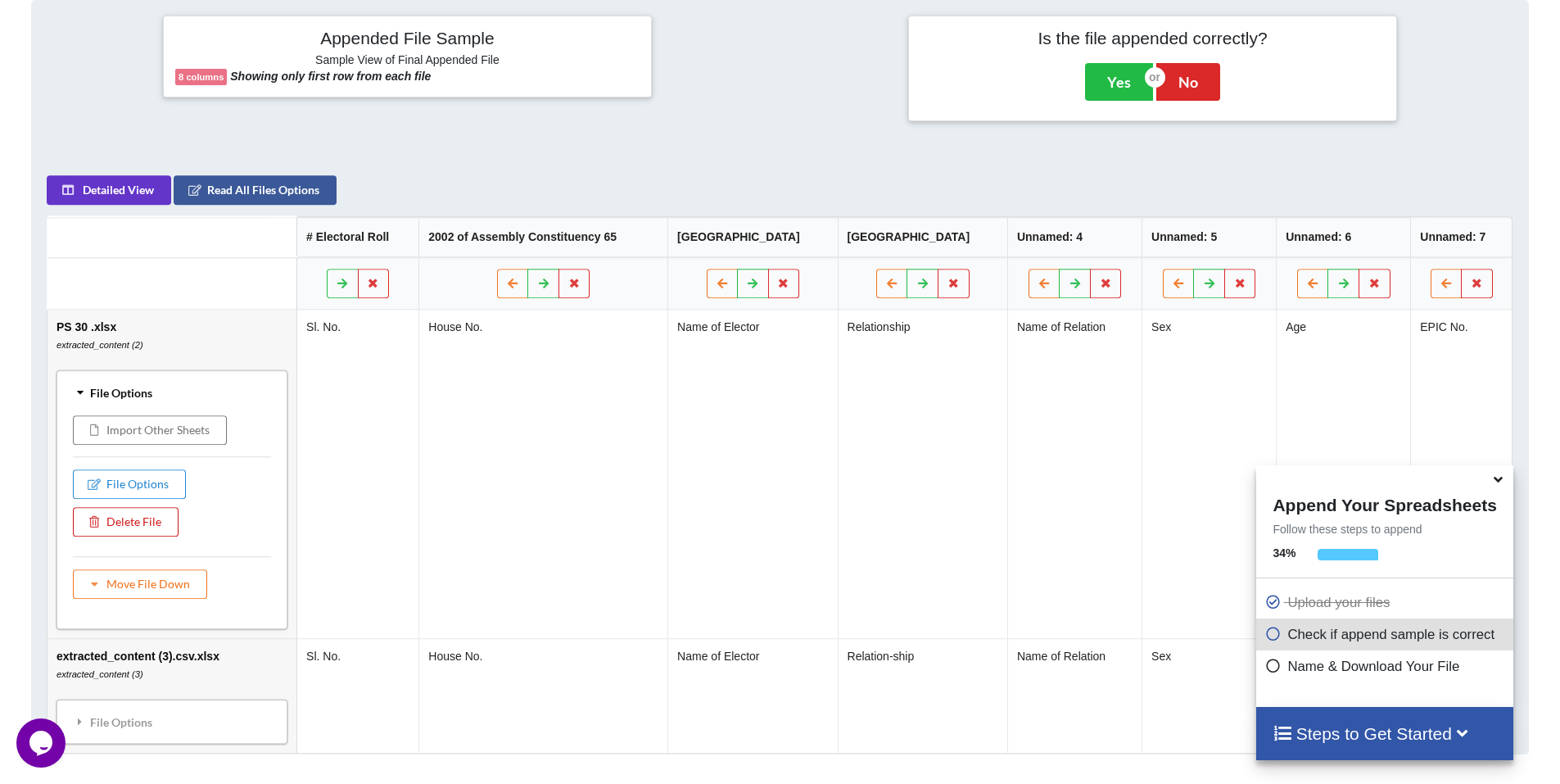
click at [141, 521] on button "Delete File" at bounding box center [125, 521] width 106 height 30
click at [165, 472] on button "Delete File" at bounding box center [173, 473] width 89 height 30
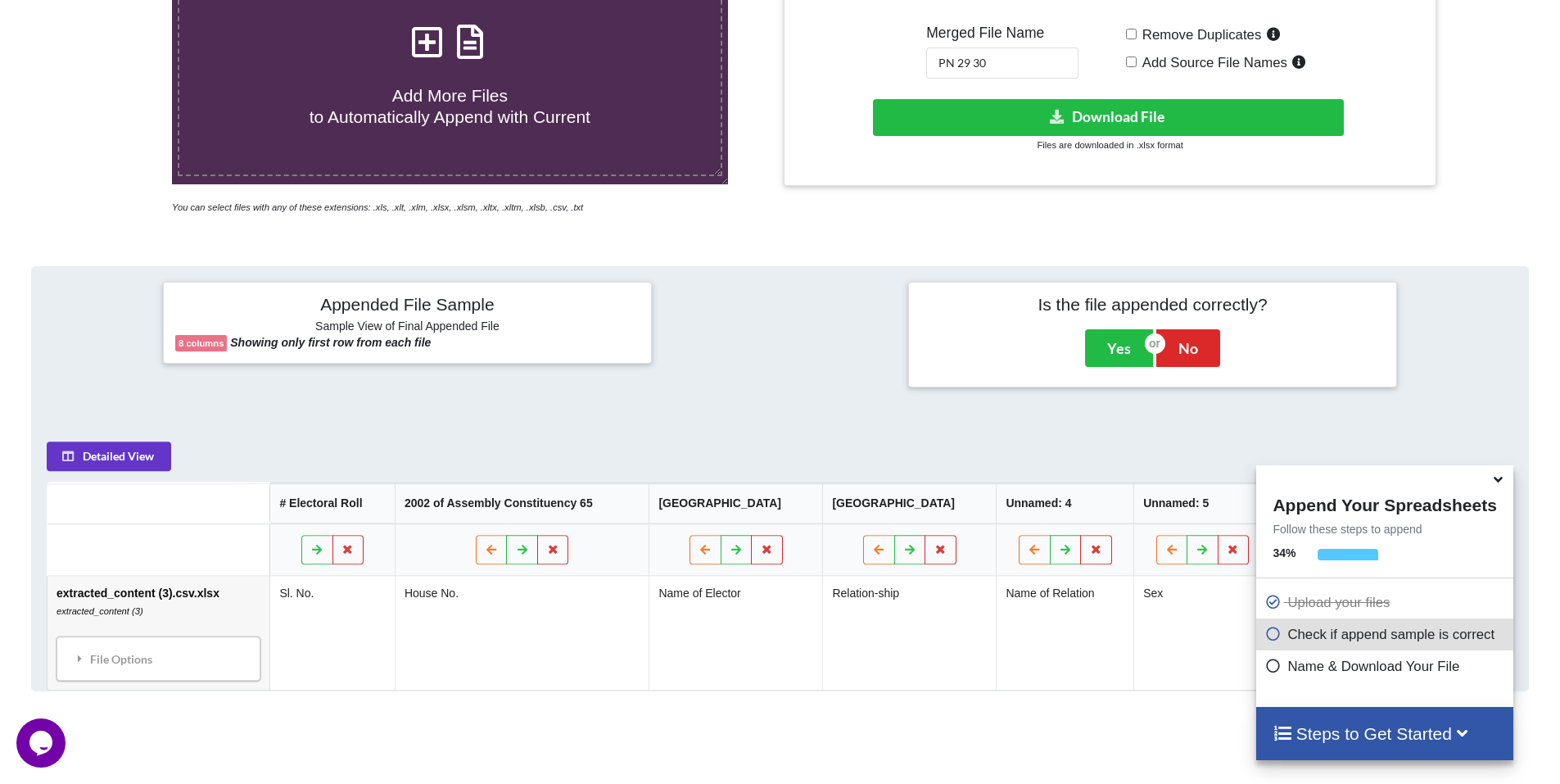
scroll to position [340, 0]
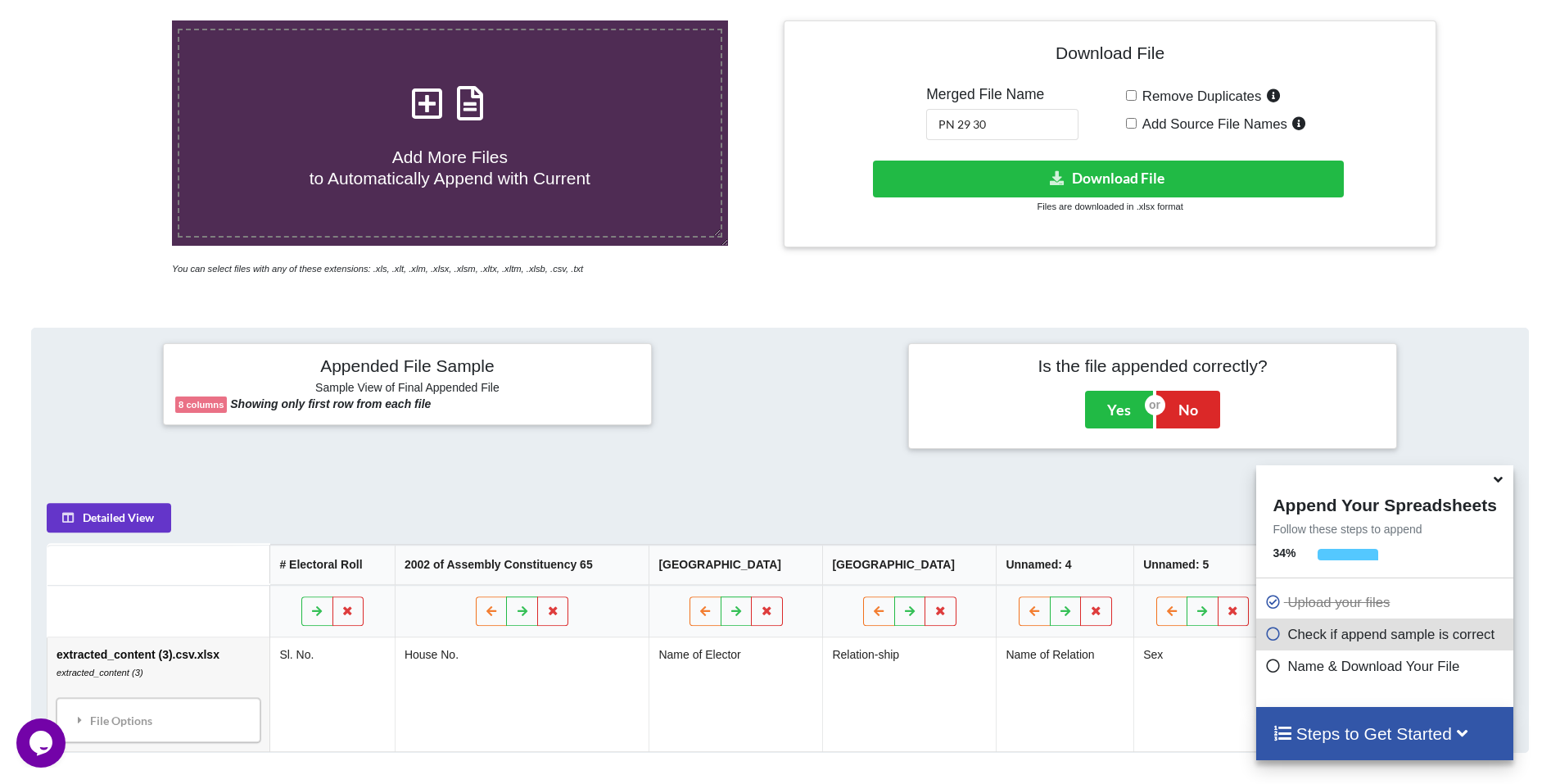
click at [410, 139] on h4 "Add More Files to Automatically Append with Current" at bounding box center [450, 157] width 541 height 62
click at [111, 21] on input "Add More Files to Automatically Append with Current" at bounding box center [111, 21] width 0 height 0
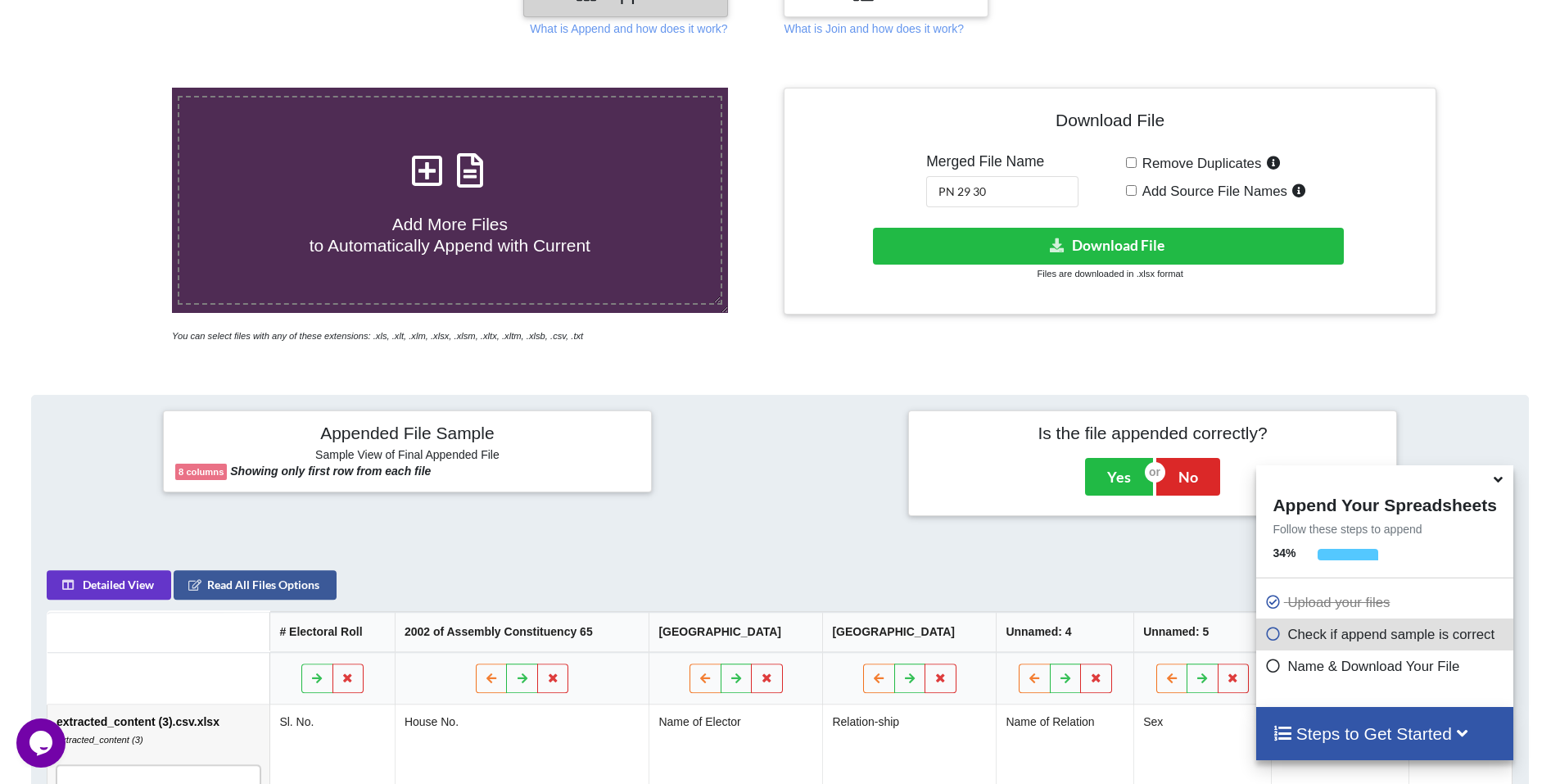
scroll to position [259, 0]
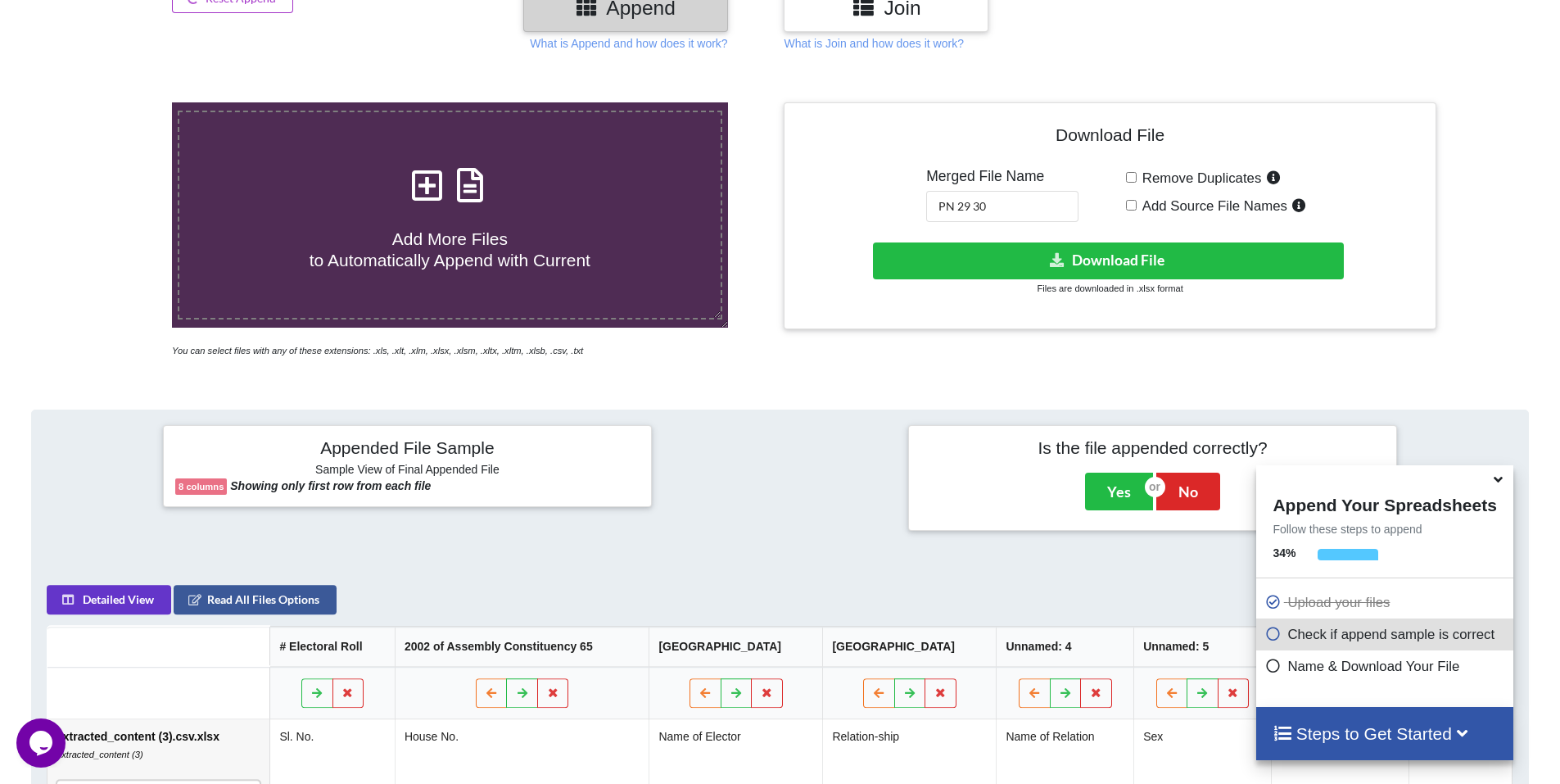
click at [1130, 177] on input "Remove Duplicates" at bounding box center [1132, 177] width 11 height 11
checkbox input "true"
click at [1127, 206] on input "Add Source File Names" at bounding box center [1132, 205] width 11 height 11
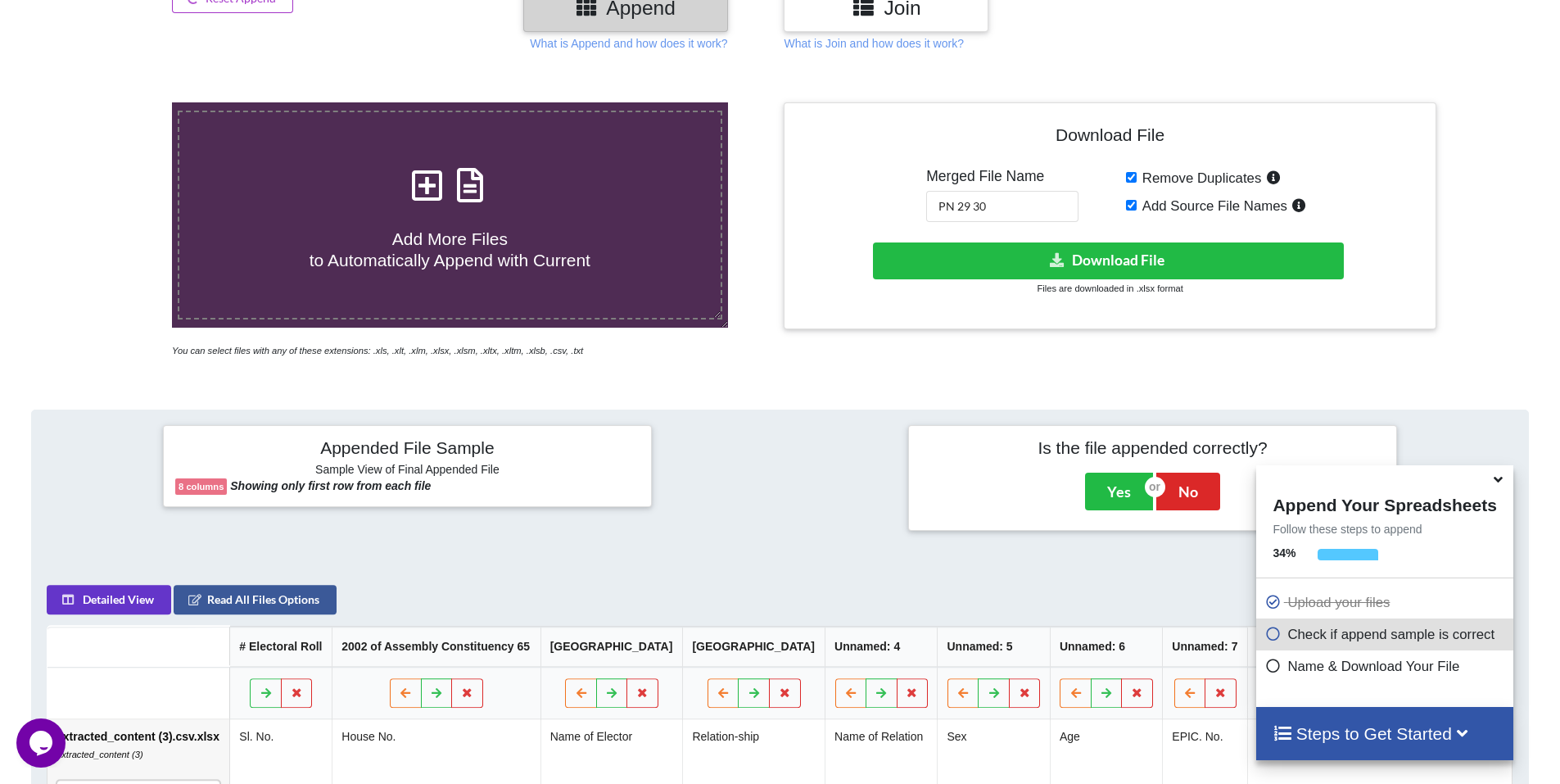
click at [1127, 206] on input "Add Source File Names" at bounding box center [1132, 205] width 11 height 11
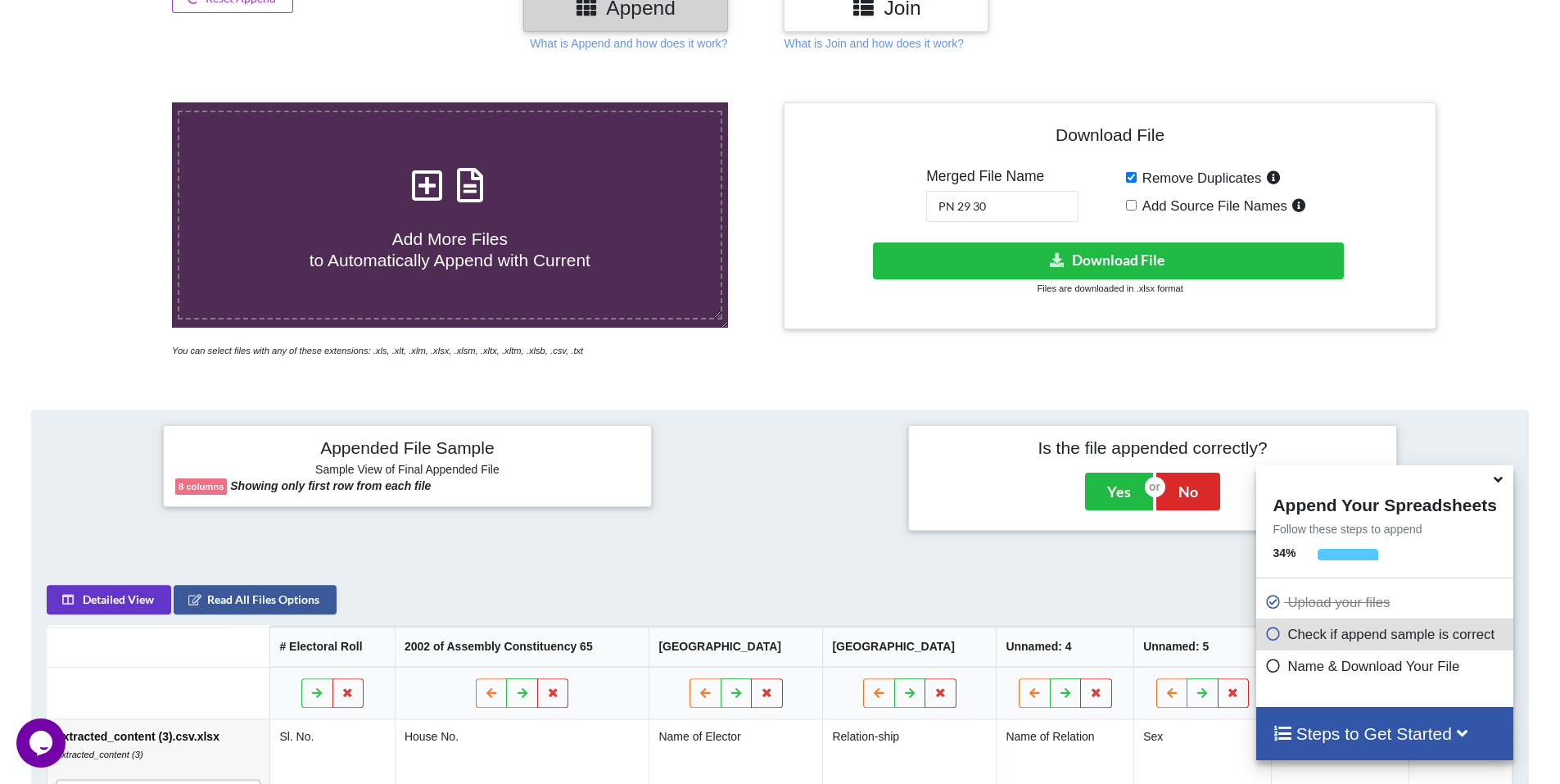
click at [1127, 206] on input "Add Source File Names" at bounding box center [1132, 205] width 11 height 11
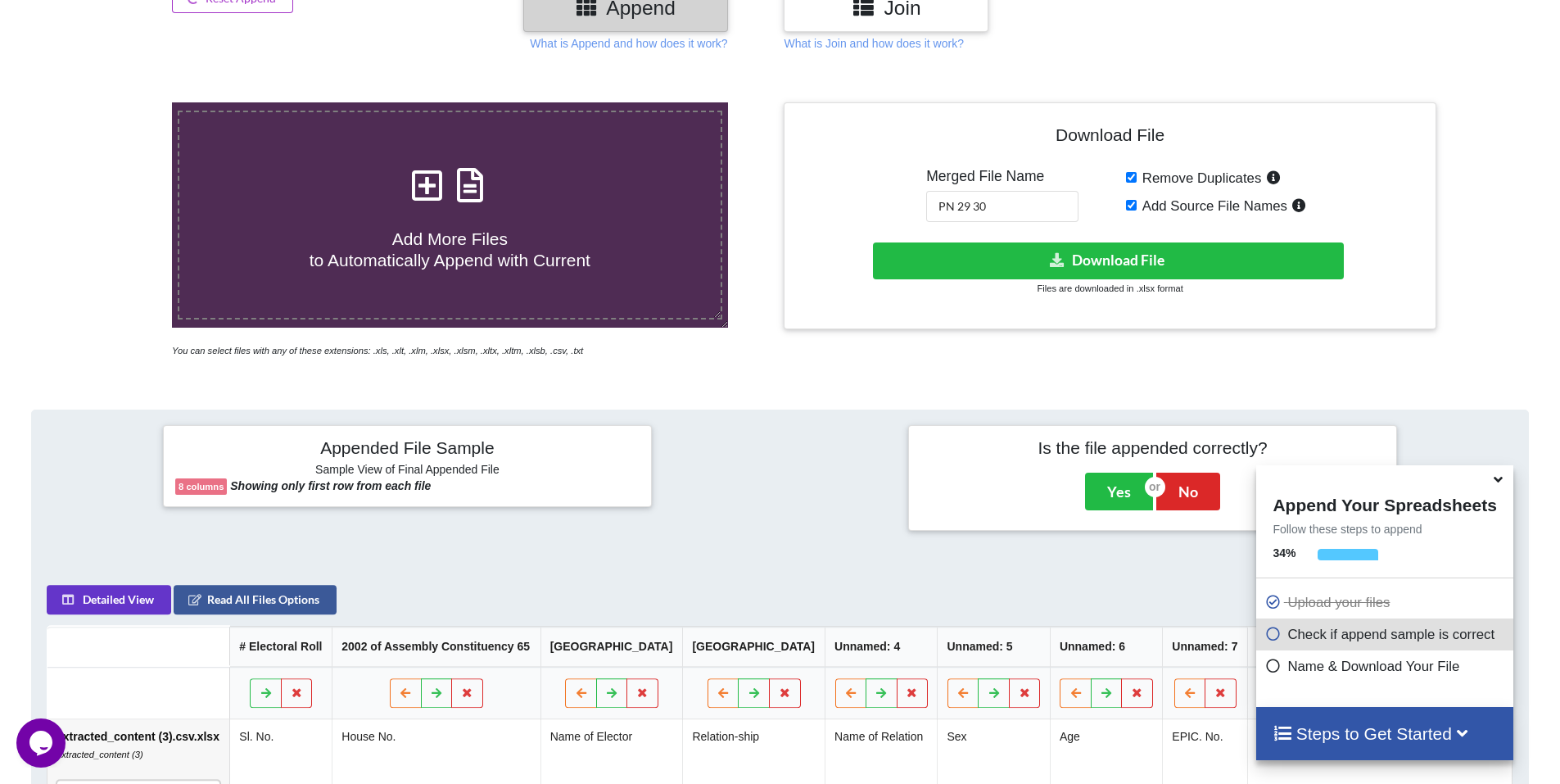
click at [1127, 206] on input "Add Source File Names" at bounding box center [1132, 205] width 11 height 11
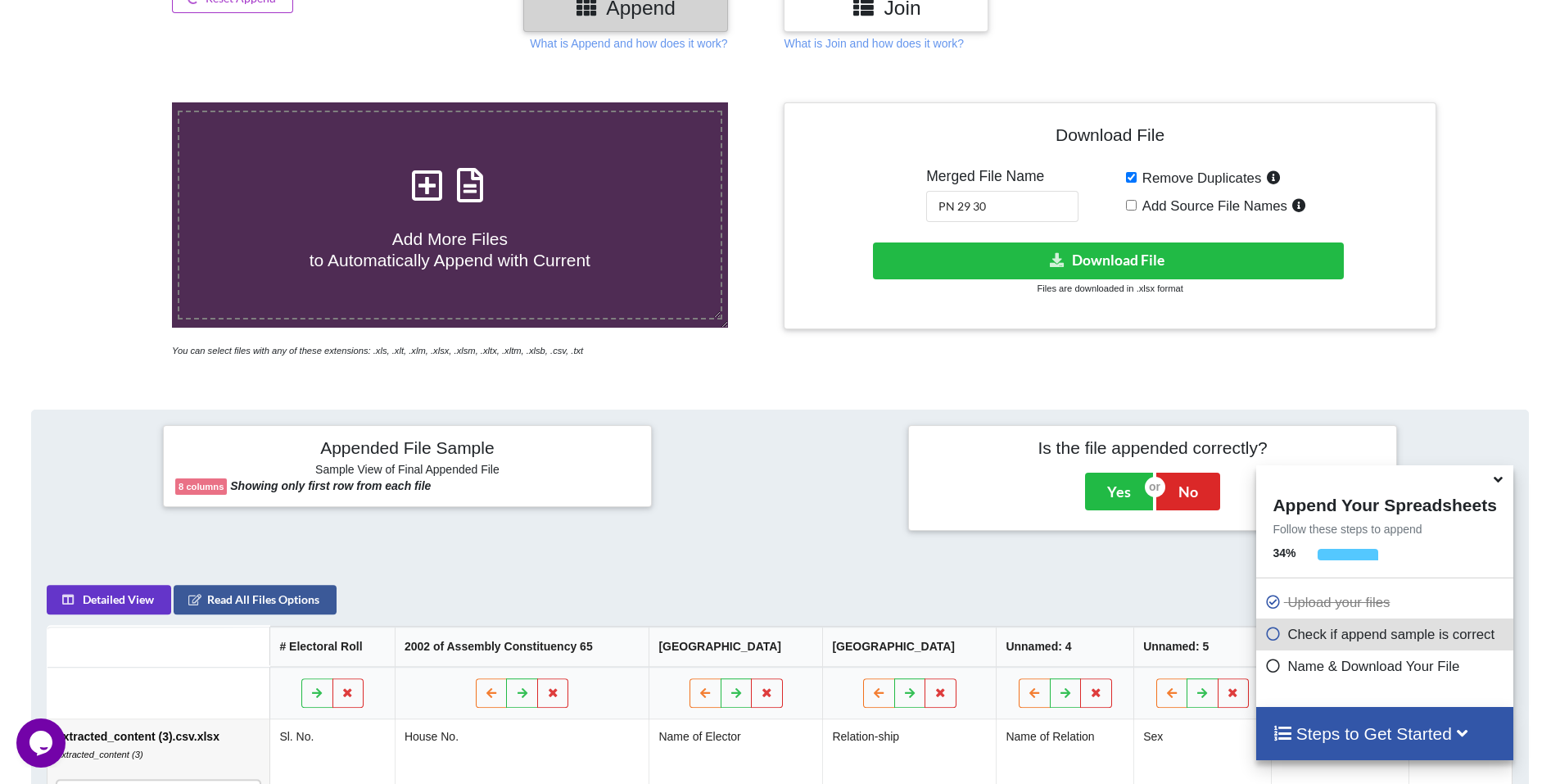
click at [1127, 206] on input "Add Source File Names" at bounding box center [1132, 205] width 11 height 11
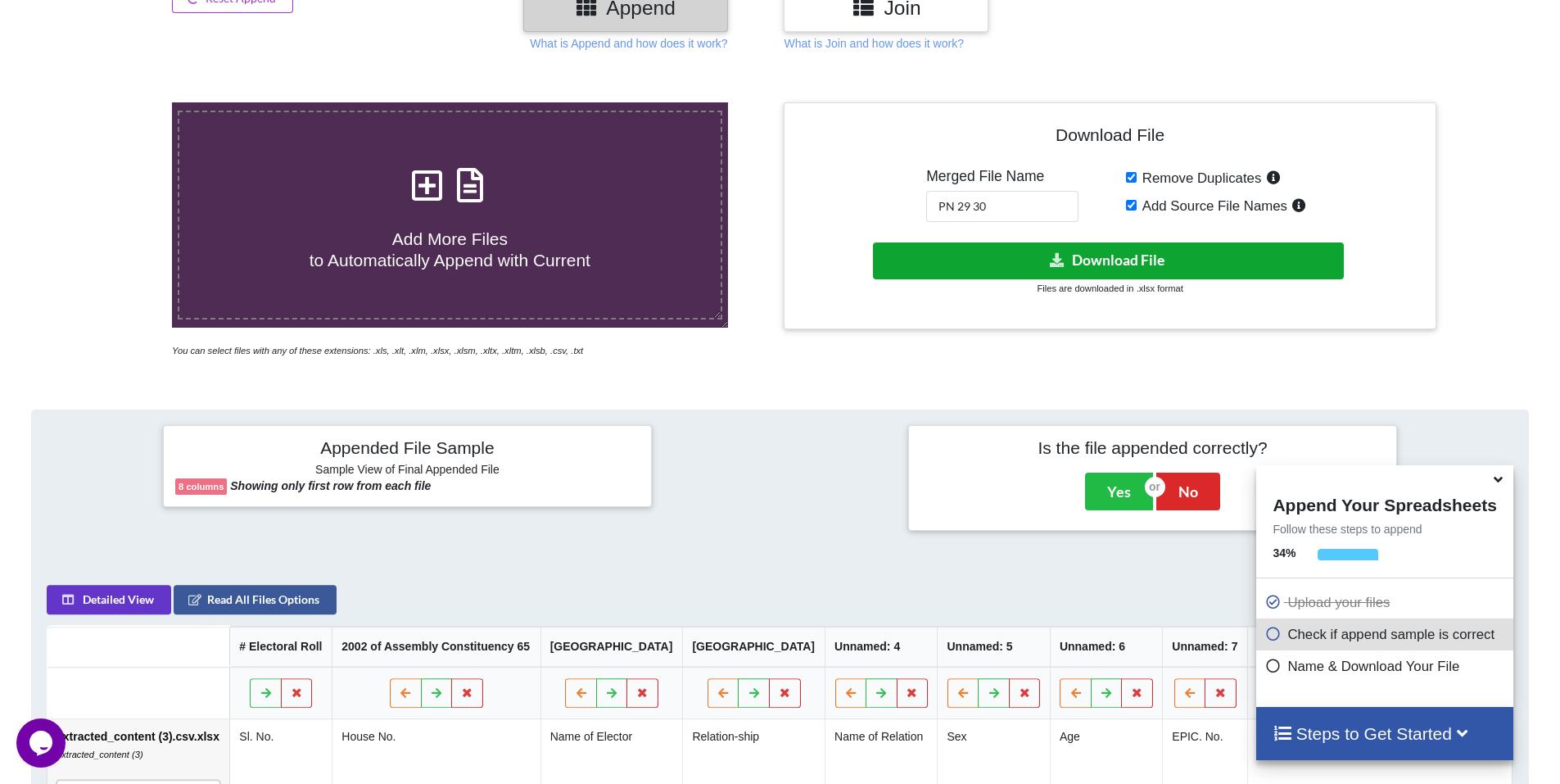
click at [1120, 254] on button "Download File" at bounding box center [1108, 261] width 470 height 37
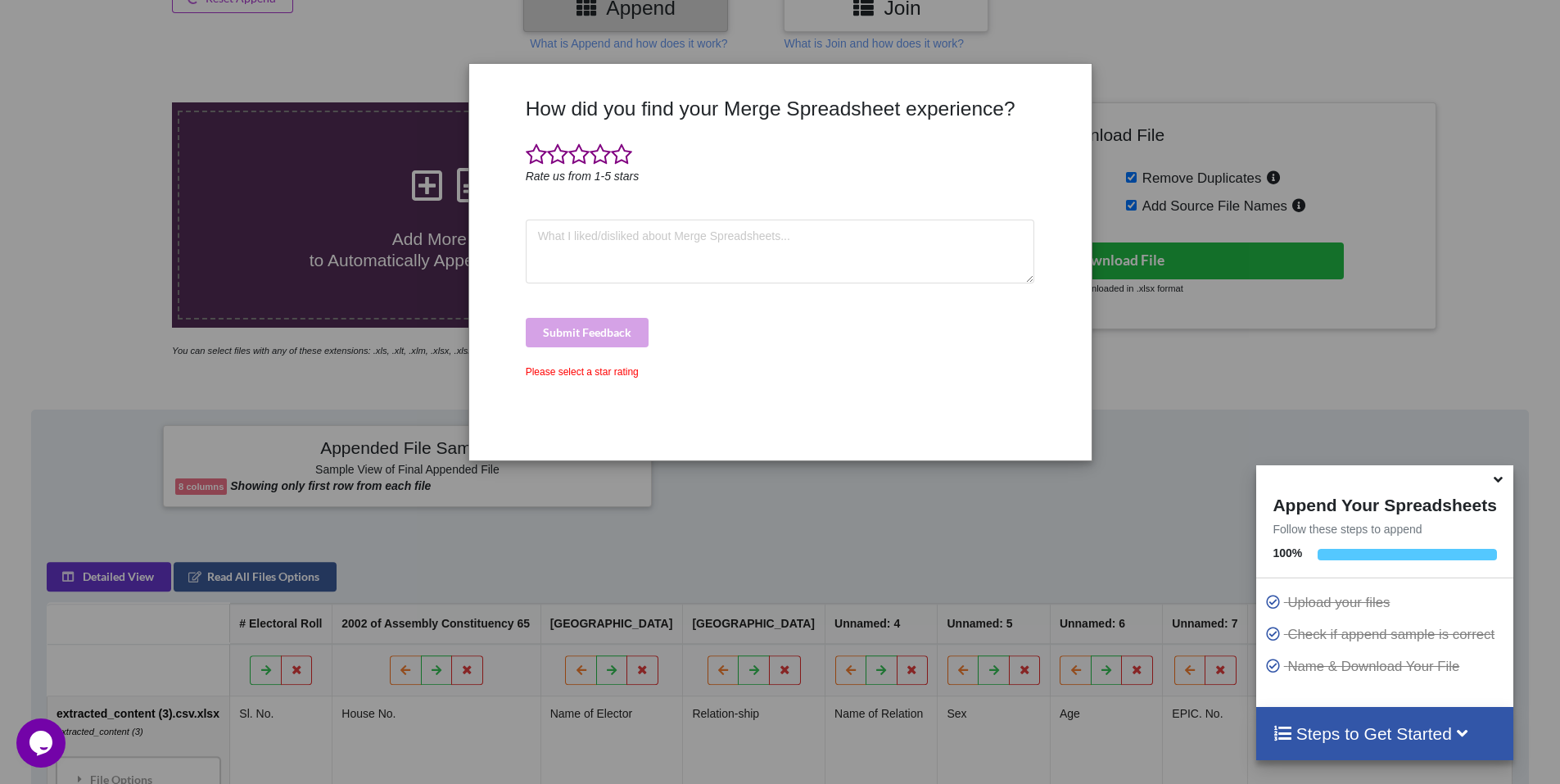
click at [1278, 323] on div "How did you find your Merge Spreadsheet experience? Rate us from 1-5 stars Subm…" at bounding box center [780, 392] width 1560 height 784
click at [618, 148] on span at bounding box center [622, 155] width 22 height 23
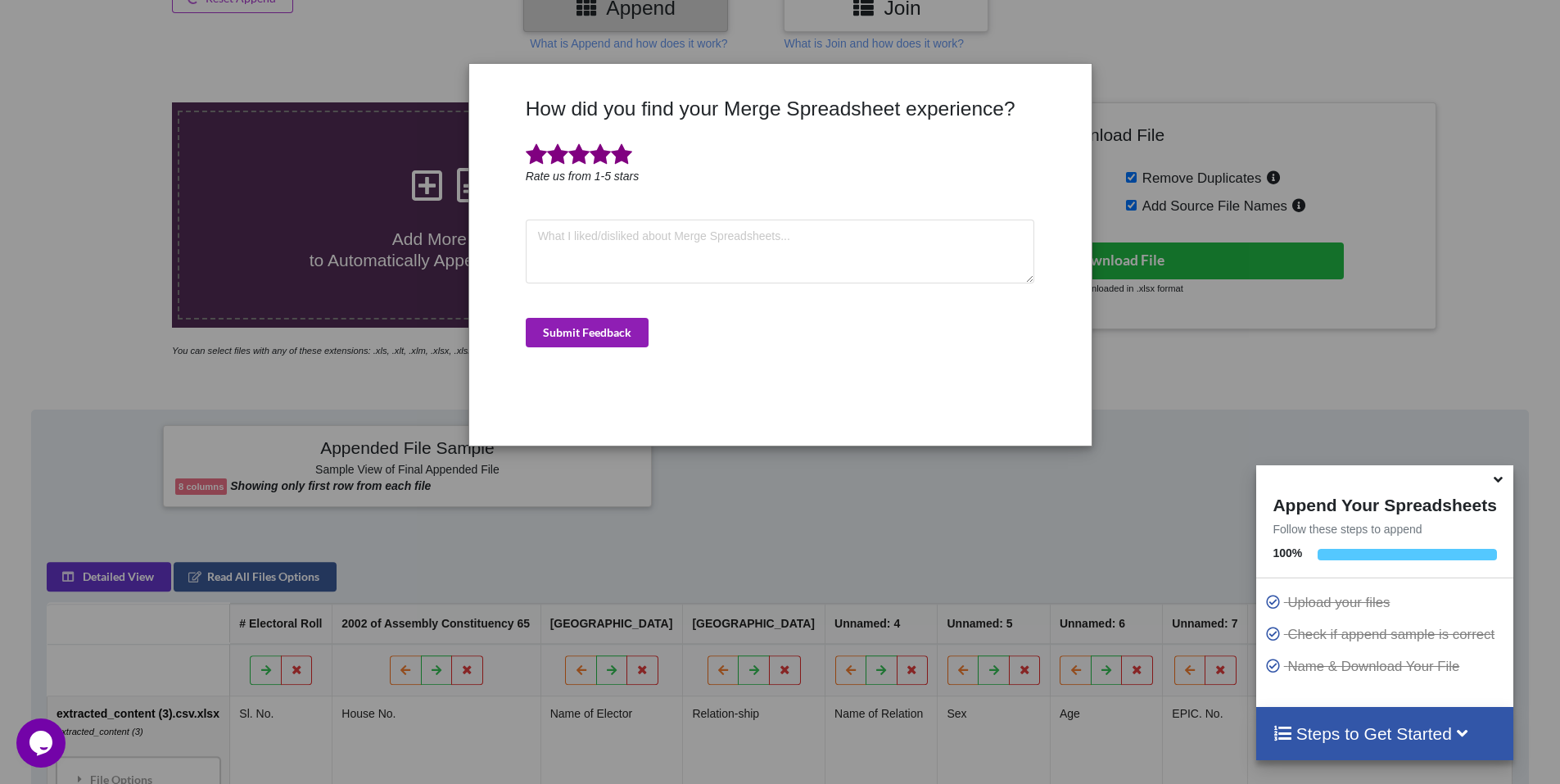
click at [622, 330] on button "Submit Feedback" at bounding box center [587, 332] width 123 height 30
click at [622, 326] on button "Submit Feedback" at bounding box center [587, 332] width 123 height 30
click at [665, 255] on textarea at bounding box center [780, 251] width 509 height 64
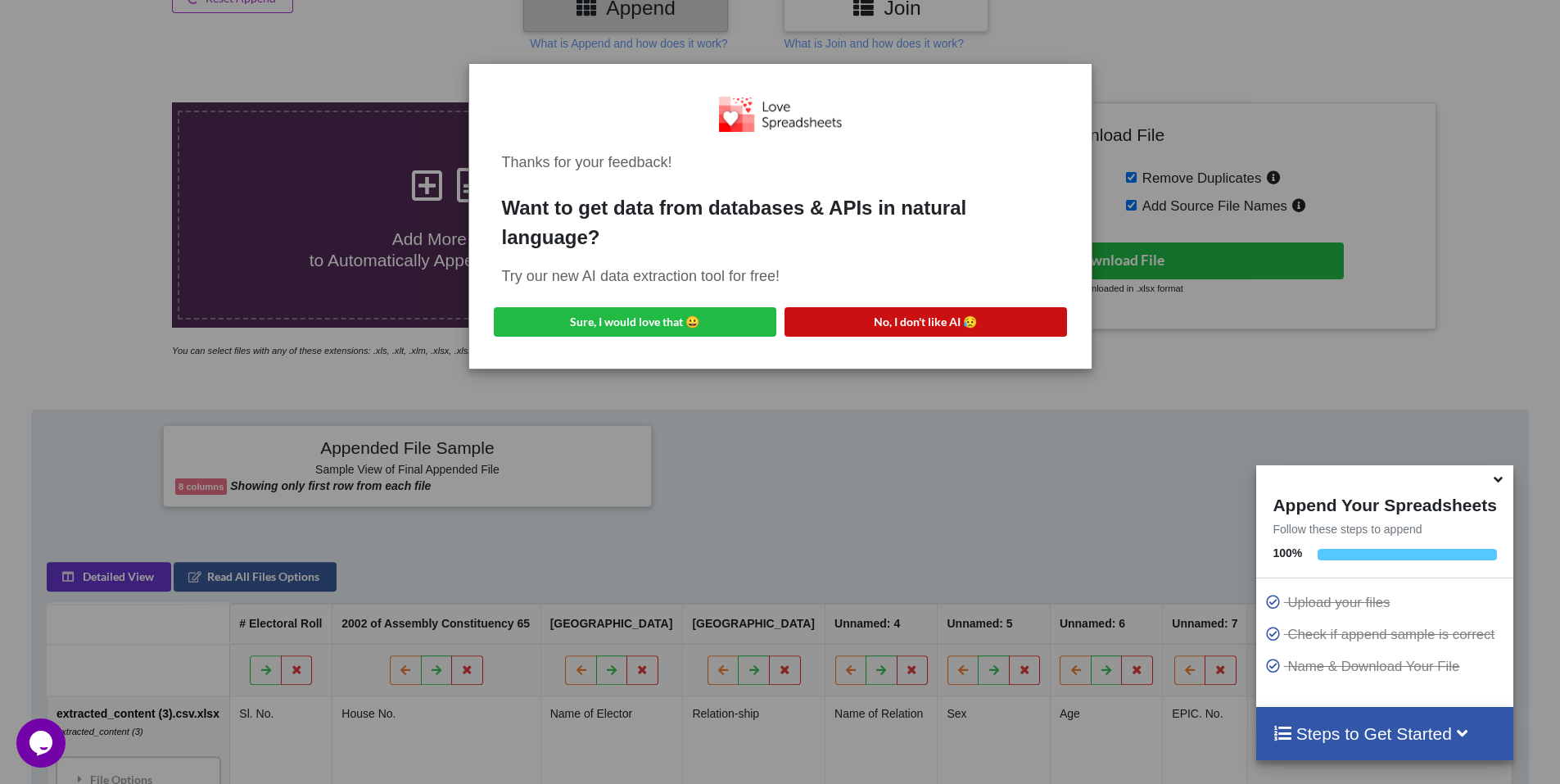
click at [919, 318] on button "No, I don't like AI 😥" at bounding box center [925, 322] width 282 height 30
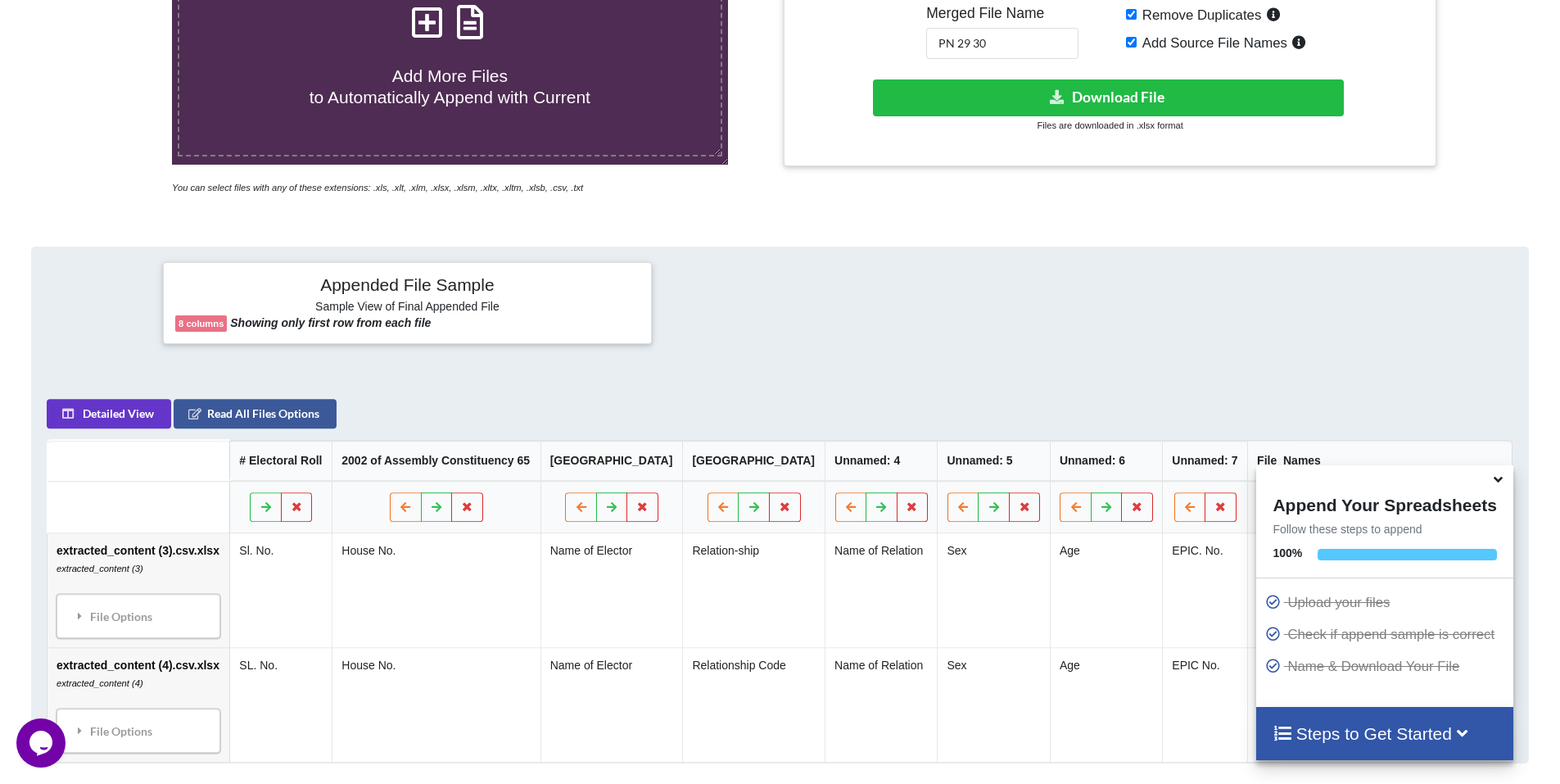
scroll to position [423, 0]
click at [1131, 42] on input "Add Source File Names" at bounding box center [1132, 41] width 11 height 11
checkbox input "false"
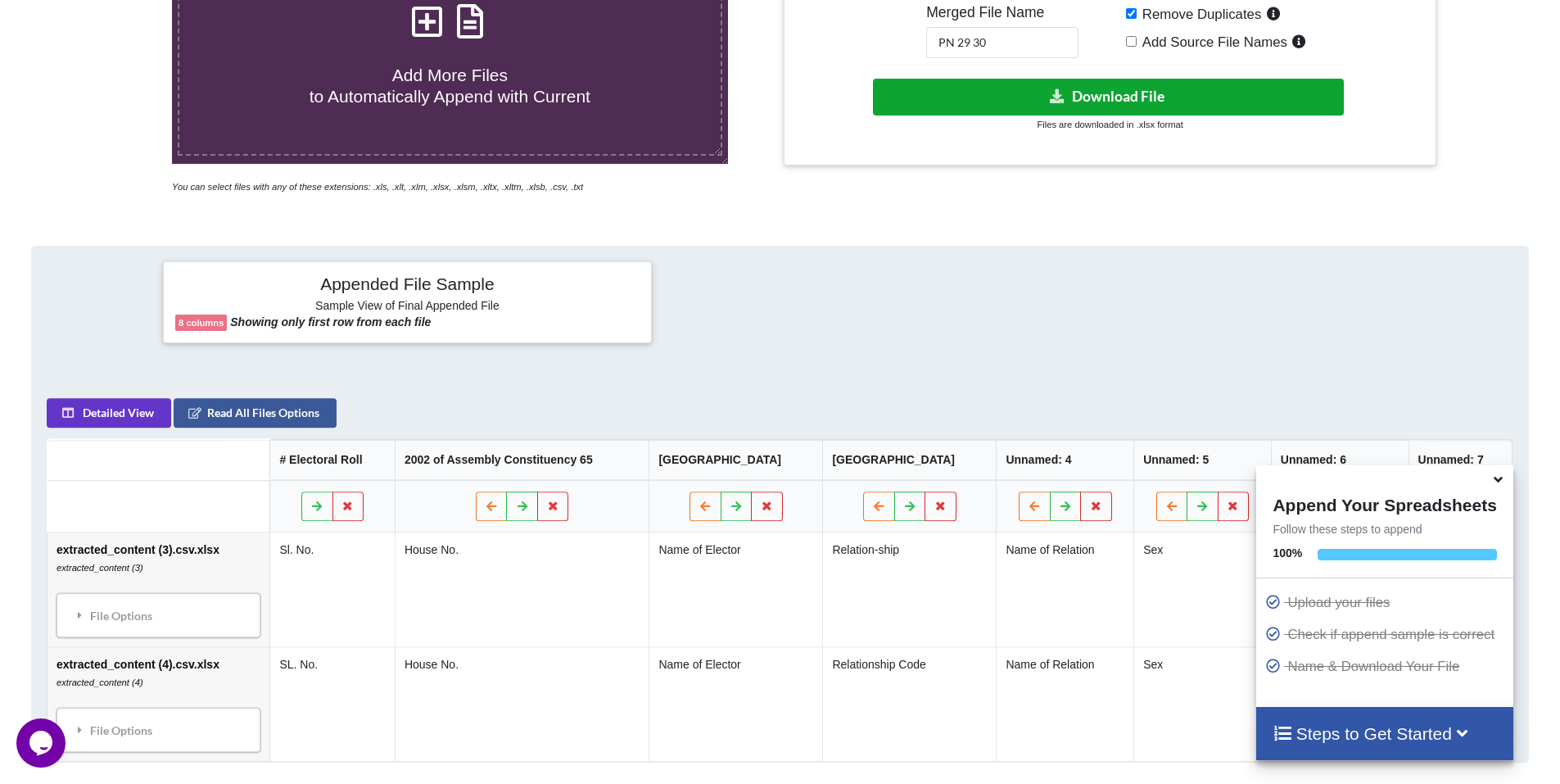
click at [1099, 99] on button "Download File" at bounding box center [1108, 97] width 470 height 37
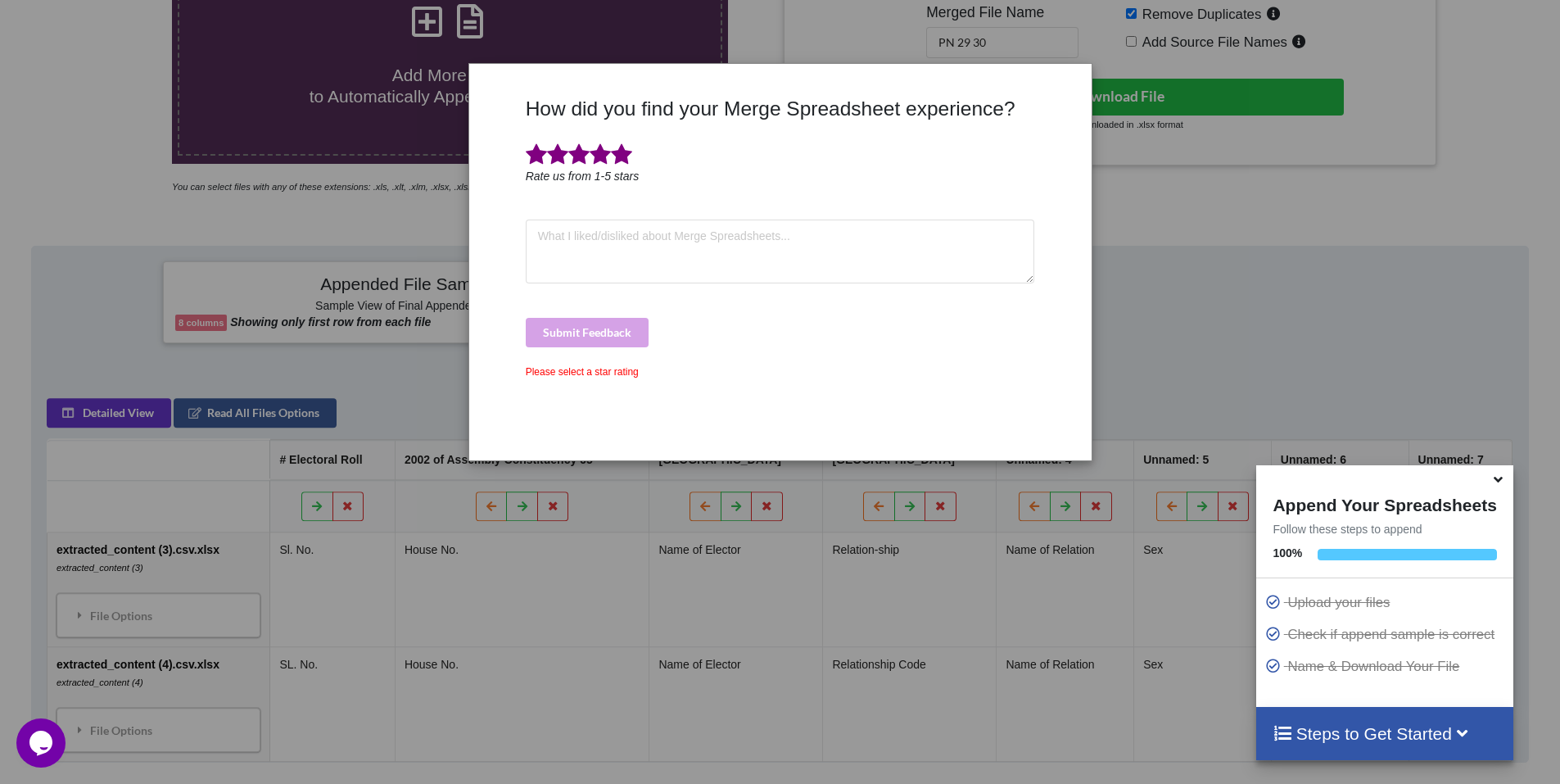
click at [623, 153] on span at bounding box center [622, 155] width 22 height 23
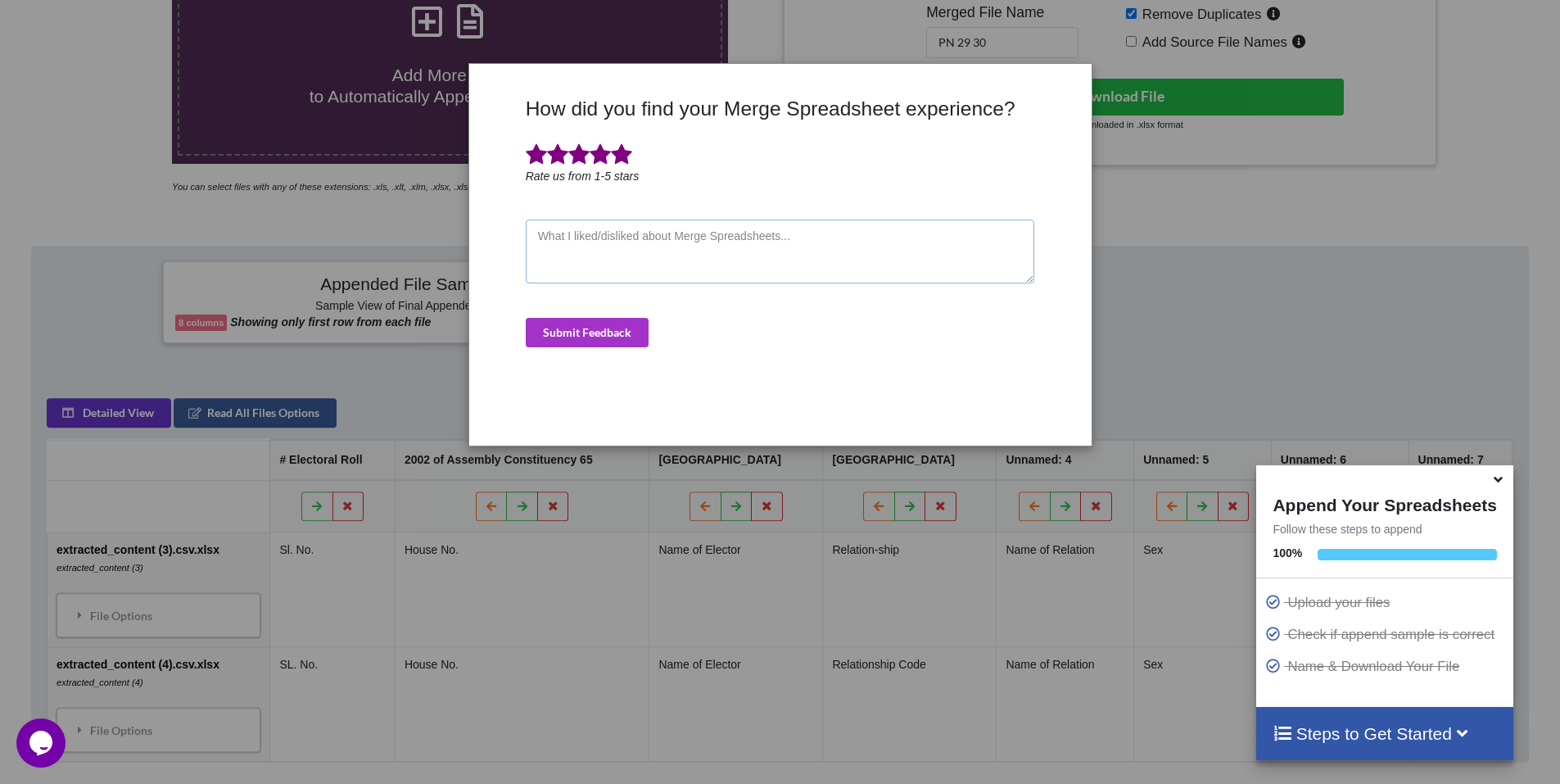
click at [656, 236] on textarea at bounding box center [780, 251] width 509 height 64
type textarea "good"
click at [625, 340] on button "Submit Feedback" at bounding box center [587, 332] width 123 height 30
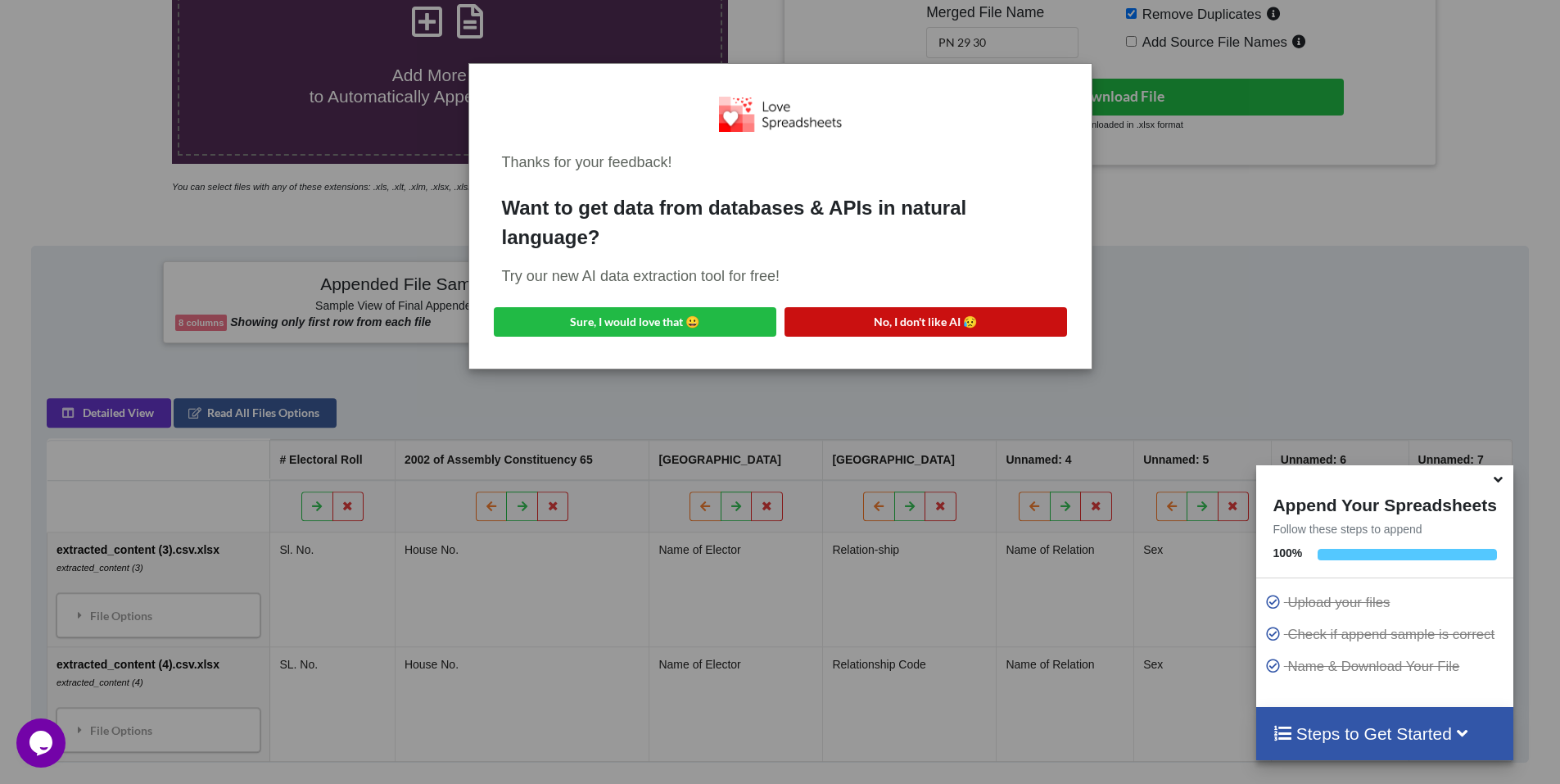
click at [952, 324] on button "No, I don't like AI 😥" at bounding box center [925, 322] width 282 height 30
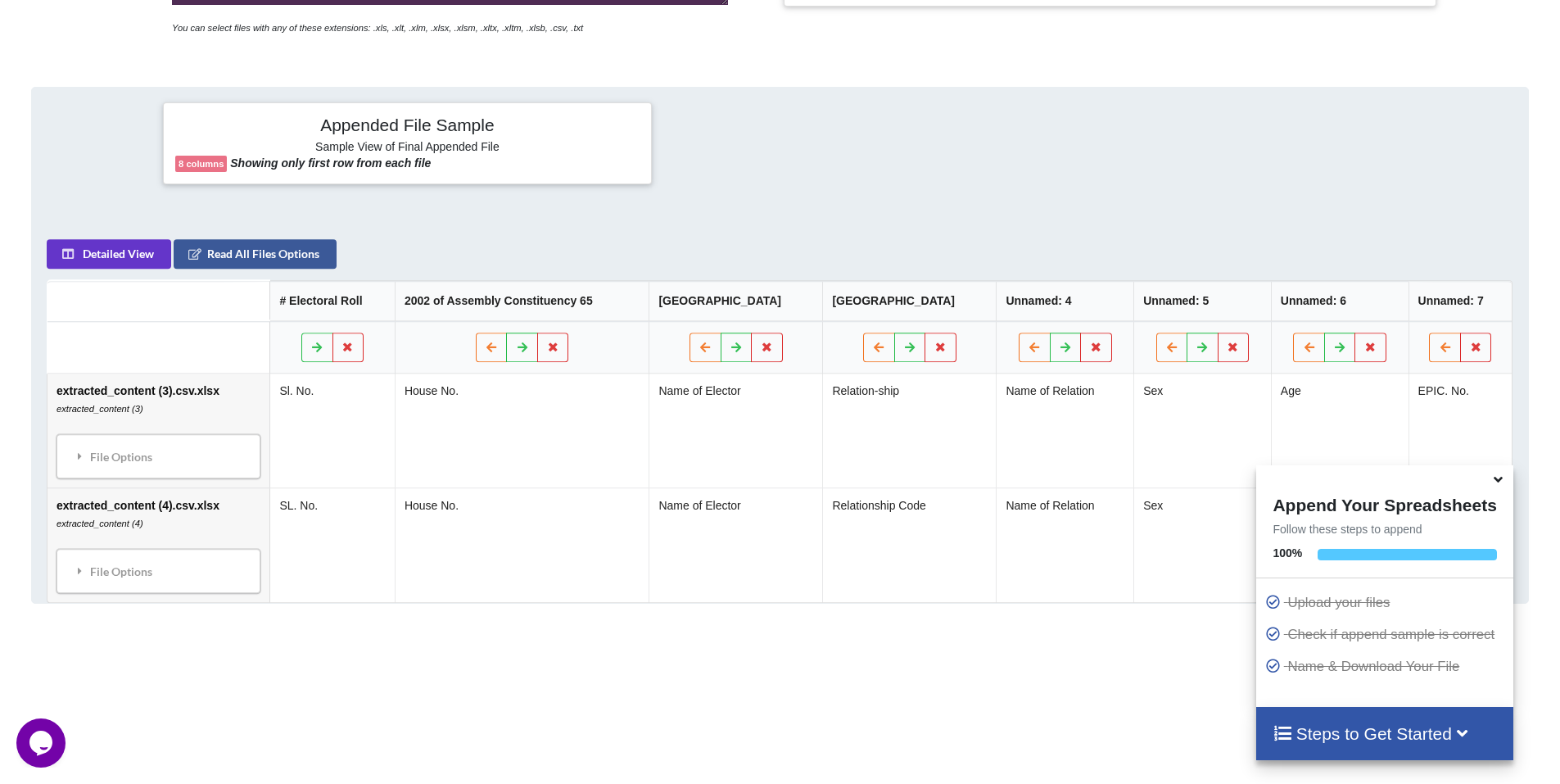
scroll to position [586, 0]
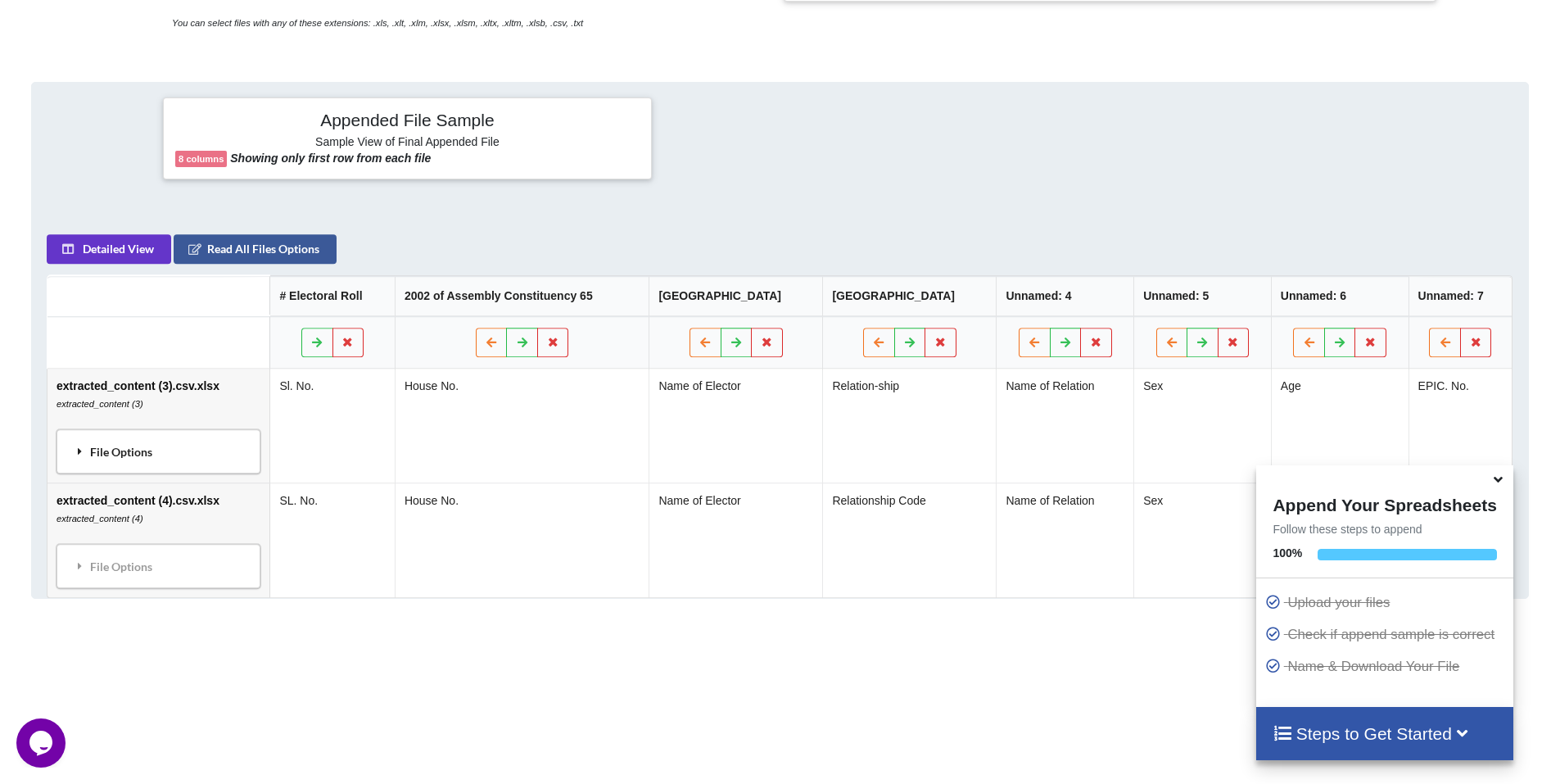
click at [138, 452] on div "File Options" at bounding box center [159, 451] width 194 height 34
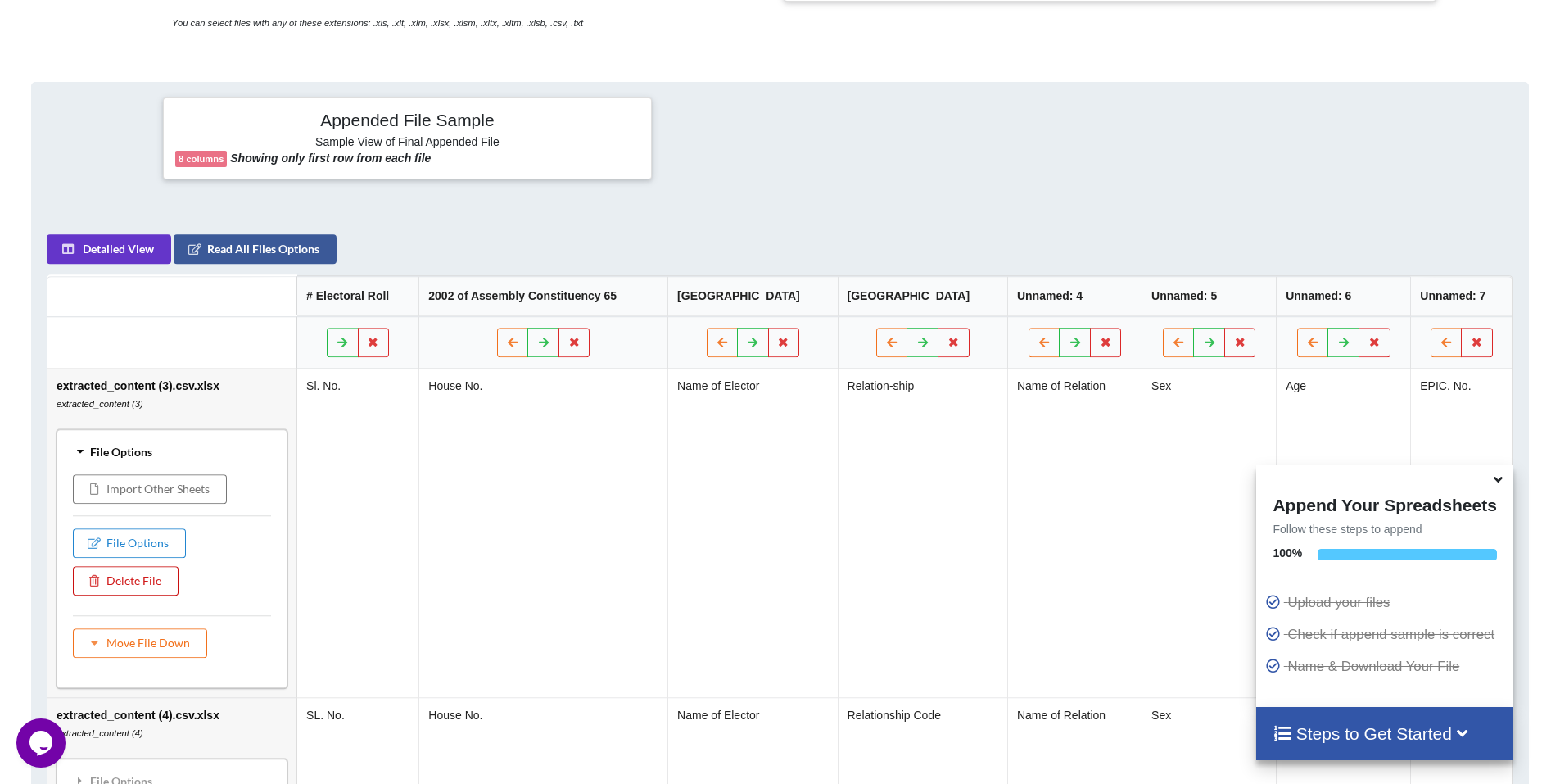
click at [117, 584] on button "Delete File" at bounding box center [125, 580] width 106 height 30
click at [195, 532] on button "Delete File" at bounding box center [173, 532] width 89 height 30
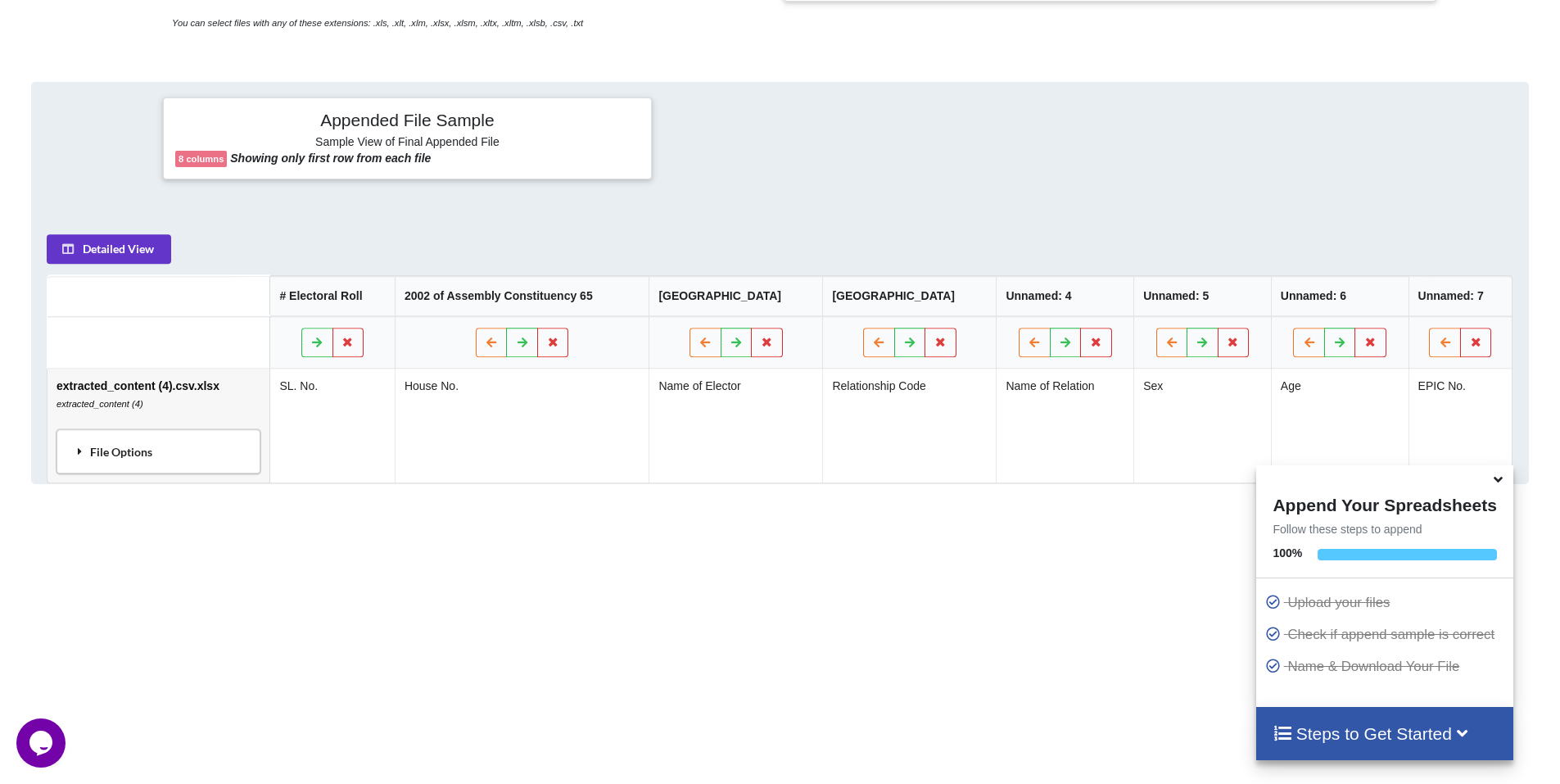
click at [132, 449] on div "File Options" at bounding box center [159, 451] width 194 height 34
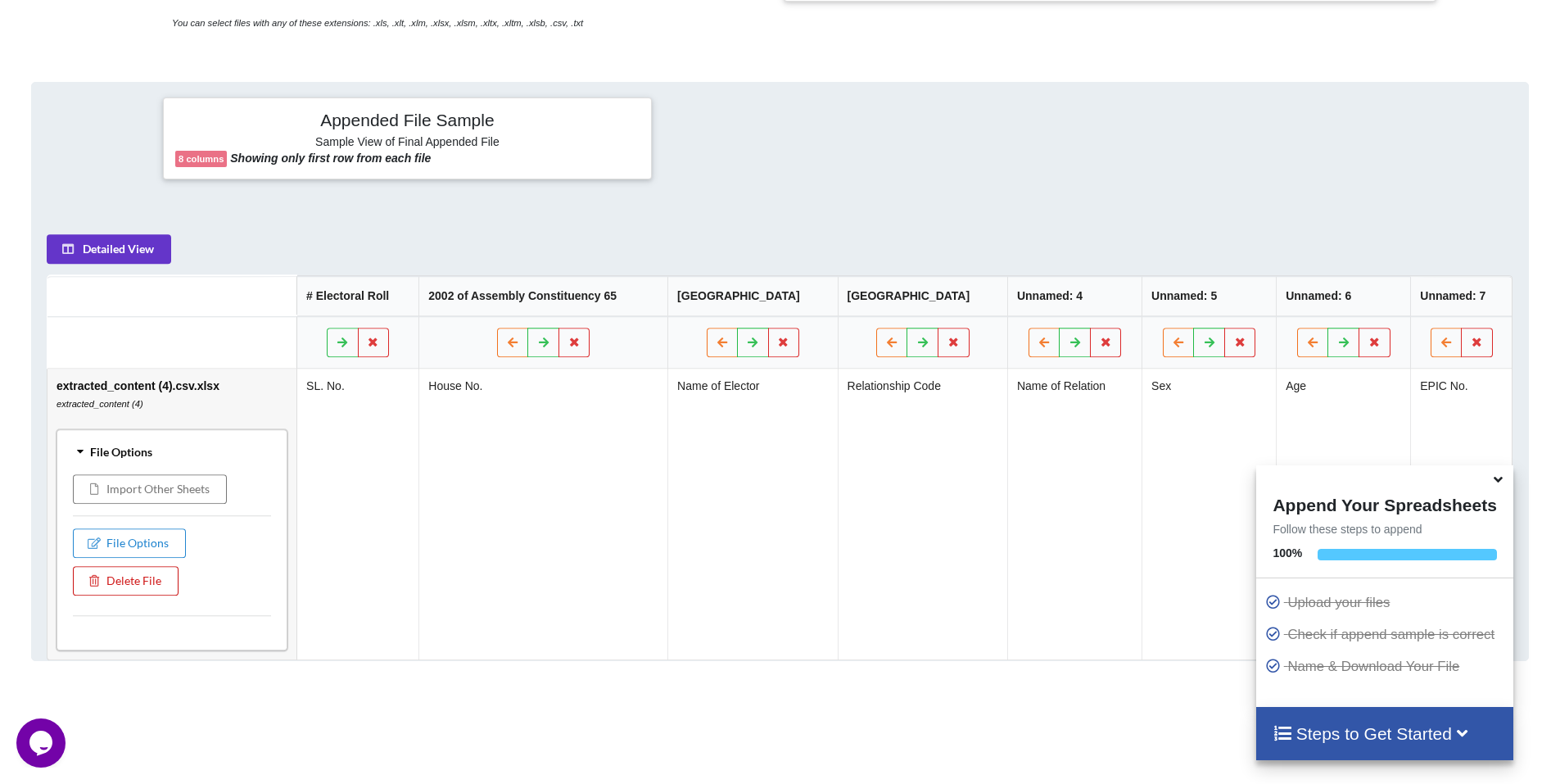
click at [124, 582] on button "Delete File" at bounding box center [125, 580] width 106 height 30
click at [177, 533] on button "Delete File" at bounding box center [173, 532] width 89 height 30
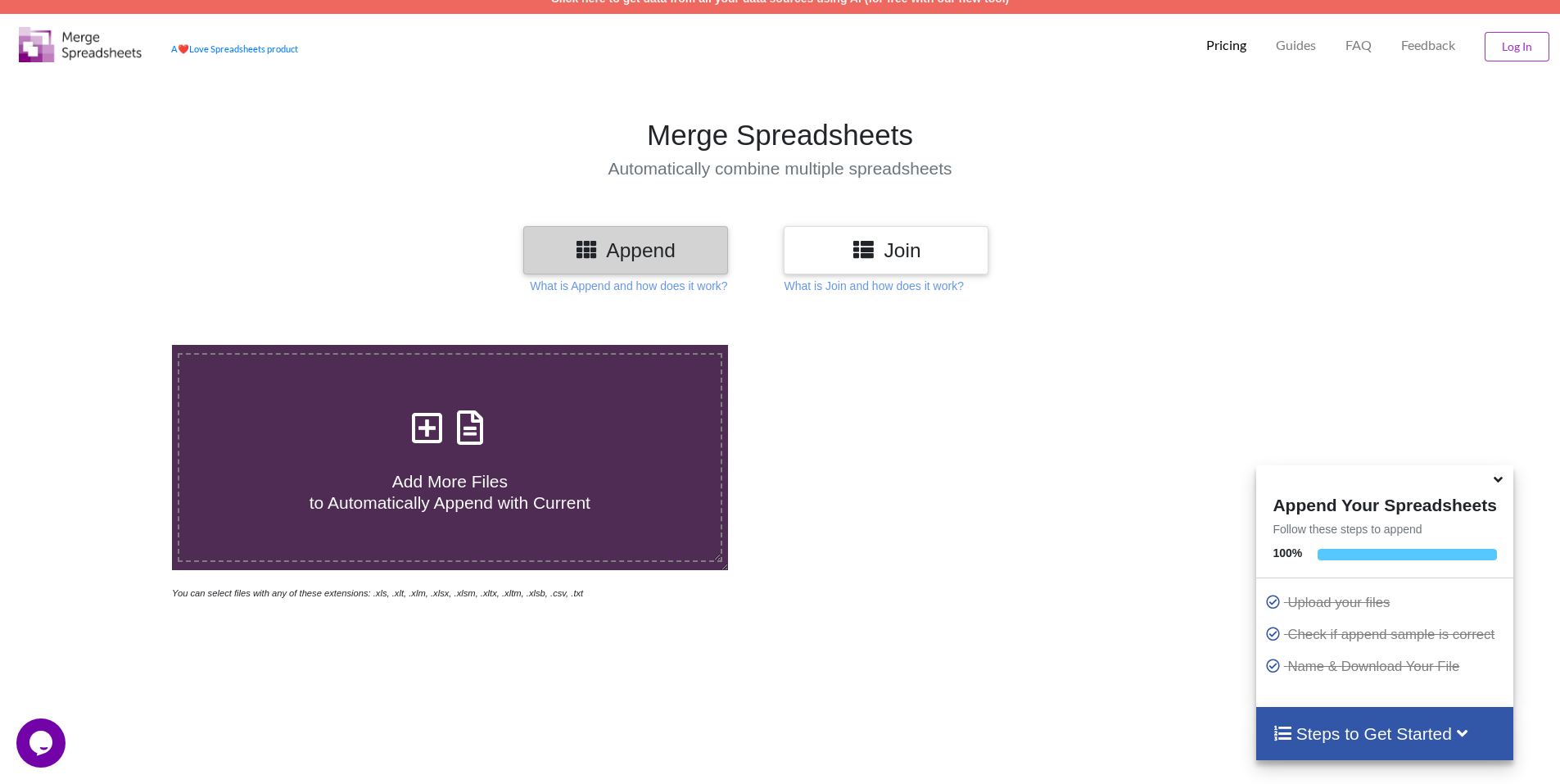
scroll to position [13, 0]
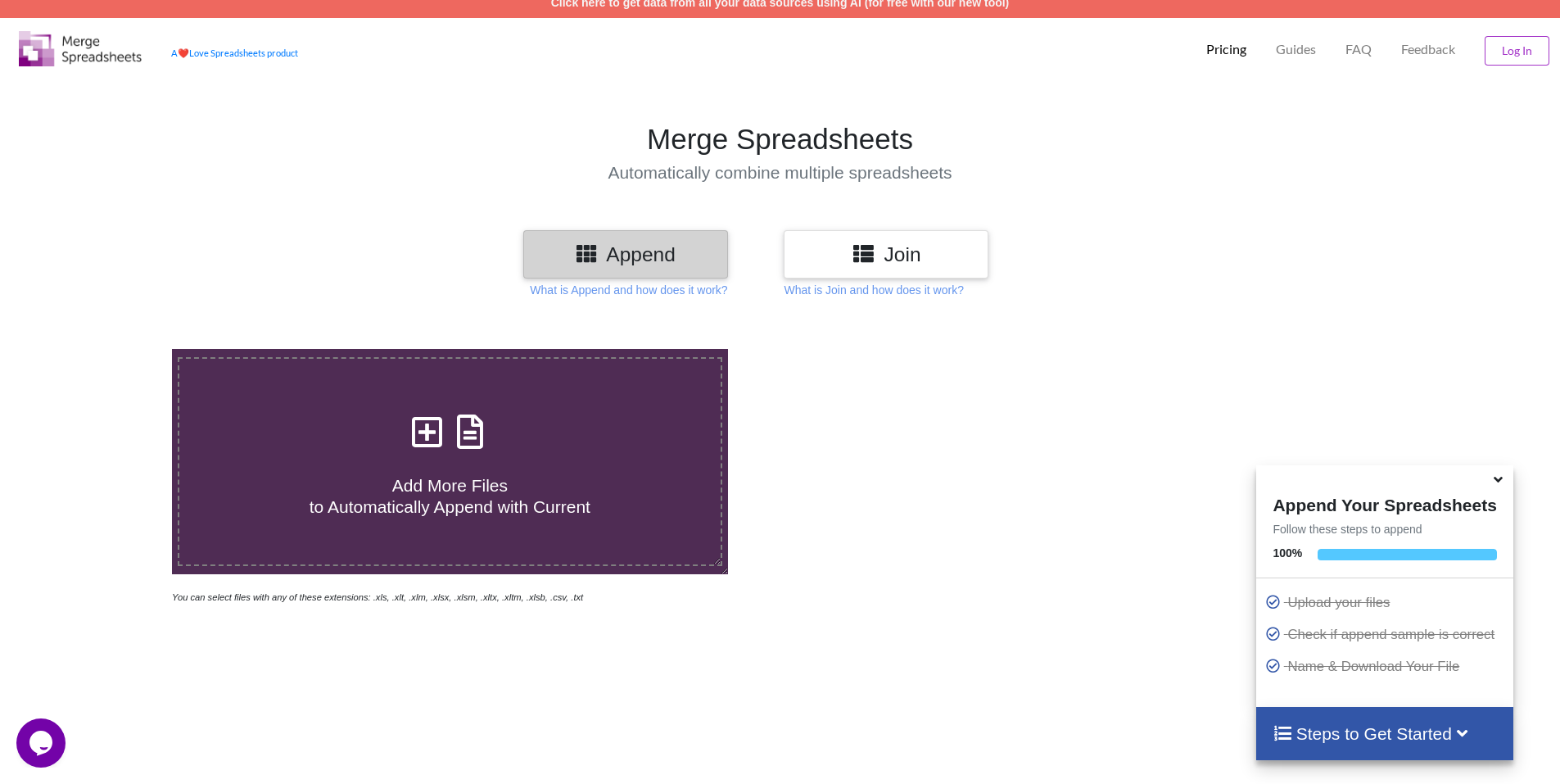
click at [449, 450] on span at bounding box center [449, 433] width 87 height 39
click at [111, 349] on input "Add More Files to Automatically Append with Current" at bounding box center [111, 349] width 0 height 0
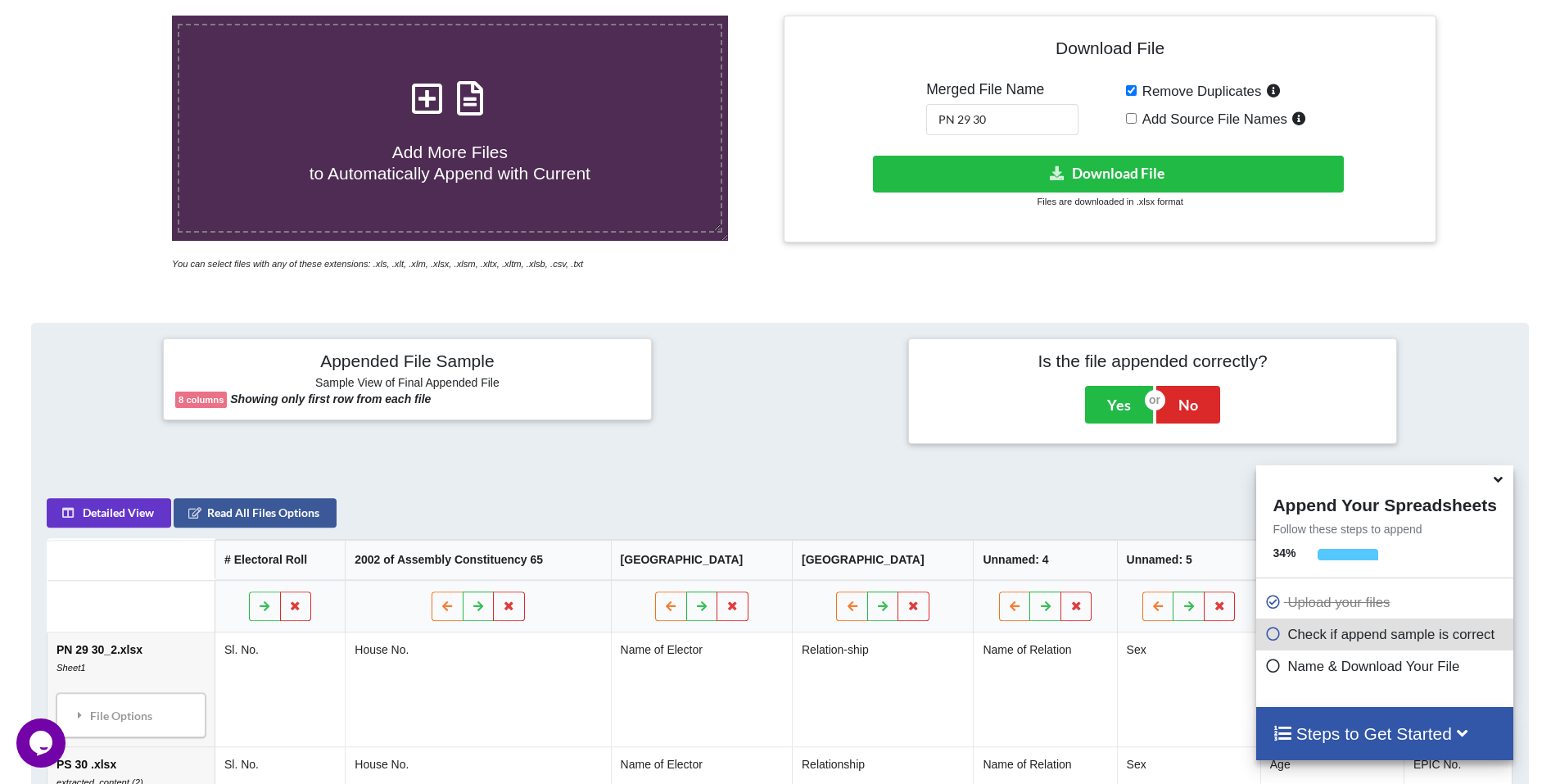
scroll to position [340, 0]
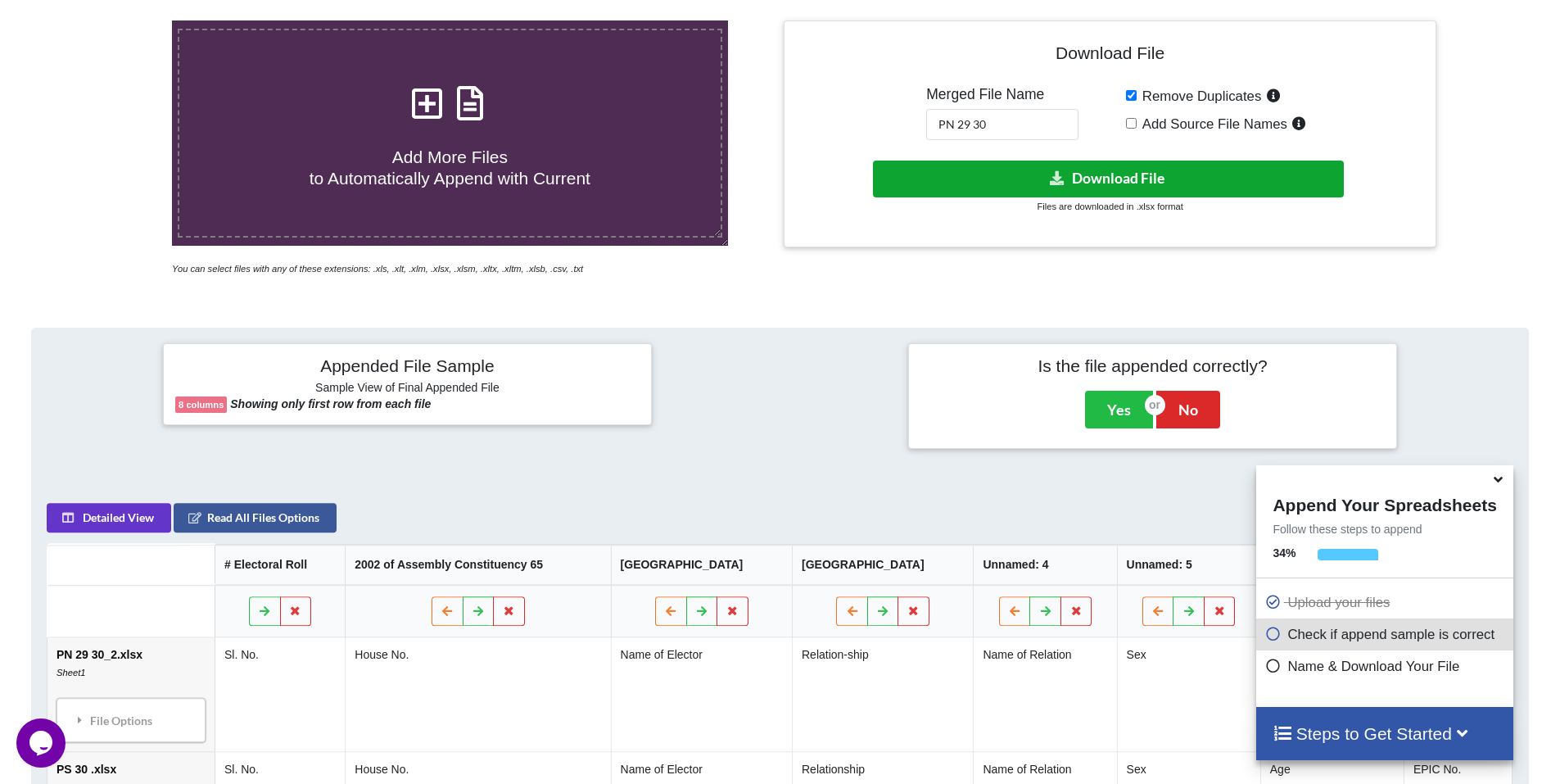
click at [1073, 179] on button "Download File" at bounding box center [1108, 178] width 470 height 37
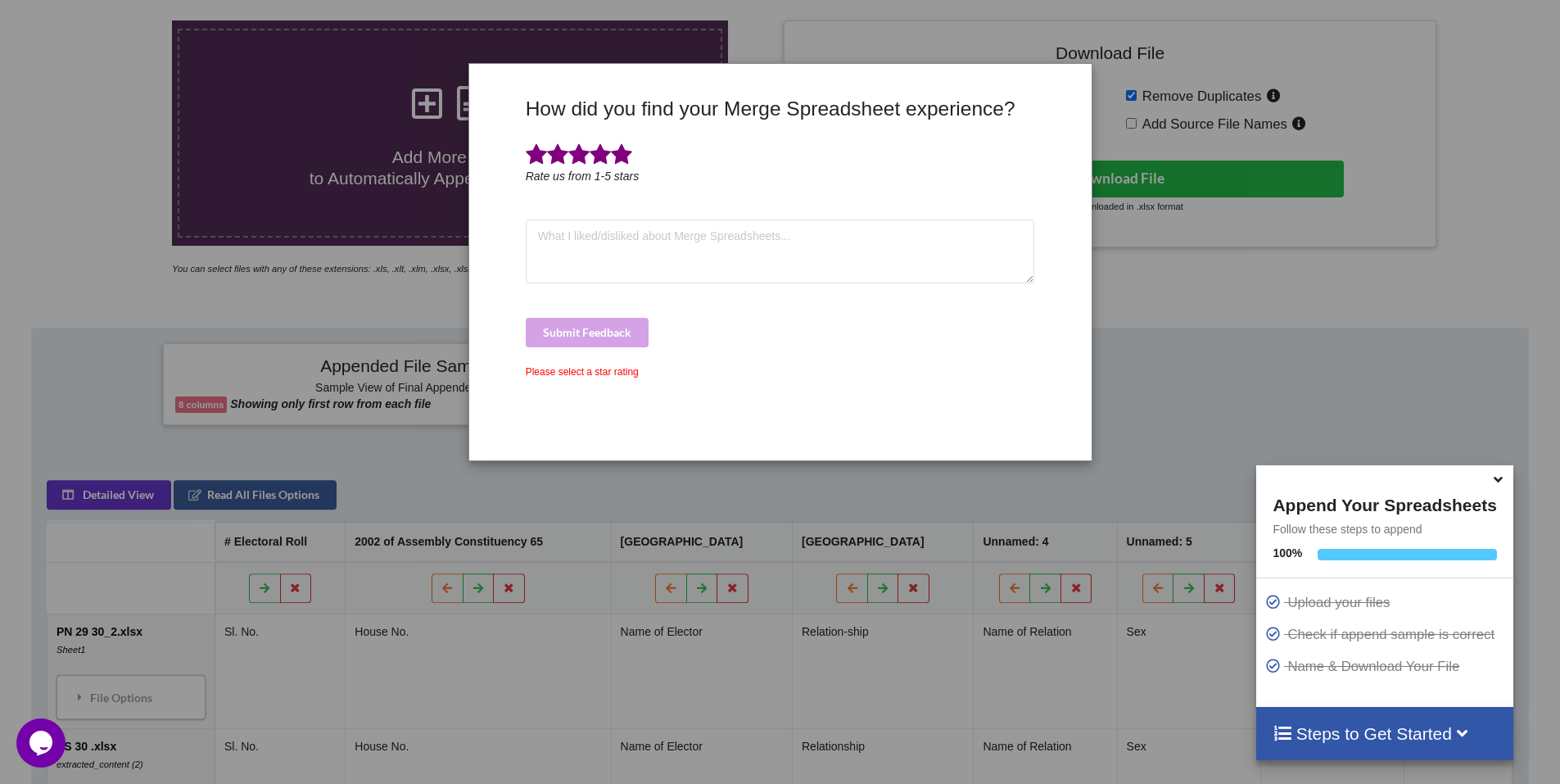
click at [618, 155] on span at bounding box center [622, 155] width 22 height 23
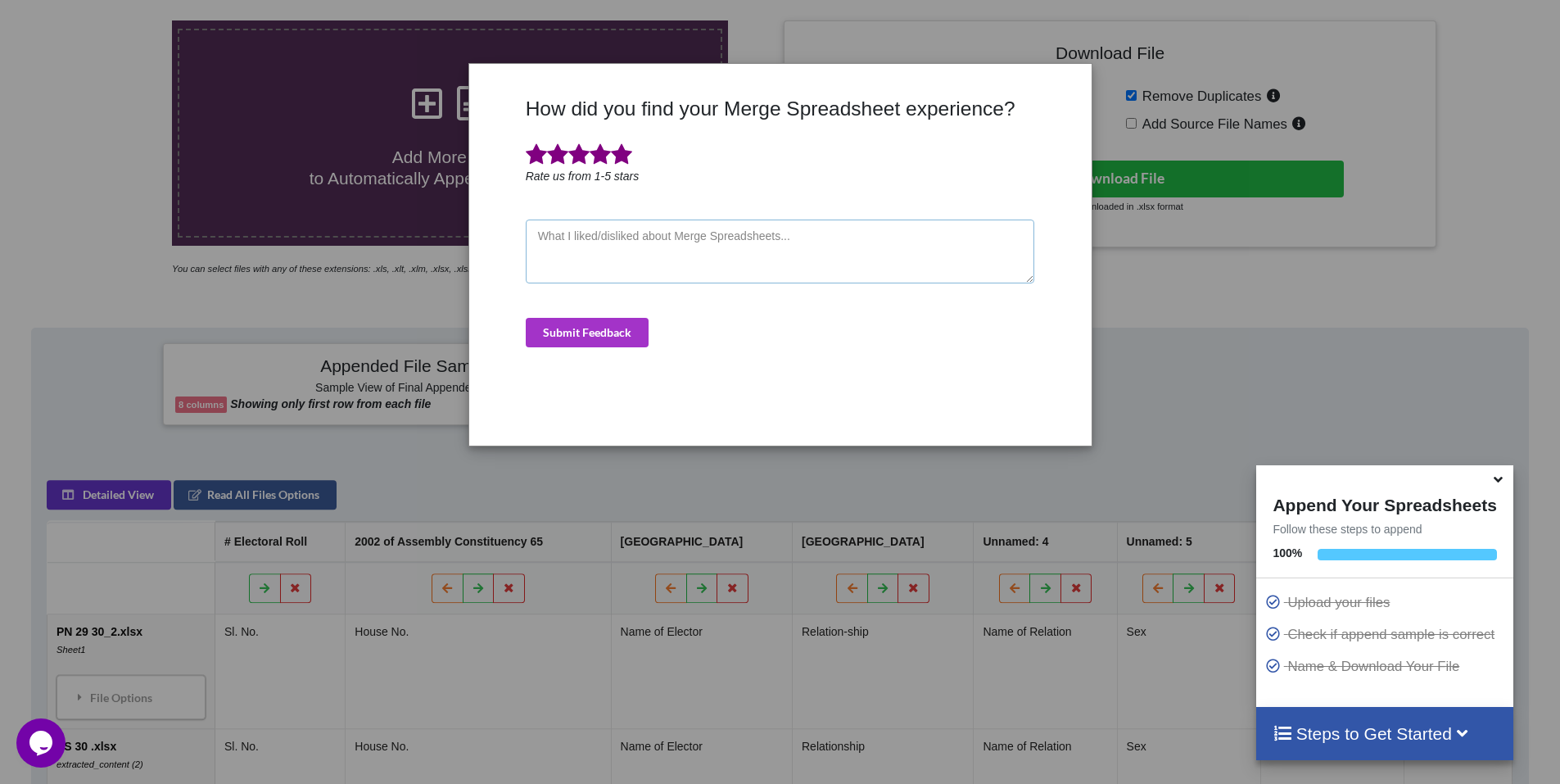
click at [608, 252] on textarea at bounding box center [780, 251] width 509 height 64
type textarea "good"
click at [612, 329] on button "Submit Feedback" at bounding box center [587, 332] width 123 height 30
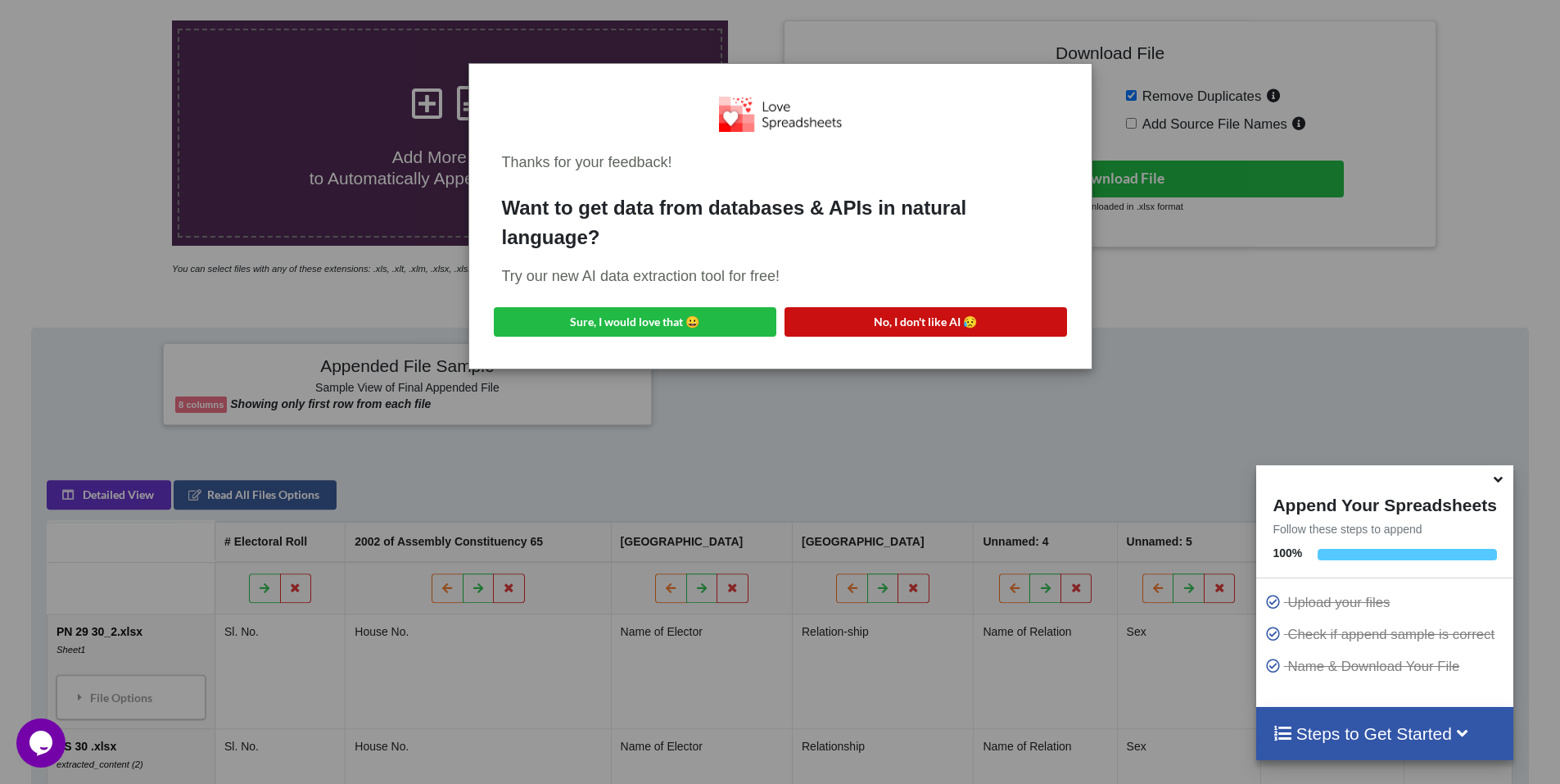
click at [933, 323] on button "No, I don't like AI 😥" at bounding box center [925, 322] width 282 height 30
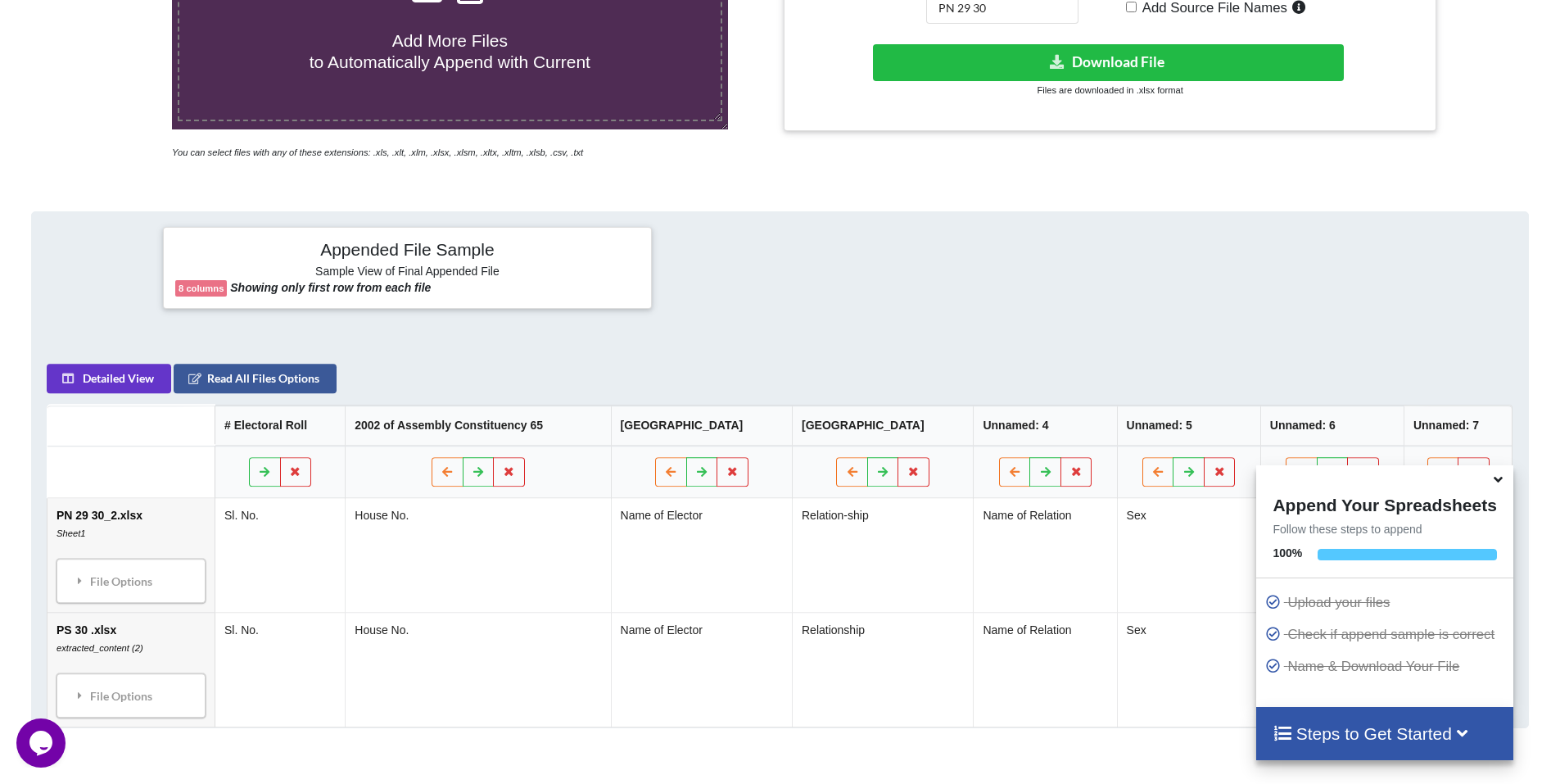
scroll to position [504, 0]
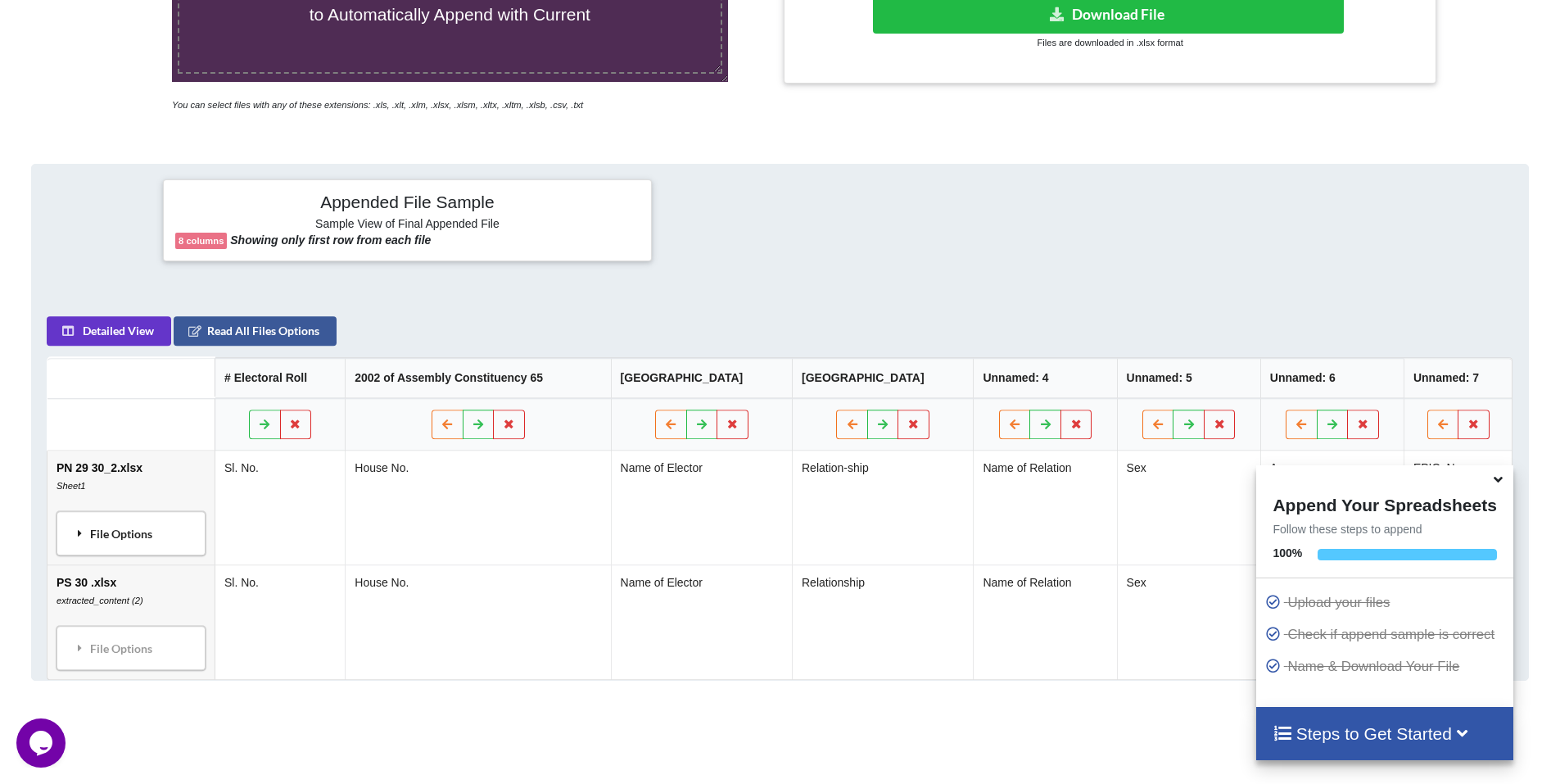
click at [102, 537] on div "File Options" at bounding box center [131, 533] width 139 height 34
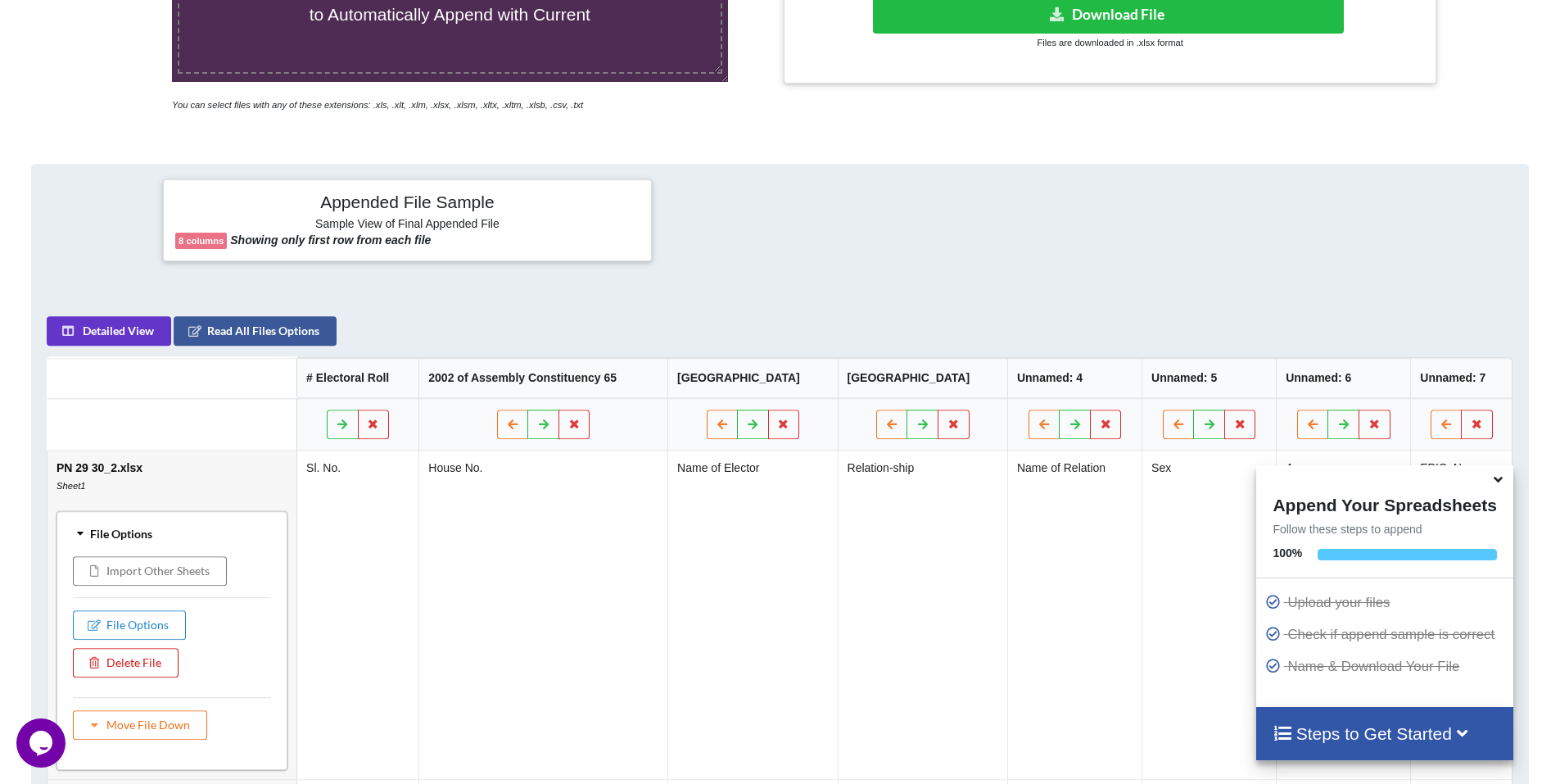
click at [125, 655] on button "Delete File" at bounding box center [125, 662] width 106 height 30
click at [176, 612] on button "Delete File" at bounding box center [173, 614] width 89 height 30
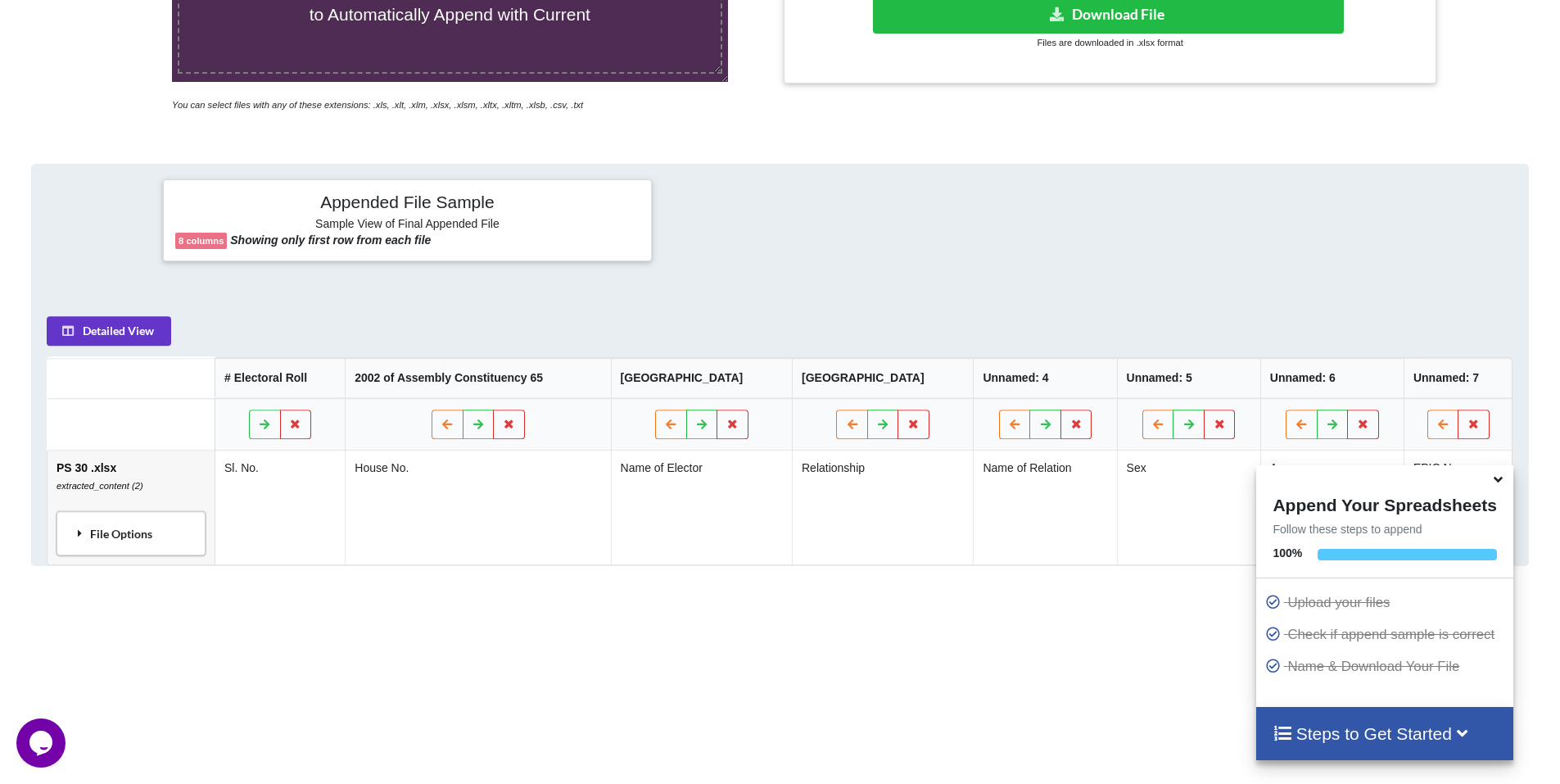
click at [102, 536] on div "File Options" at bounding box center [131, 533] width 139 height 34
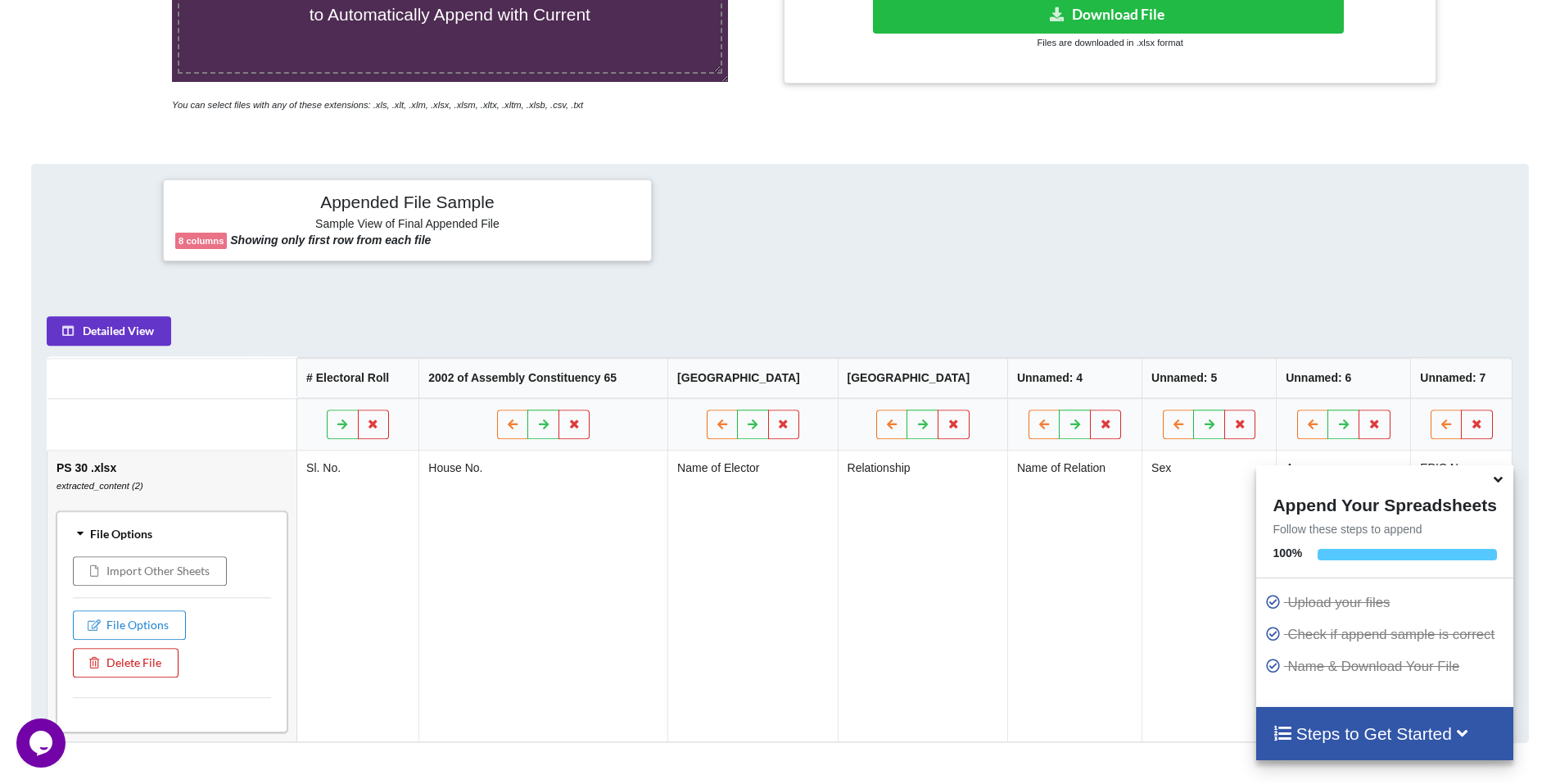
click at [122, 662] on button "Delete File" at bounding box center [125, 662] width 106 height 30
click at [166, 615] on button "Delete File" at bounding box center [173, 614] width 89 height 30
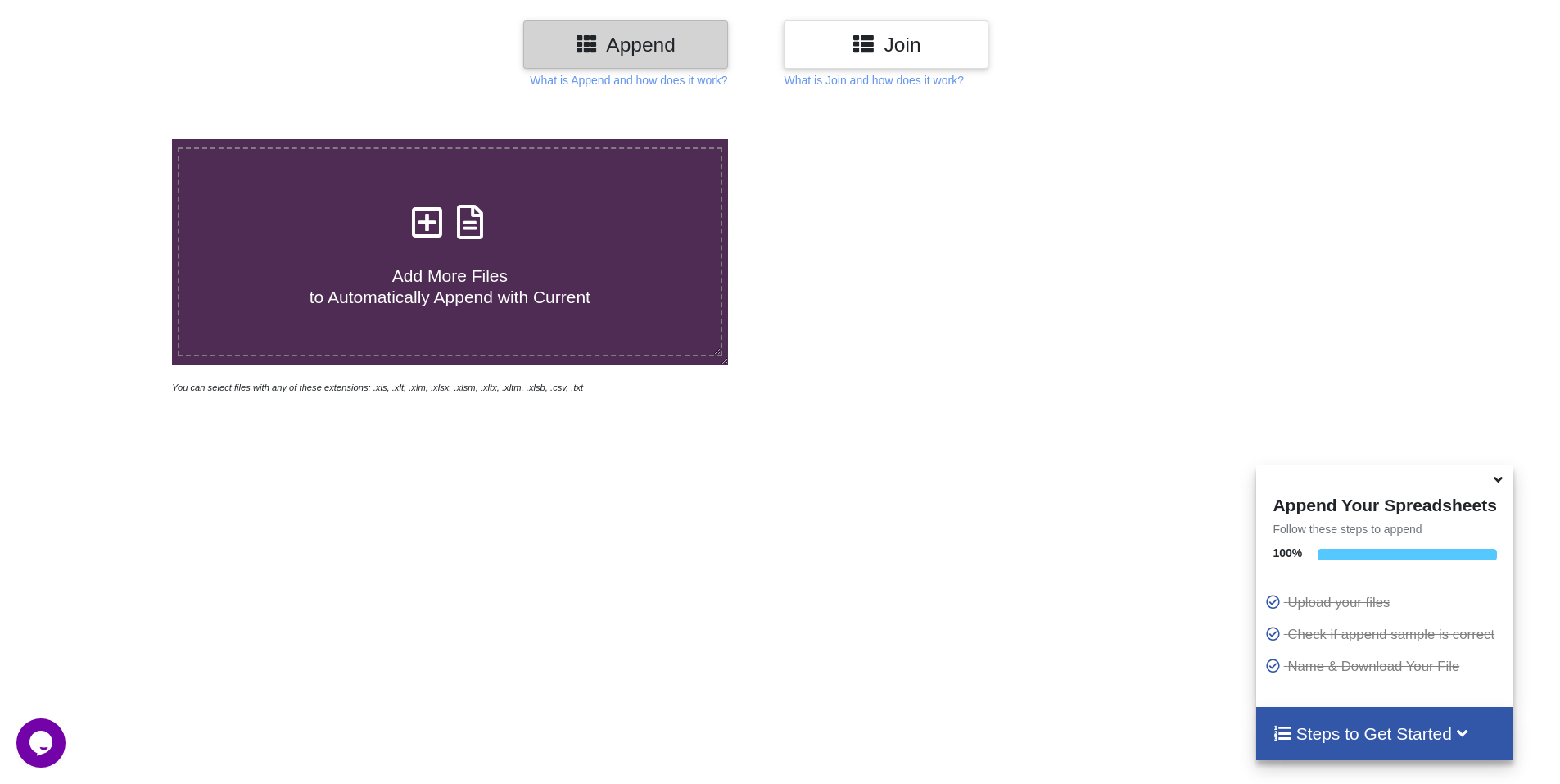
scroll to position [0, 0]
